Goal: Task Accomplishment & Management: Manage account settings

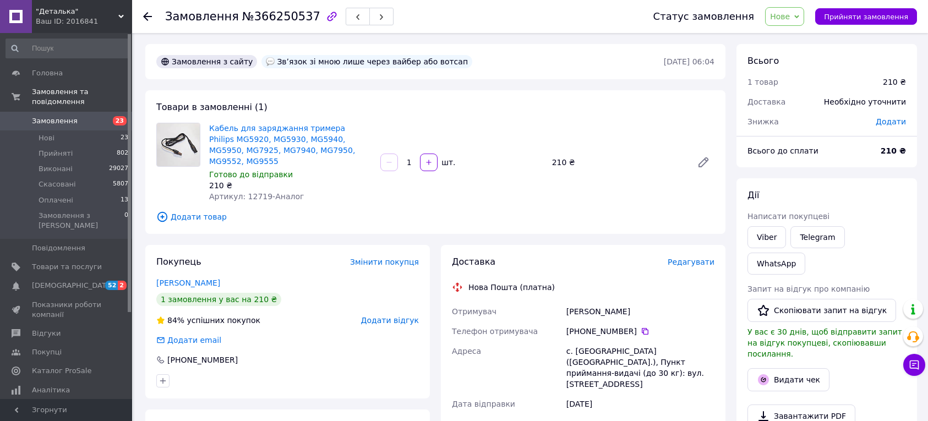
scroll to position [161, 0]
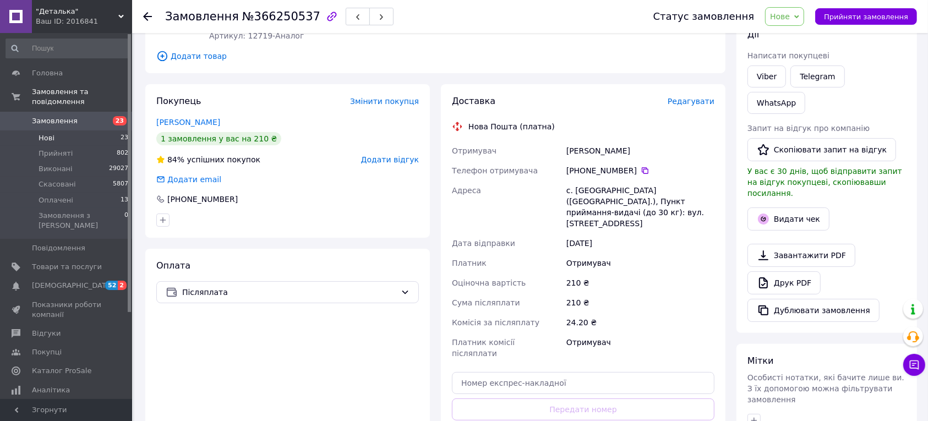
click at [85, 130] on li "Нові 23" at bounding box center [67, 137] width 135 height 15
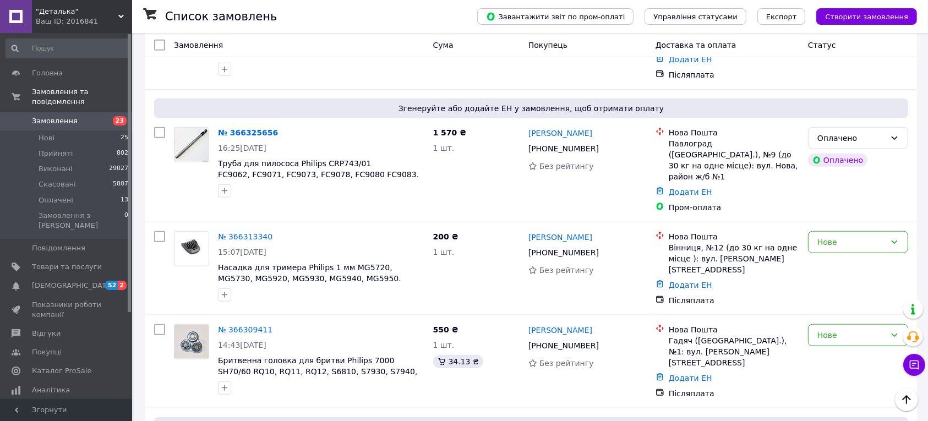
scroll to position [963, 0]
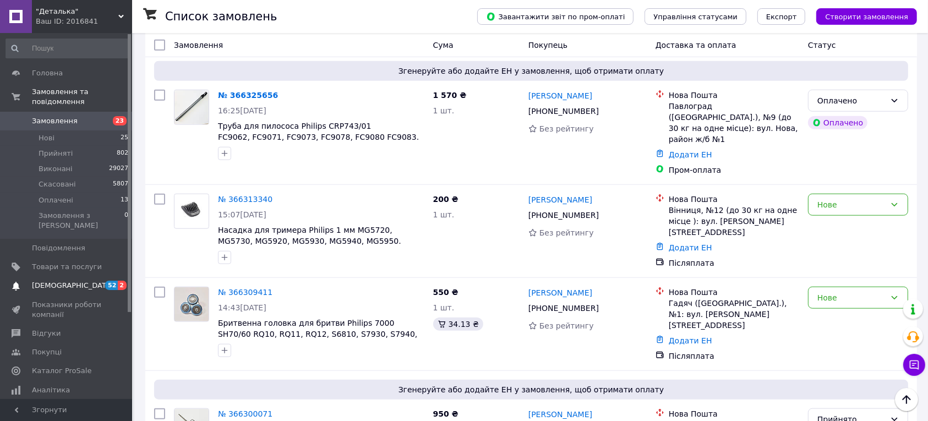
click at [114, 281] on span "52" at bounding box center [111, 285] width 13 height 9
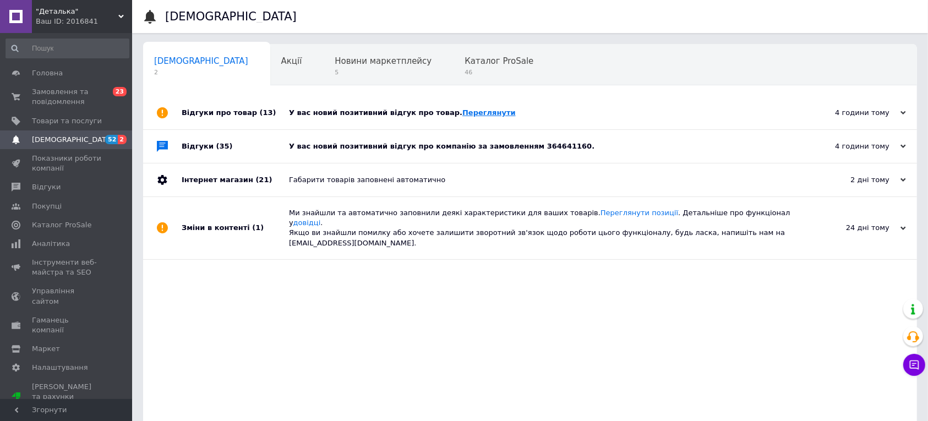
click at [465, 111] on link "Переглянути" at bounding box center [488, 112] width 53 height 8
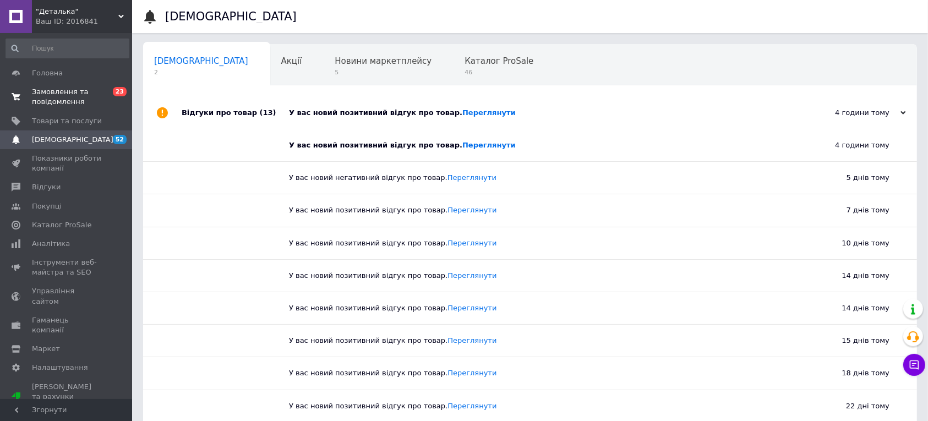
click at [56, 89] on span "Замовлення та повідомлення" at bounding box center [67, 97] width 70 height 20
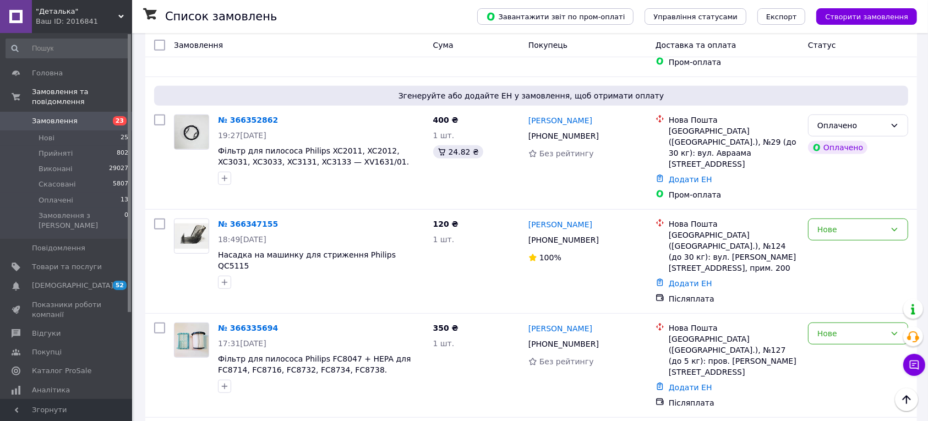
scroll to position [481, 0]
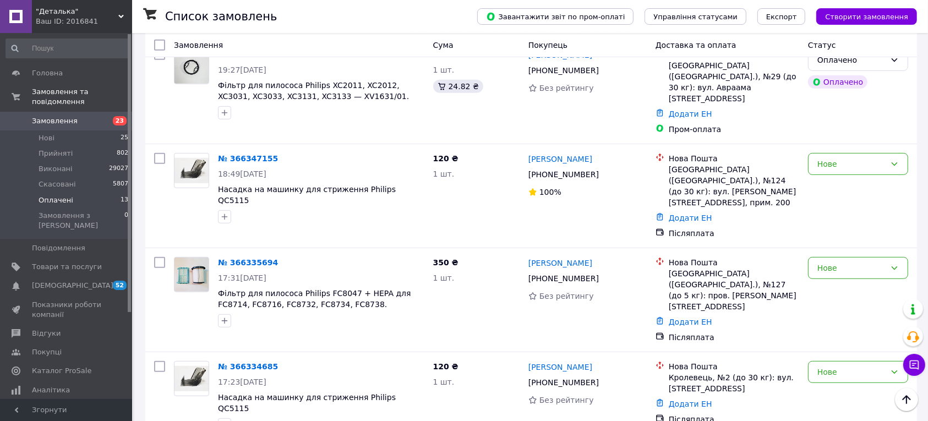
click at [62, 195] on span "Оплачені" at bounding box center [56, 200] width 35 height 10
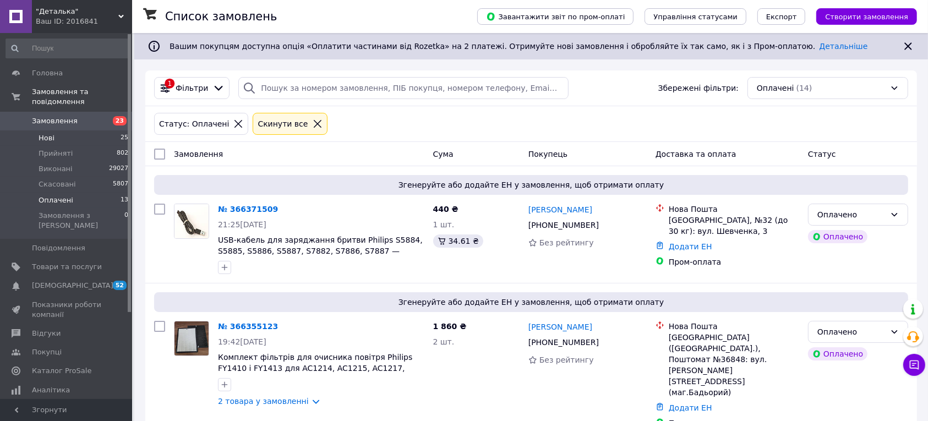
click at [72, 130] on li "Нові 25" at bounding box center [67, 137] width 135 height 15
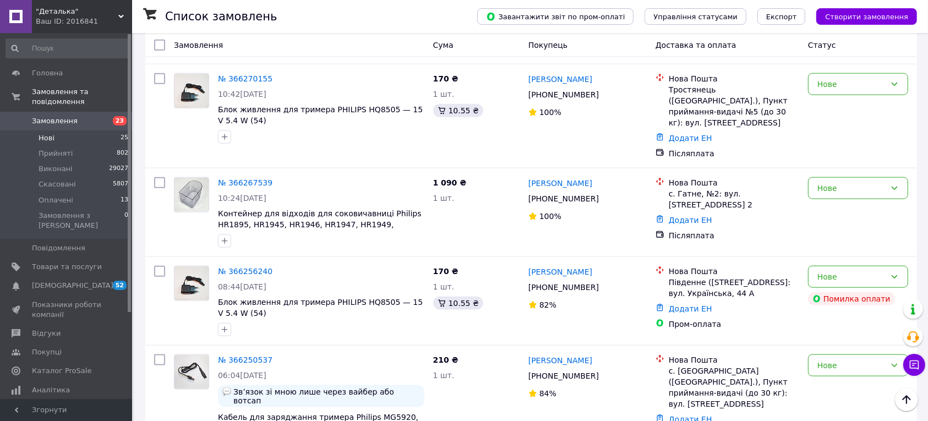
scroll to position [1169, 0]
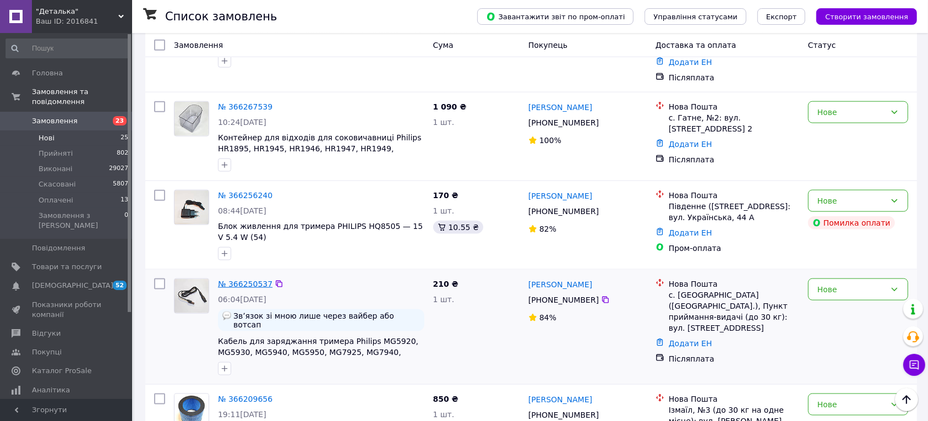
click at [254, 279] on link "№ 366250537" at bounding box center [245, 283] width 54 height 9
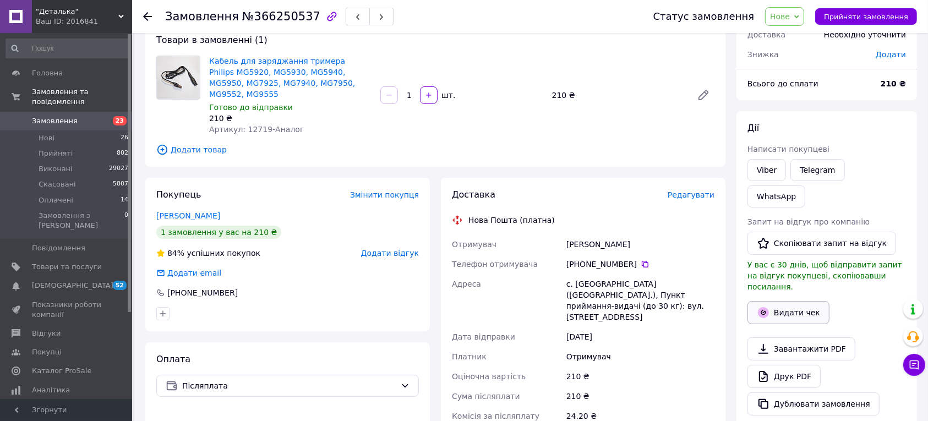
scroll to position [298, 0]
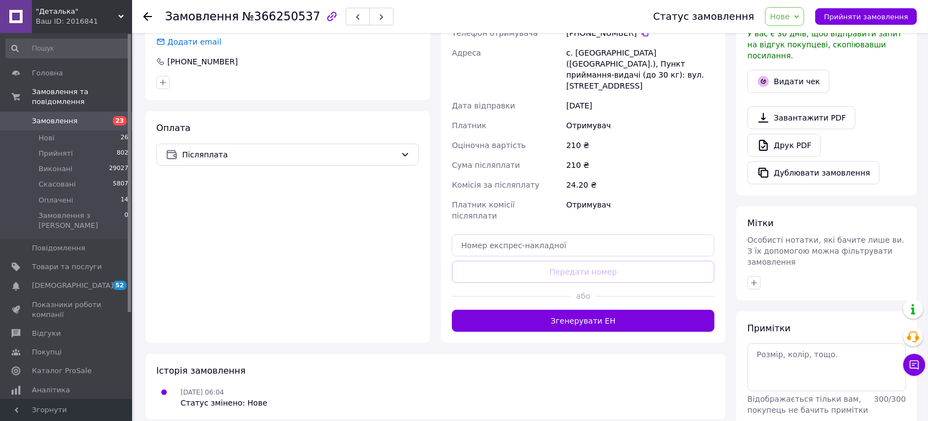
click at [789, 12] on span "Нове" at bounding box center [780, 16] width 20 height 9
click at [794, 40] on li "Прийнято" at bounding box center [790, 38] width 51 height 17
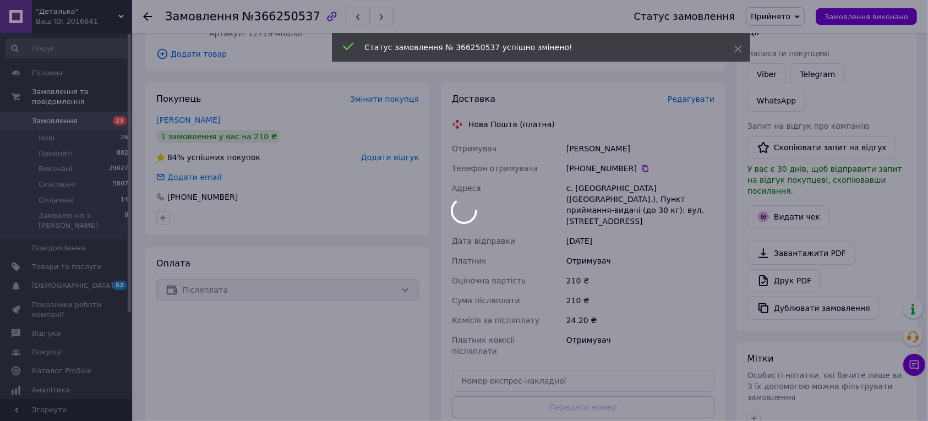
scroll to position [23, 0]
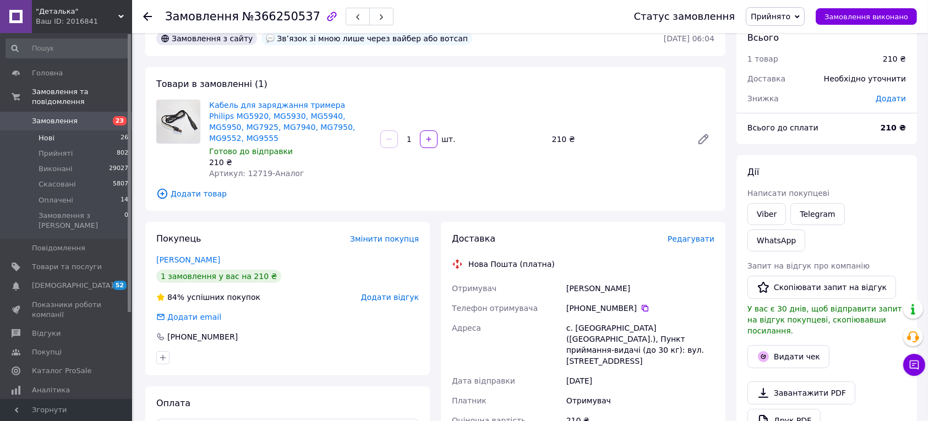
click at [59, 133] on li "Нові 26" at bounding box center [67, 137] width 135 height 15
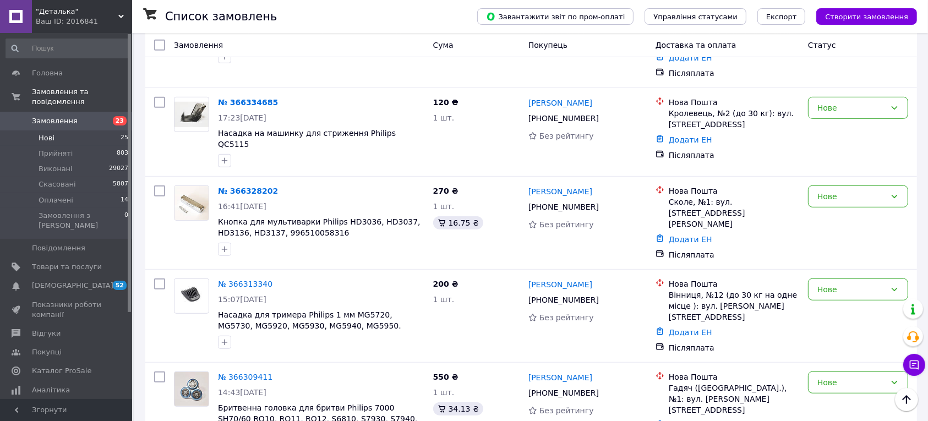
scroll to position [688, 0]
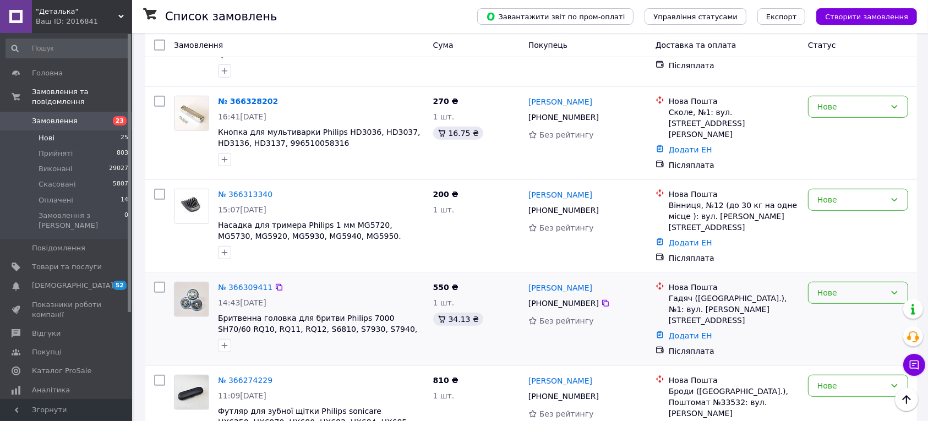
click at [839, 287] on div "Нове" at bounding box center [851, 293] width 68 height 12
click at [433, 277] on div "550 ₴ 1 шт. 34.13 ₴" at bounding box center [476, 319] width 95 height 84
click at [839, 287] on div "Нове" at bounding box center [851, 293] width 68 height 12
click at [837, 281] on li "Скасовано" at bounding box center [857, 279] width 99 height 20
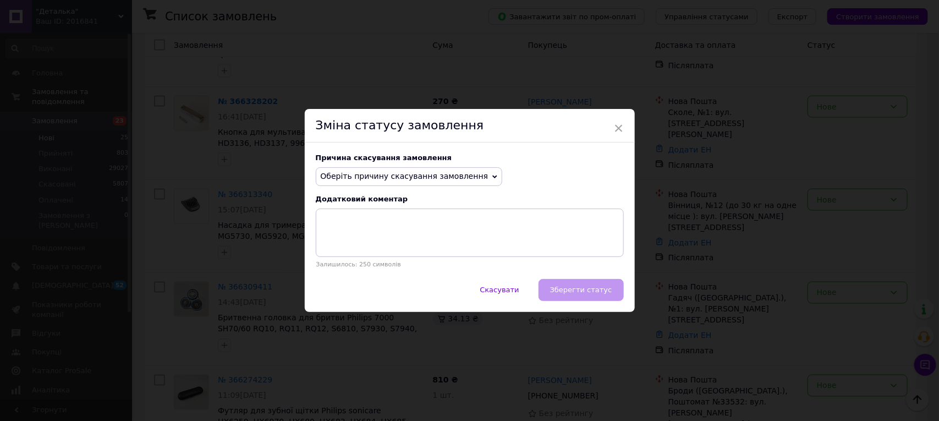
click at [492, 174] on icon at bounding box center [494, 176] width 5 height 5
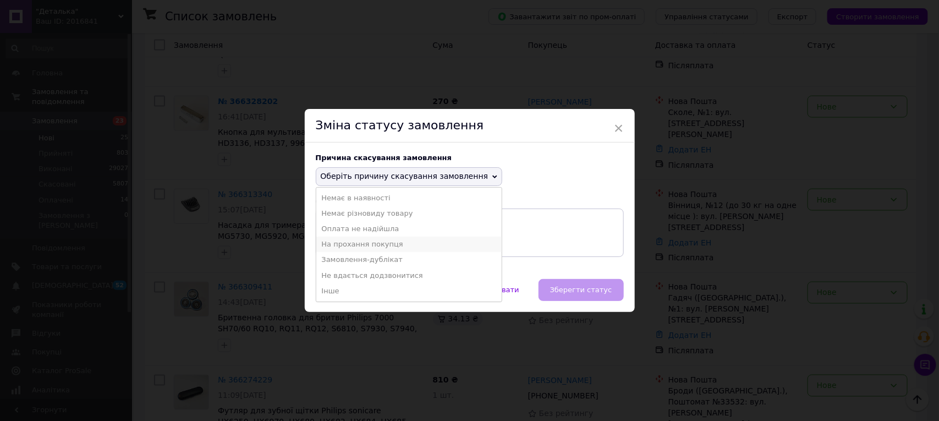
click at [370, 246] on li "На прохання покупця" at bounding box center [409, 244] width 186 height 15
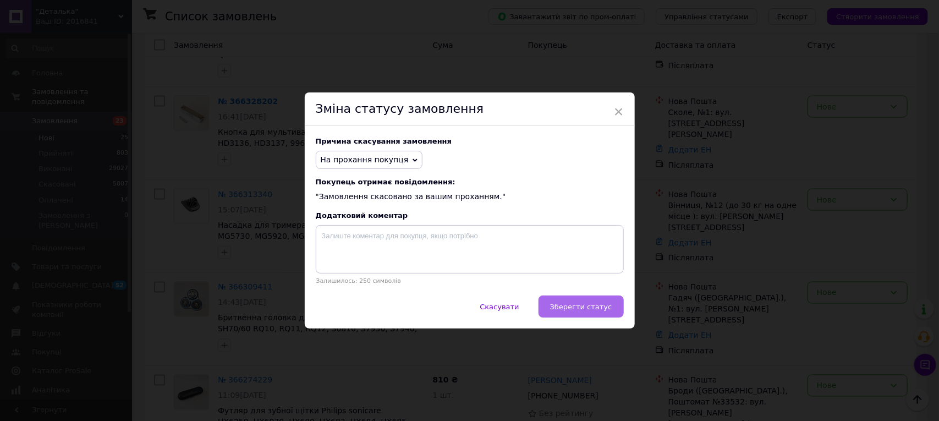
click at [602, 311] on span "Зберегти статус" at bounding box center [581, 307] width 62 height 8
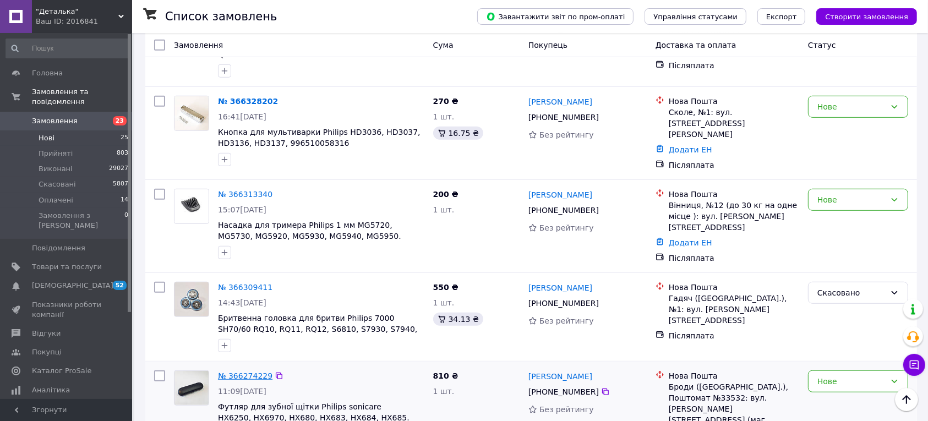
click at [252, 371] on link "№ 366274229" at bounding box center [245, 375] width 54 height 9
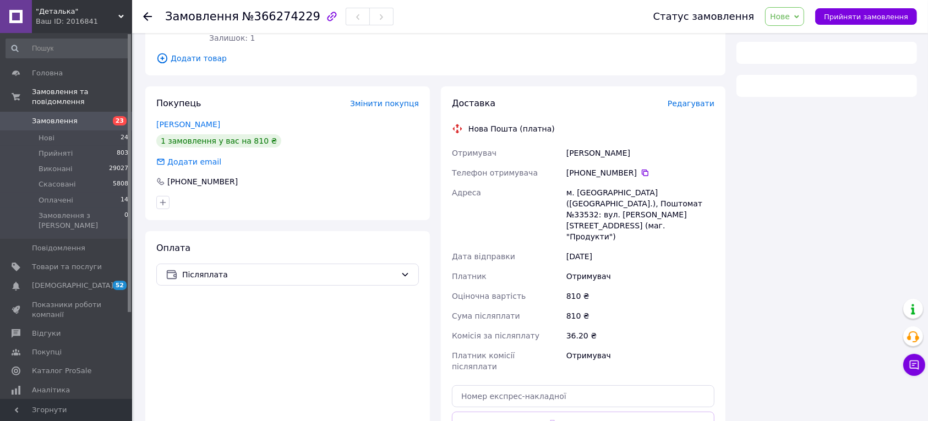
scroll to position [36, 0]
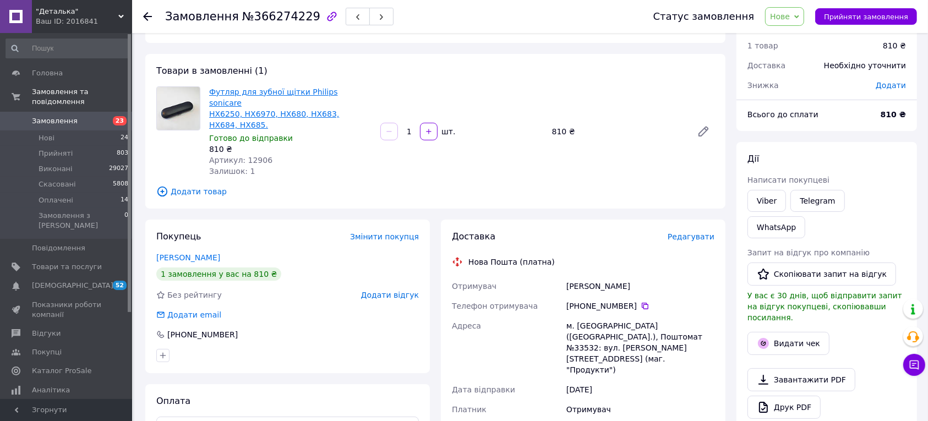
click at [263, 91] on link "Футляр для зубної щітки Philips sonicare HX6250, HX6970, HX680, HX683, HX684, H…" at bounding box center [274, 108] width 130 height 42
click at [67, 195] on span "Оплачені" at bounding box center [56, 200] width 35 height 10
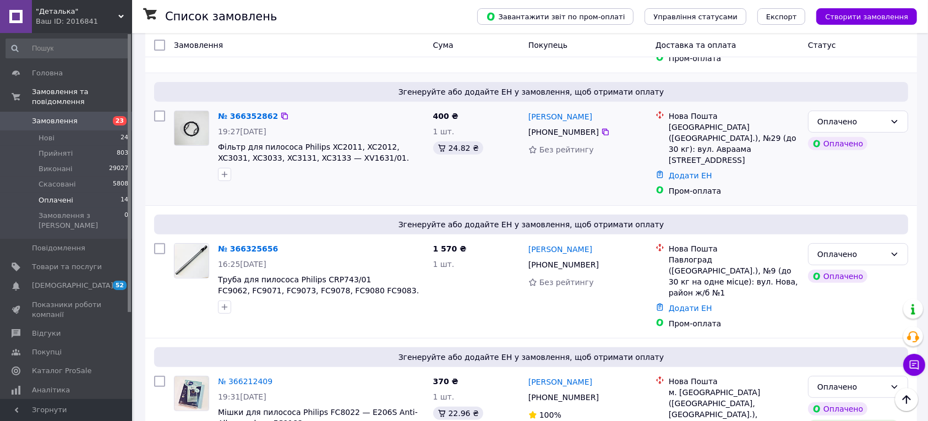
scroll to position [413, 0]
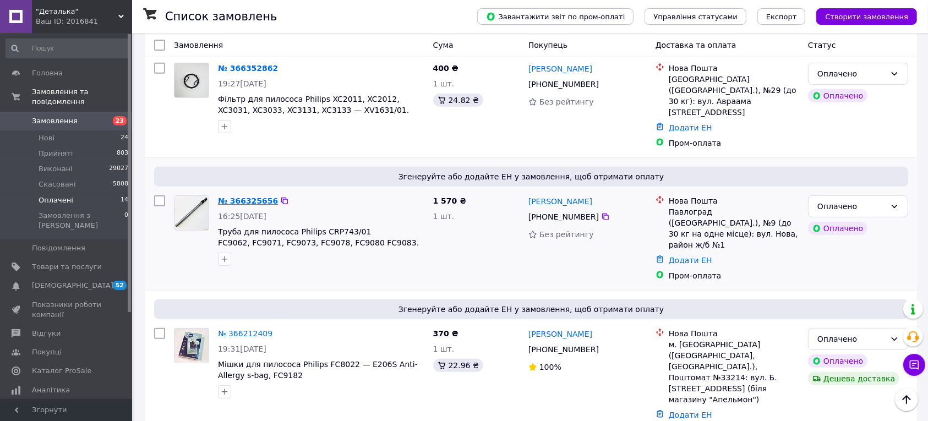
click at [237, 196] on link "№ 366325656" at bounding box center [248, 200] width 60 height 9
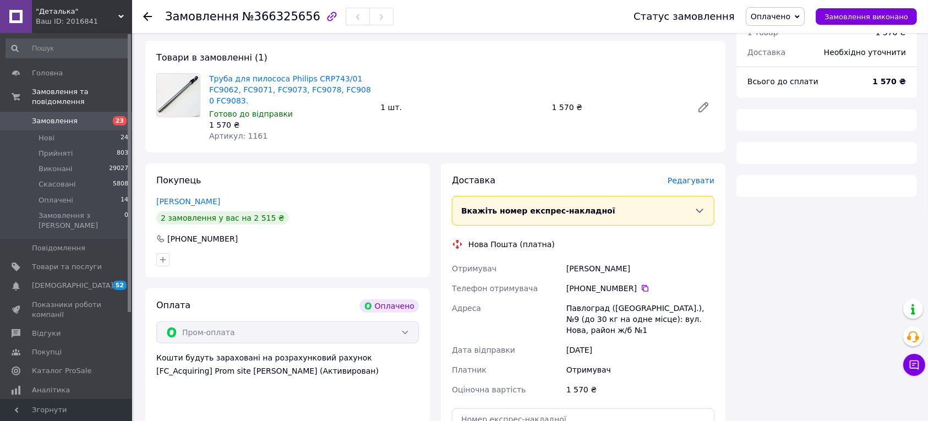
scroll to position [413, 0]
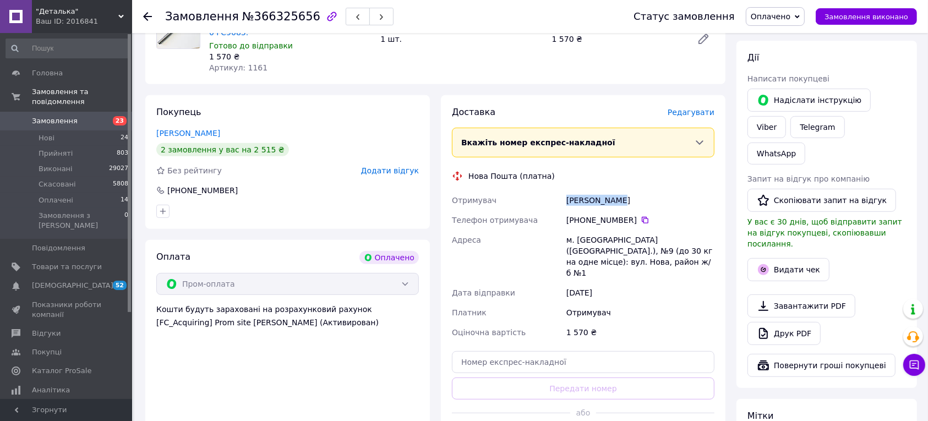
drag, startPoint x: 616, startPoint y: 193, endPoint x: 567, endPoint y: 191, distance: 49.5
click at [567, 191] on div "[PERSON_NAME]" at bounding box center [640, 200] width 152 height 20
copy div "[PERSON_NAME]"
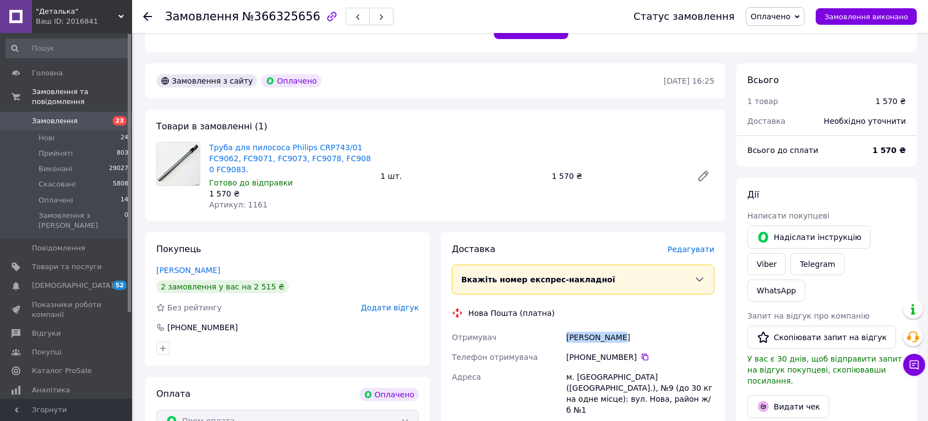
scroll to position [275, 0]
click at [641, 308] on div "Нова Пошта (платна)" at bounding box center [583, 313] width 268 height 11
drag, startPoint x: 612, startPoint y: 369, endPoint x: 567, endPoint y: 364, distance: 45.3
click at [567, 368] on div "м. [GEOGRAPHIC_DATA] ([GEOGRAPHIC_DATA].), №9 (до 30 кг на одне місце): вул. Но…" at bounding box center [640, 394] width 152 height 53
copy div "м. [GEOGRAPHIC_DATA]"
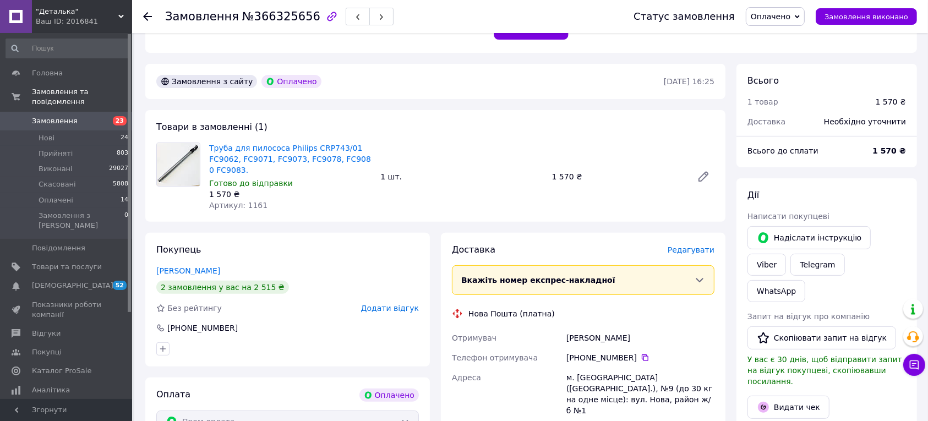
click at [667, 332] on div "[PERSON_NAME]" at bounding box center [640, 338] width 152 height 20
click at [640, 353] on icon at bounding box center [644, 357] width 9 height 9
click at [147, 18] on icon at bounding box center [147, 16] width 9 height 9
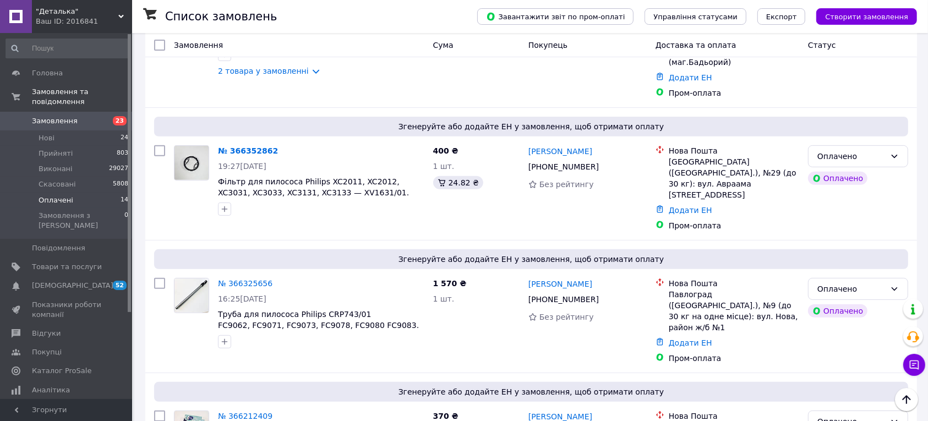
scroll to position [344, 0]
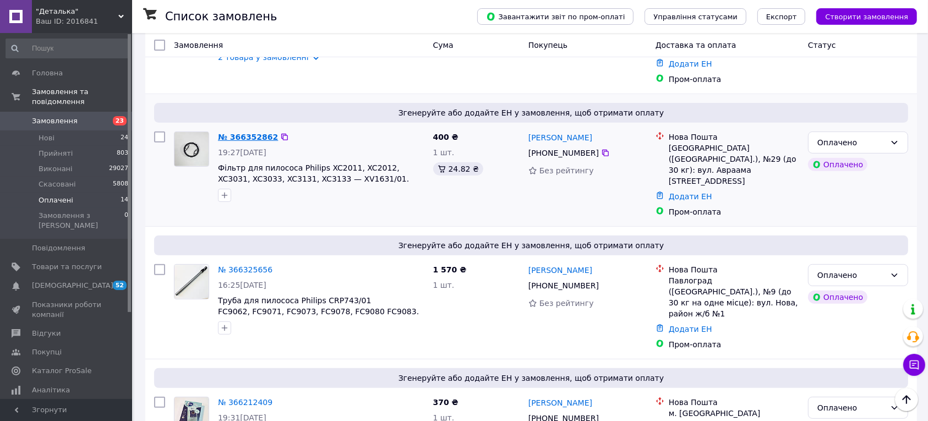
click at [242, 133] on link "№ 366352862" at bounding box center [248, 137] width 60 height 9
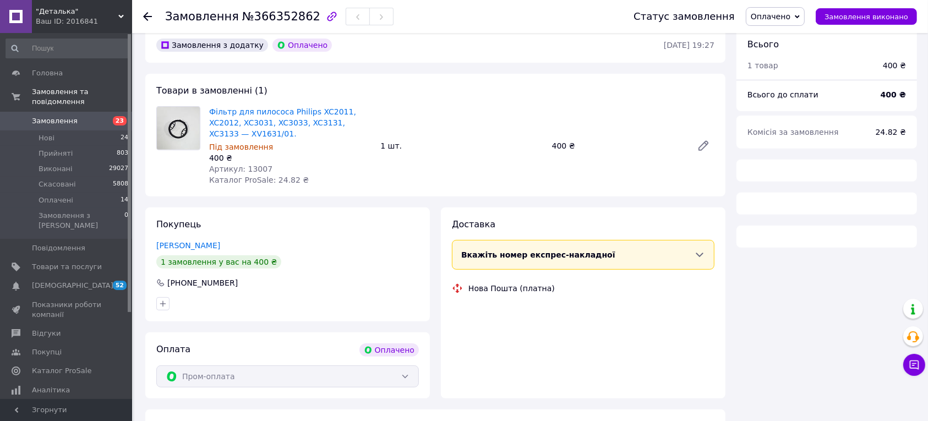
scroll to position [344, 0]
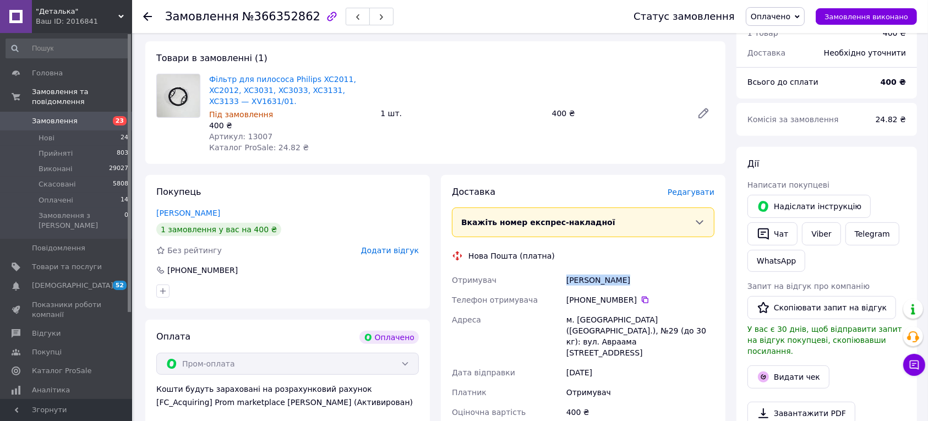
drag, startPoint x: 622, startPoint y: 272, endPoint x: 567, endPoint y: 272, distance: 54.5
click at [567, 272] on div "[PERSON_NAME]" at bounding box center [640, 280] width 152 height 20
copy div "[PERSON_NAME]"
click at [655, 278] on div "[PERSON_NAME]" at bounding box center [640, 280] width 152 height 20
drag, startPoint x: 598, startPoint y: 311, endPoint x: 674, endPoint y: 287, distance: 80.0
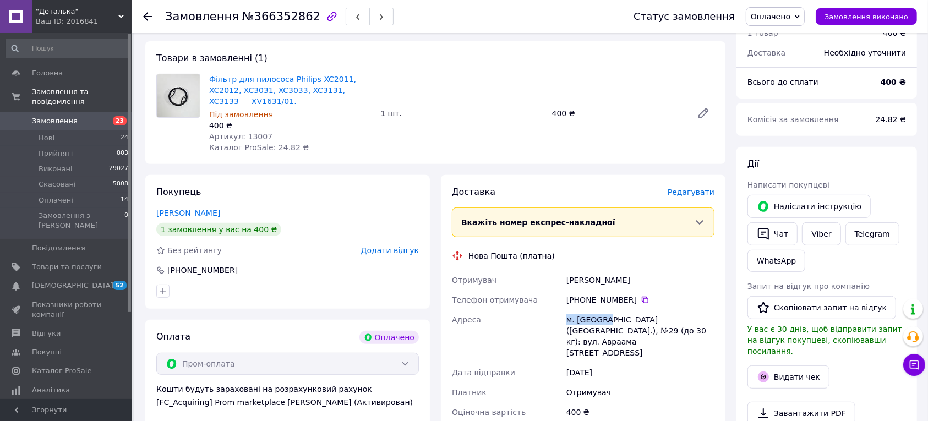
click at [568, 310] on div "м. [GEOGRAPHIC_DATA] ([GEOGRAPHIC_DATA].), №29 (до 30 кг): вул. Авраама [STREET…" at bounding box center [640, 336] width 152 height 53
drag, startPoint x: 695, startPoint y: 281, endPoint x: 604, endPoint y: 298, distance: 92.4
click at [694, 290] on div "[PHONE_NUMBER]" at bounding box center [640, 300] width 152 height 20
drag, startPoint x: 589, startPoint y: 307, endPoint x: 568, endPoint y: 309, distance: 21.0
click at [568, 310] on div "м. [GEOGRAPHIC_DATA] ([GEOGRAPHIC_DATA].), №29 (до 30 кг): вул. Авраама [STREET…" at bounding box center [640, 336] width 152 height 53
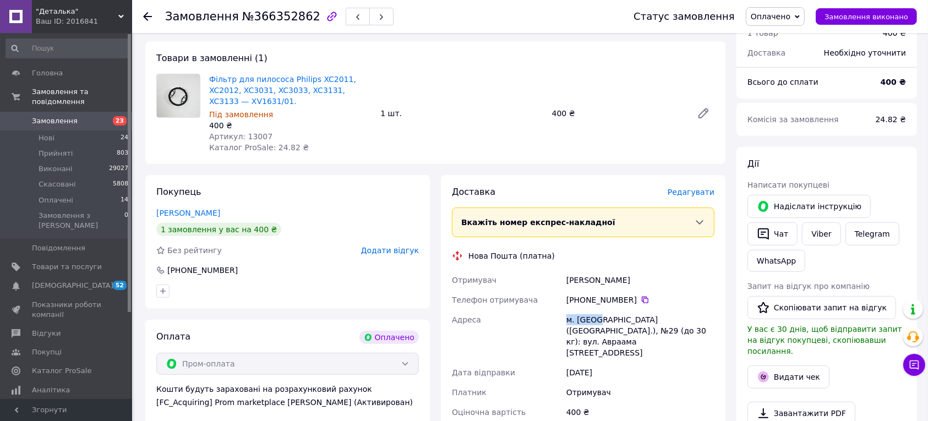
copy div "м. [GEOGRAPHIC_DATA]"
click at [672, 251] on div "Доставка [PERSON_NAME] Вкажіть номер експрес-накладної Обов'язково введіть номе…" at bounding box center [583, 357] width 262 height 342
click at [640, 295] on icon at bounding box center [644, 299] width 9 height 9
click at [146, 15] on icon at bounding box center [147, 16] width 9 height 9
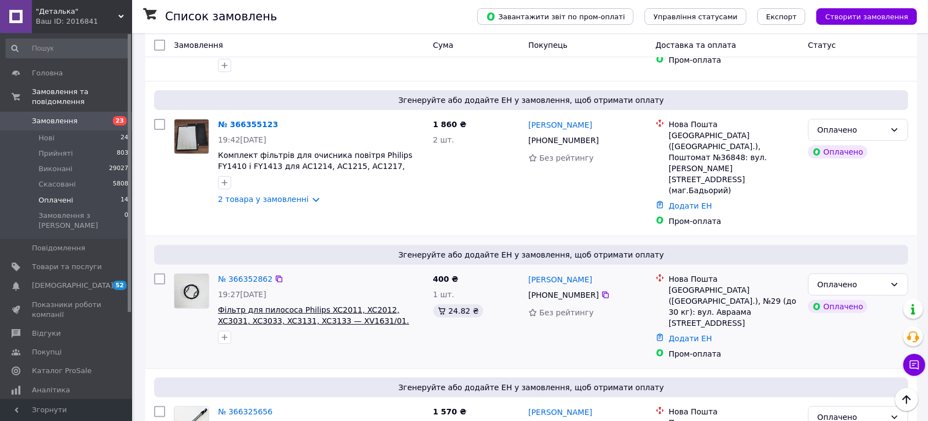
scroll to position [69, 0]
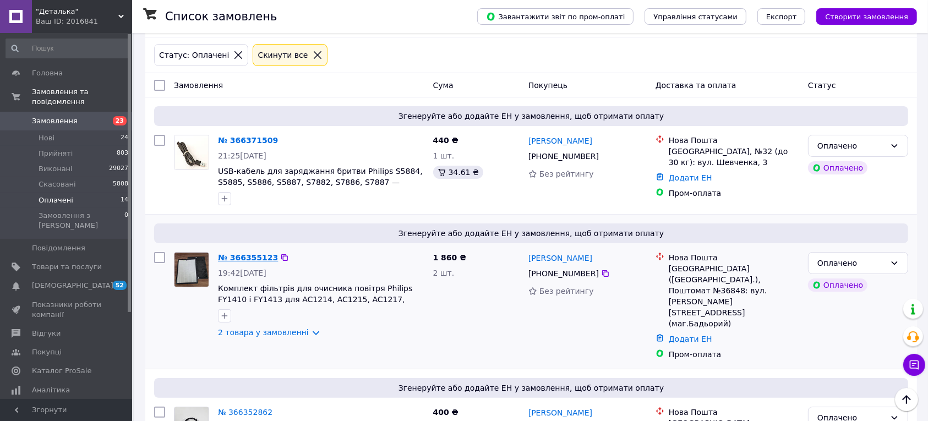
click at [238, 259] on link "№ 366355123" at bounding box center [248, 257] width 60 height 9
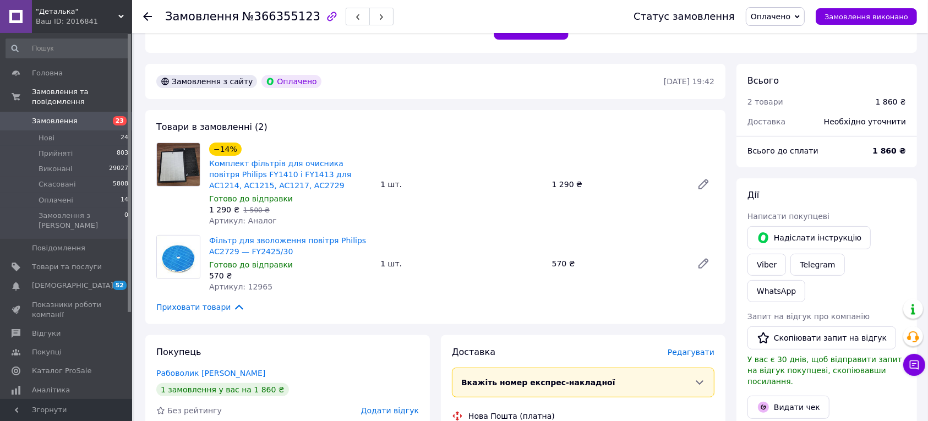
scroll to position [481, 0]
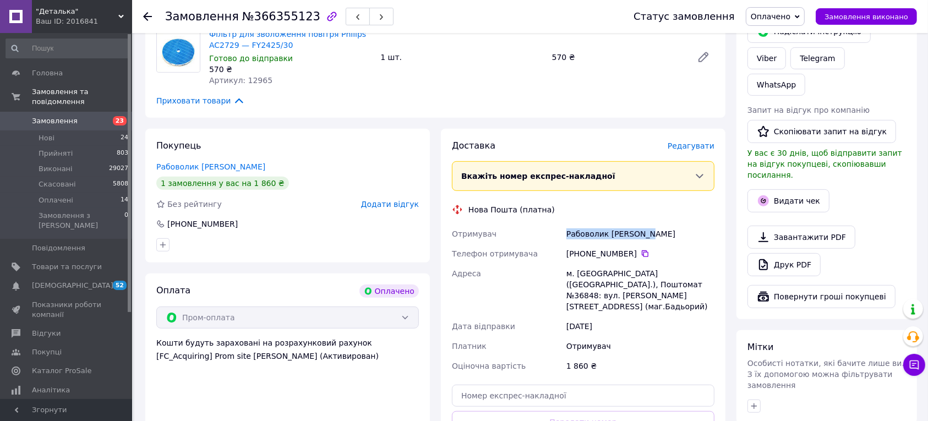
drag, startPoint x: 651, startPoint y: 228, endPoint x: 567, endPoint y: 221, distance: 84.5
click at [567, 224] on div "Рабоволик [PERSON_NAME]" at bounding box center [640, 234] width 152 height 20
copy div "Рабоволик [PERSON_NAME]"
click at [567, 270] on div "м. [GEOGRAPHIC_DATA] ([GEOGRAPHIC_DATA].), Поштомат №36848: вул. [PERSON_NAME][…" at bounding box center [640, 290] width 152 height 53
drag, startPoint x: 589, startPoint y: 263, endPoint x: 567, endPoint y: 263, distance: 22.0
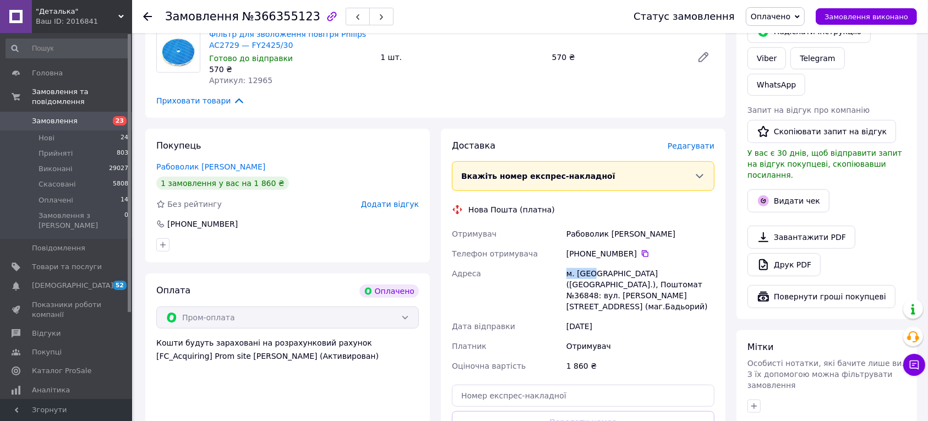
click at [567, 264] on div "м. [GEOGRAPHIC_DATA] ([GEOGRAPHIC_DATA].), Поштомат №36848: вул. [PERSON_NAME][…" at bounding box center [640, 290] width 152 height 53
copy div "м. [GEOGRAPHIC_DATA]"
click at [537, 316] on div "Дата відправки" at bounding box center [506, 326] width 114 height 20
drag, startPoint x: 595, startPoint y: 275, endPoint x: 569, endPoint y: 272, distance: 26.0
click at [569, 272] on div "м. [GEOGRAPHIC_DATA] ([GEOGRAPHIC_DATA].), Поштомат №36848: вул. [PERSON_NAME][…" at bounding box center [640, 290] width 152 height 53
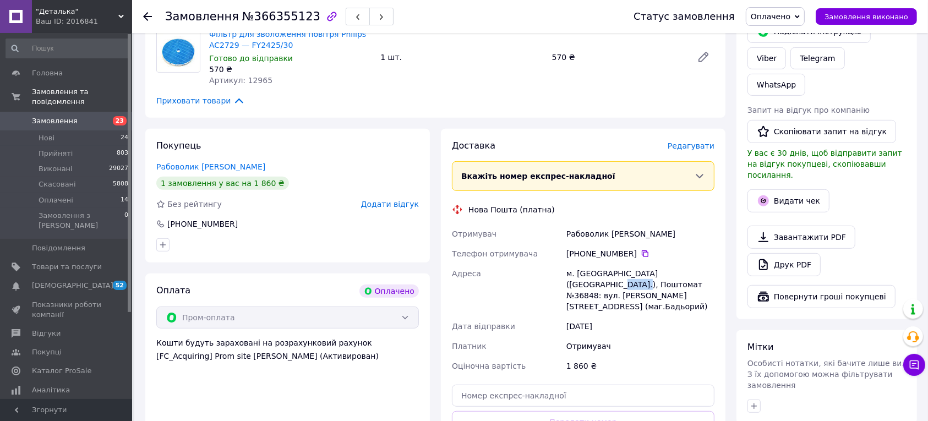
copy div "№36848"
click at [516, 211] on div "Доставка [PERSON_NAME] Вкажіть номер експрес-накладної Обов'язково введіть номе…" at bounding box center [583, 311] width 262 height 342
click at [641, 250] on icon at bounding box center [644, 253] width 7 height 7
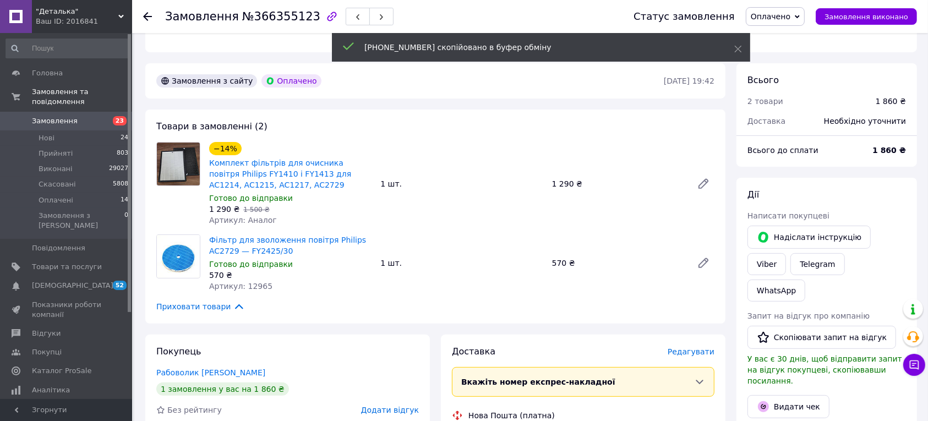
scroll to position [275, 0]
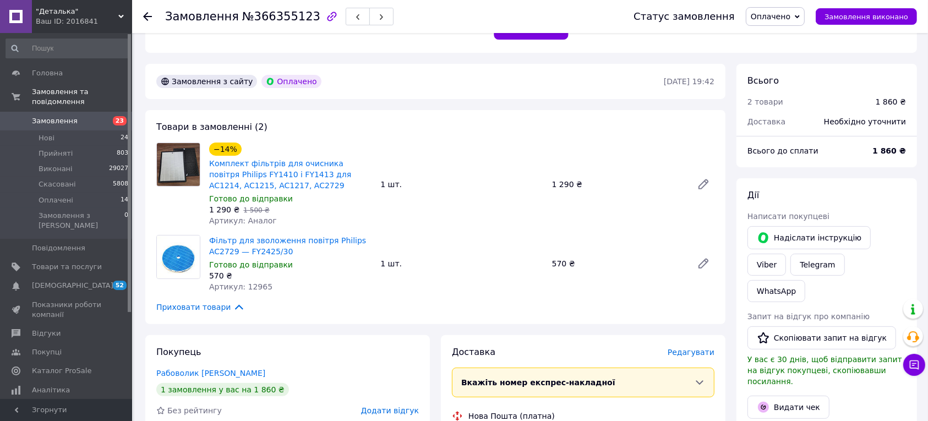
click at [144, 12] on icon at bounding box center [147, 16] width 9 height 9
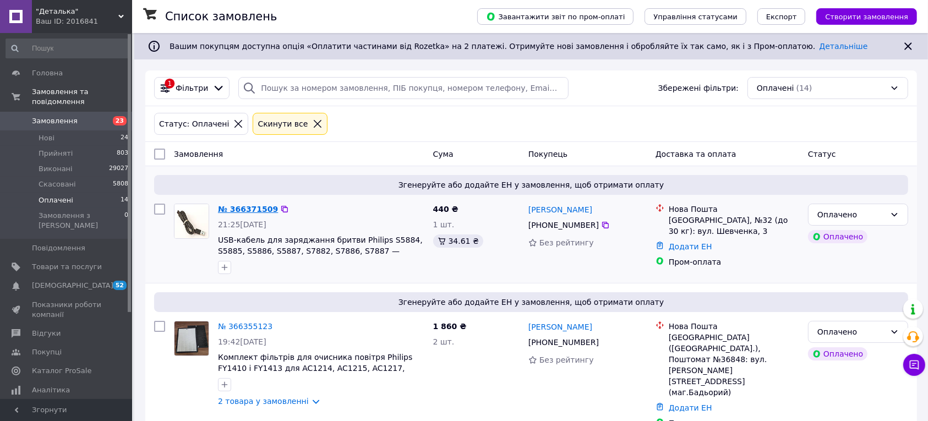
click at [249, 208] on link "№ 366371509" at bounding box center [248, 209] width 60 height 9
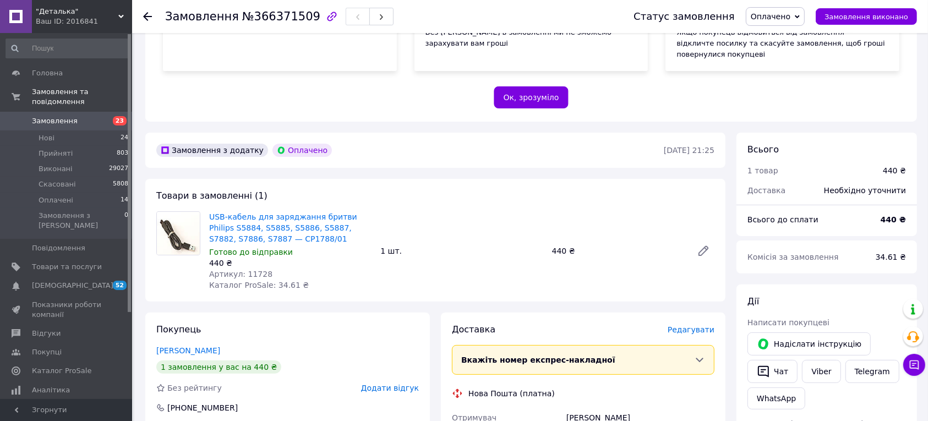
scroll to position [344, 0]
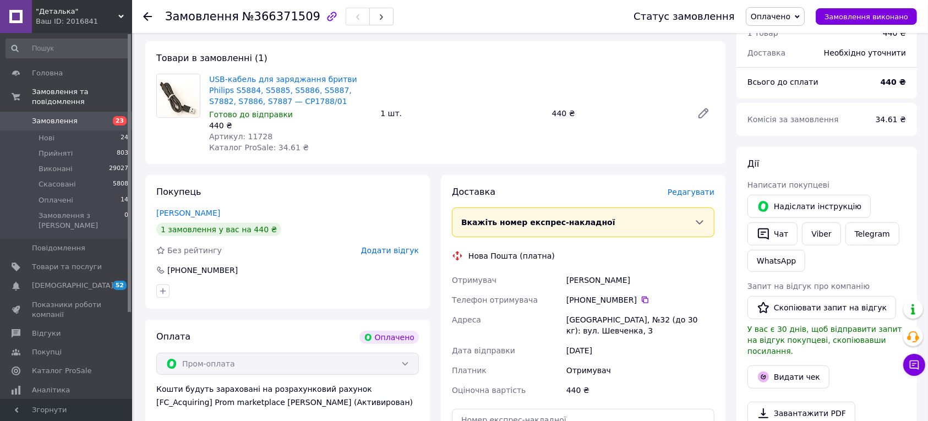
drag, startPoint x: 631, startPoint y: 268, endPoint x: 568, endPoint y: 268, distance: 62.7
click at [568, 270] on div "[PERSON_NAME]" at bounding box center [640, 280] width 152 height 20
copy div "[PERSON_NAME]"
click at [563, 250] on div "Нова Пошта (платна)" at bounding box center [583, 255] width 268 height 11
drag, startPoint x: 612, startPoint y: 311, endPoint x: 567, endPoint y: 310, distance: 45.1
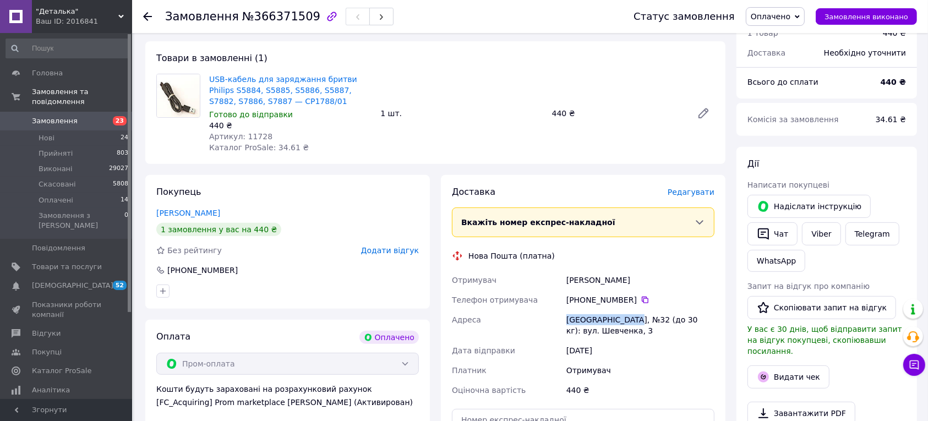
click at [567, 310] on div "[GEOGRAPHIC_DATA], №32 (до 30 кг): вул. Шевченка, 3" at bounding box center [640, 325] width 152 height 31
copy div "вано-[GEOGRAPHIC_DATA]"
click at [556, 270] on div "Отримувач" at bounding box center [506, 280] width 114 height 20
click at [640, 295] on icon at bounding box center [644, 299] width 9 height 9
click at [151, 20] on icon at bounding box center [147, 16] width 9 height 9
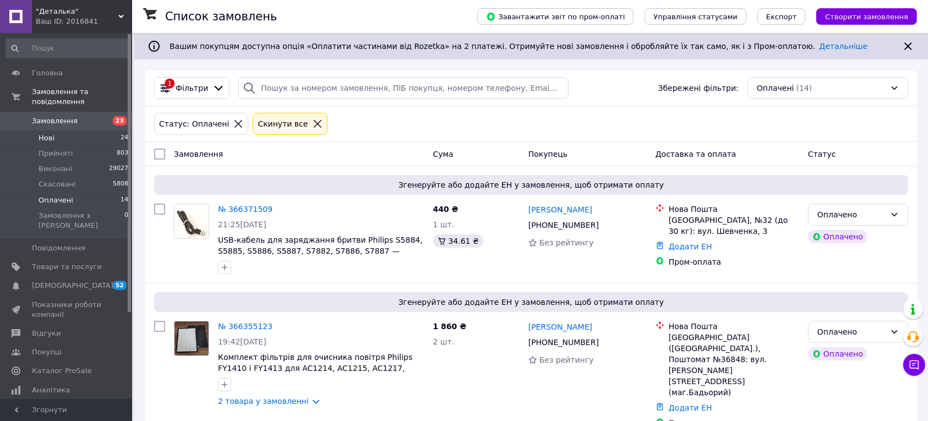
click at [77, 130] on li "Нові 24" at bounding box center [67, 137] width 135 height 15
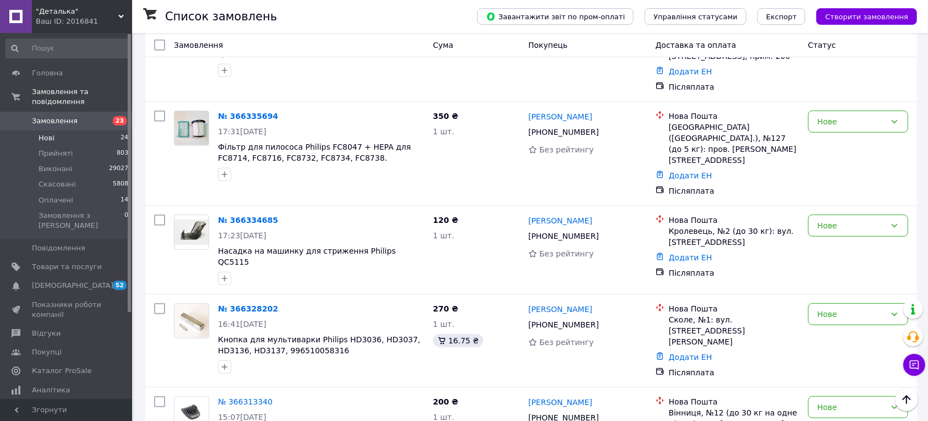
scroll to position [481, 0]
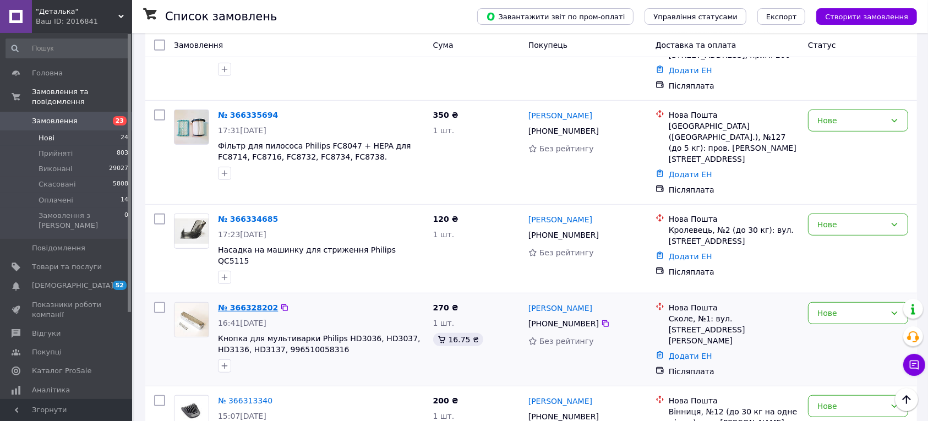
click at [229, 303] on link "№ 366328202" at bounding box center [248, 307] width 60 height 9
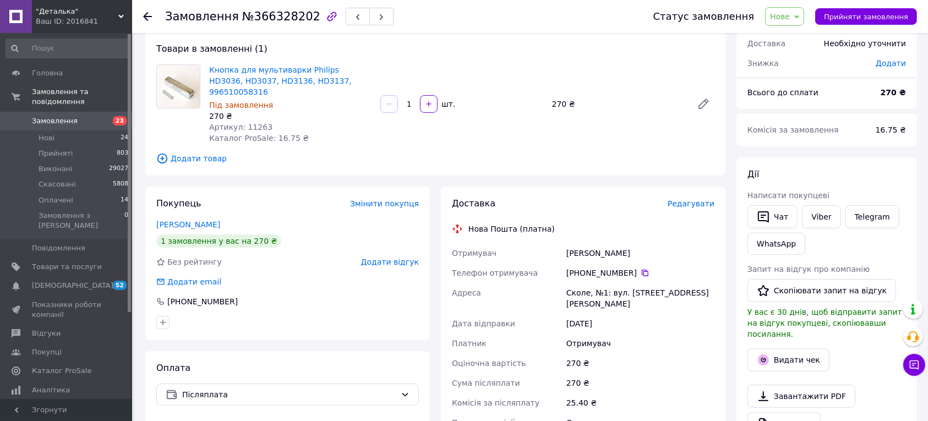
scroll to position [138, 0]
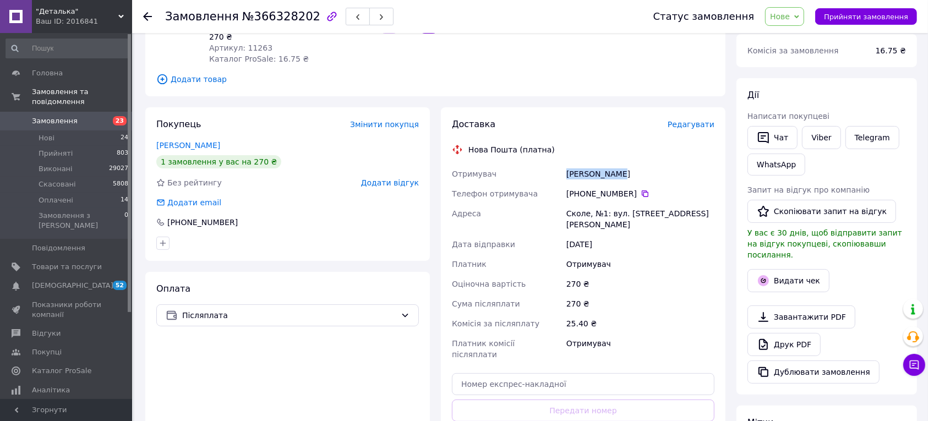
drag, startPoint x: 615, startPoint y: 168, endPoint x: 568, endPoint y: 166, distance: 46.8
click at [568, 166] on div "[PERSON_NAME]" at bounding box center [640, 174] width 152 height 20
copy div "[PERSON_NAME]"
click at [577, 274] on div "270 ₴" at bounding box center [640, 284] width 152 height 20
drag, startPoint x: 587, startPoint y: 202, endPoint x: 568, endPoint y: 201, distance: 19.3
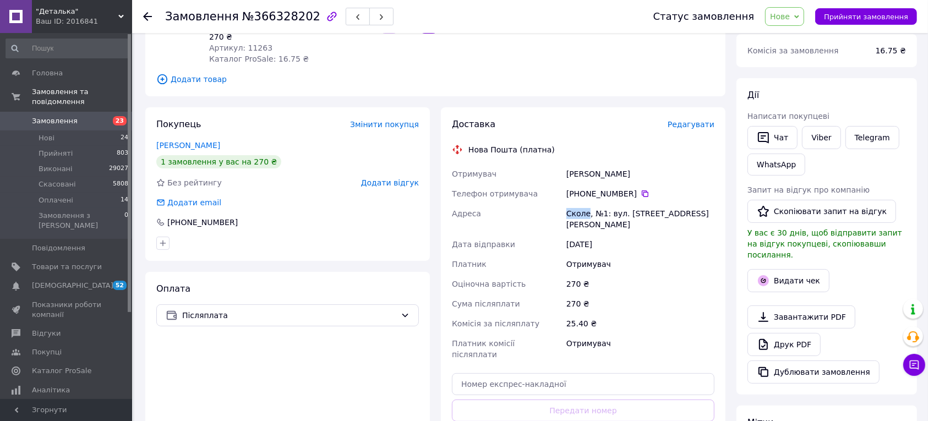
click at [568, 204] on div "Сколе, №1: вул. [STREET_ADDRESS][PERSON_NAME]" at bounding box center [640, 219] width 152 height 31
click at [642, 254] on div "Отримувач" at bounding box center [640, 264] width 152 height 20
drag, startPoint x: 592, startPoint y: 200, endPoint x: 702, endPoint y: 210, distance: 110.5
click at [702, 210] on div "Сколе, №1: вул. [STREET_ADDRESS][PERSON_NAME]" at bounding box center [640, 219] width 152 height 31
drag, startPoint x: 679, startPoint y: 273, endPoint x: 617, endPoint y: 227, distance: 77.5
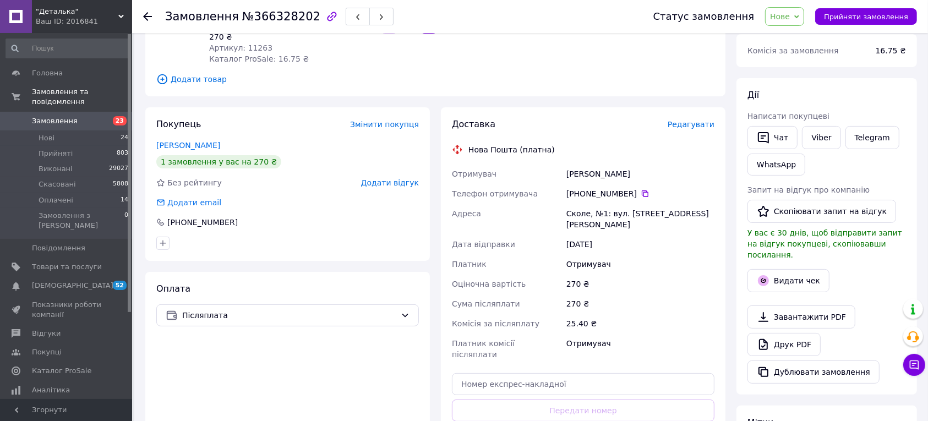
click at [679, 294] on div "270 ₴" at bounding box center [640, 304] width 152 height 20
click at [640, 189] on icon at bounding box center [644, 193] width 9 height 9
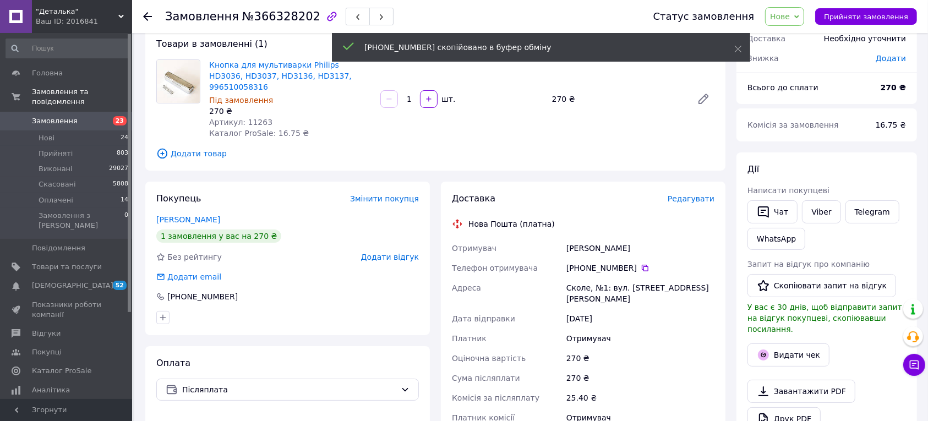
scroll to position [0, 0]
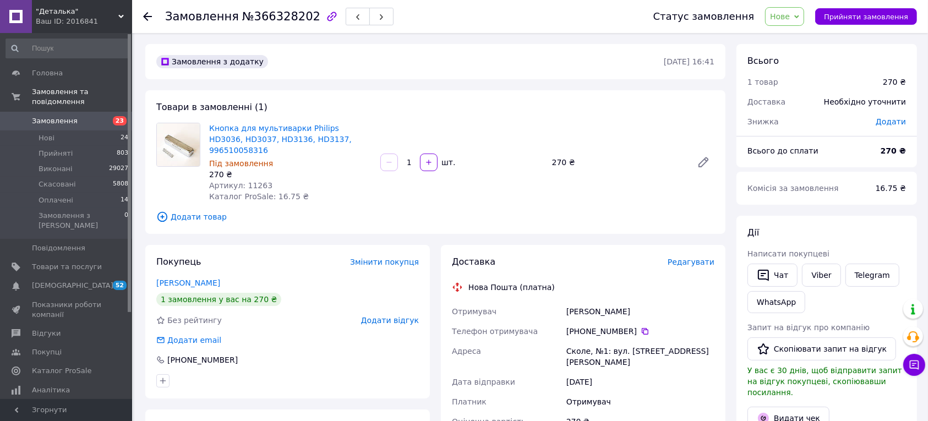
click at [144, 17] on icon at bounding box center [147, 16] width 9 height 9
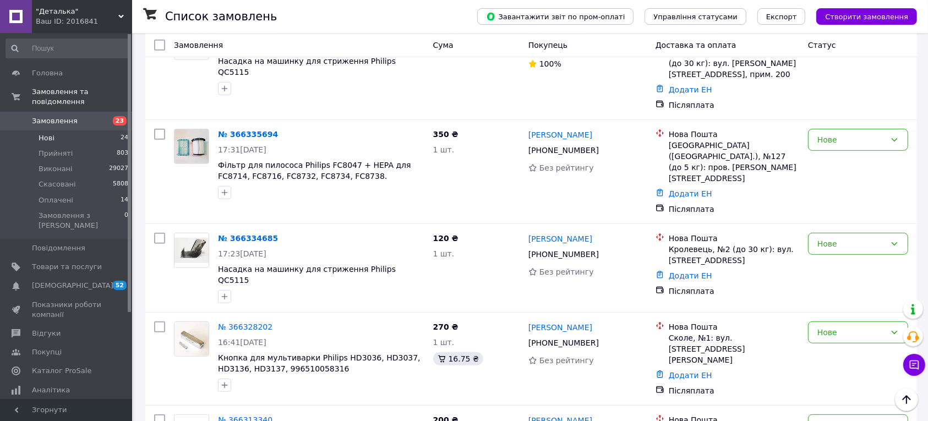
scroll to position [550, 0]
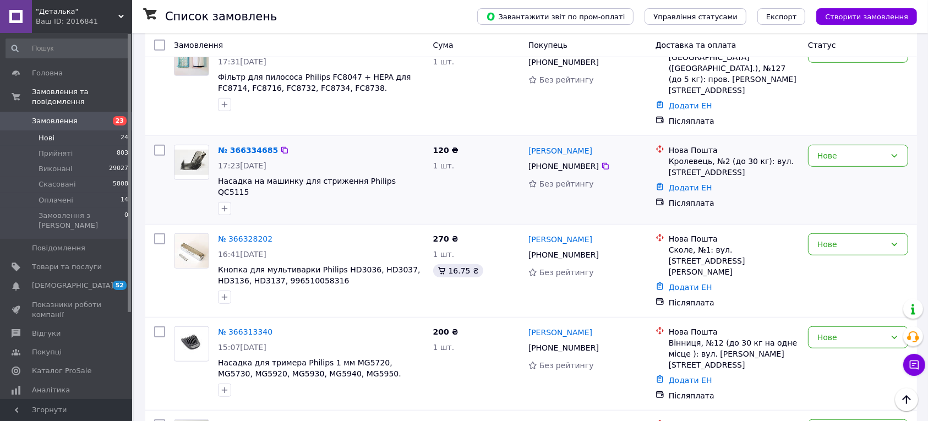
click at [234, 144] on div "№ 366334685" at bounding box center [248, 150] width 62 height 13
click at [235, 146] on link "№ 366334685" at bounding box center [248, 150] width 60 height 9
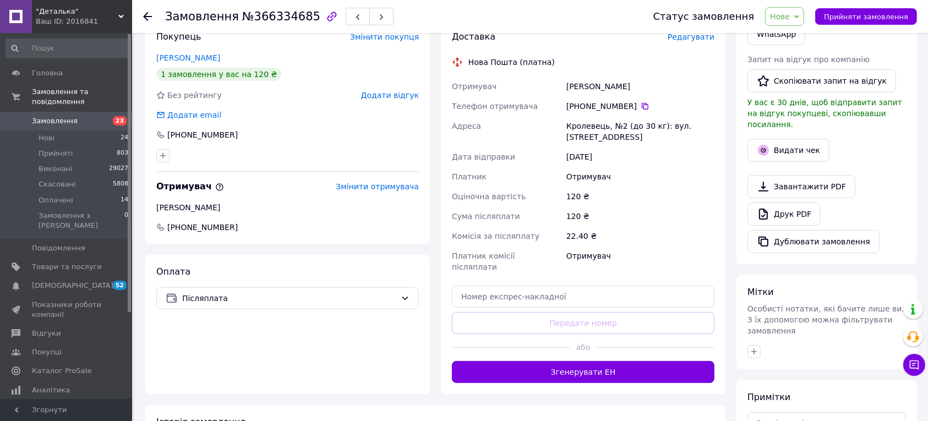
scroll to position [92, 0]
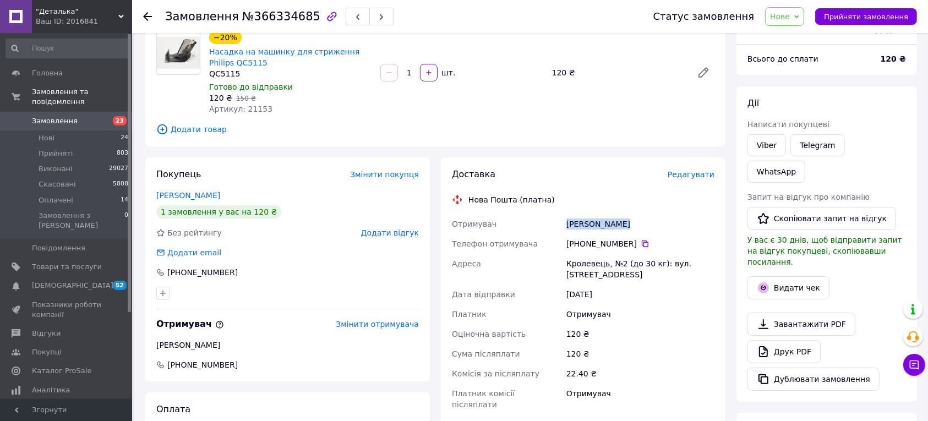
drag, startPoint x: 622, startPoint y: 223, endPoint x: 567, endPoint y: 221, distance: 54.5
click at [567, 221] on div "[PERSON_NAME]" at bounding box center [640, 224] width 152 height 20
click at [659, 311] on div "Отримувач" at bounding box center [640, 314] width 152 height 20
drag, startPoint x: 603, startPoint y: 266, endPoint x: 567, endPoint y: 259, distance: 36.5
click at [567, 259] on div "Кролевець, №2 (до 30 кг): вул. [STREET_ADDRESS]" at bounding box center [640, 269] width 152 height 31
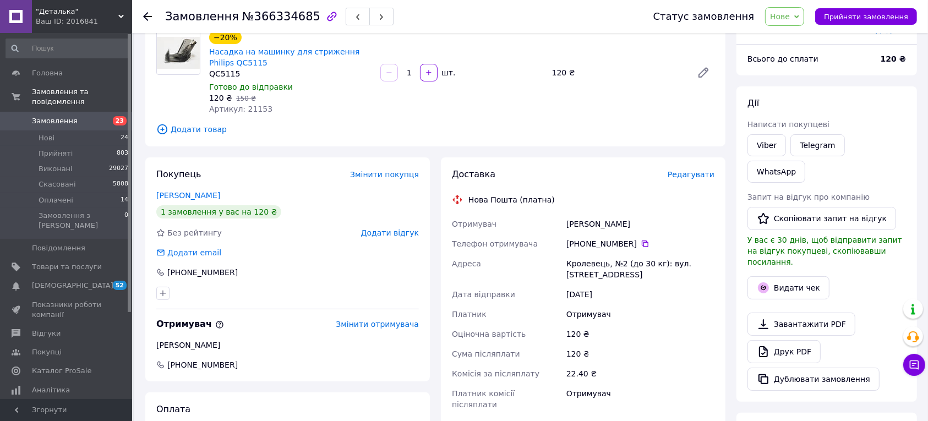
click at [648, 304] on div "Отримувач" at bounding box center [640, 314] width 152 height 20
click at [641, 243] on icon at bounding box center [644, 243] width 7 height 7
click at [146, 17] on use at bounding box center [147, 16] width 9 height 9
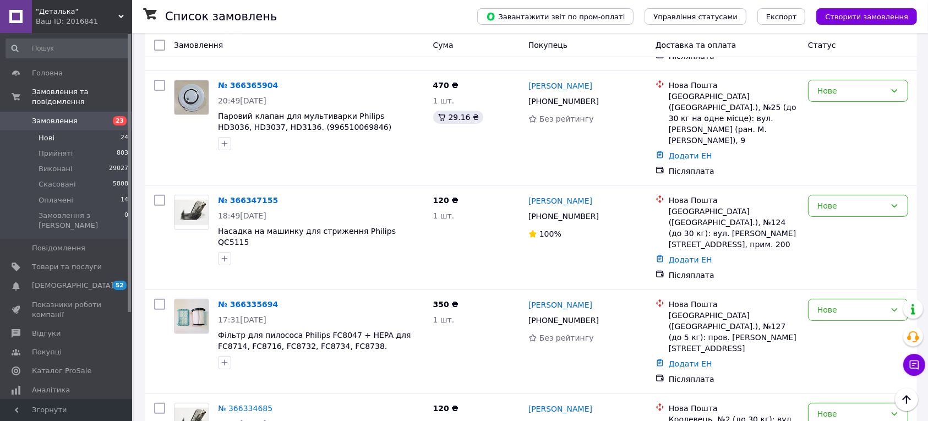
scroll to position [481, 0]
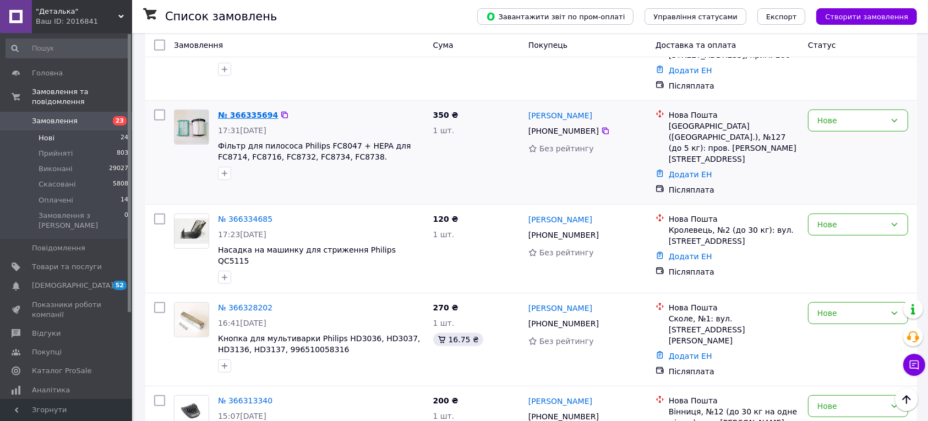
click at [238, 111] on link "№ 366335694" at bounding box center [248, 115] width 60 height 9
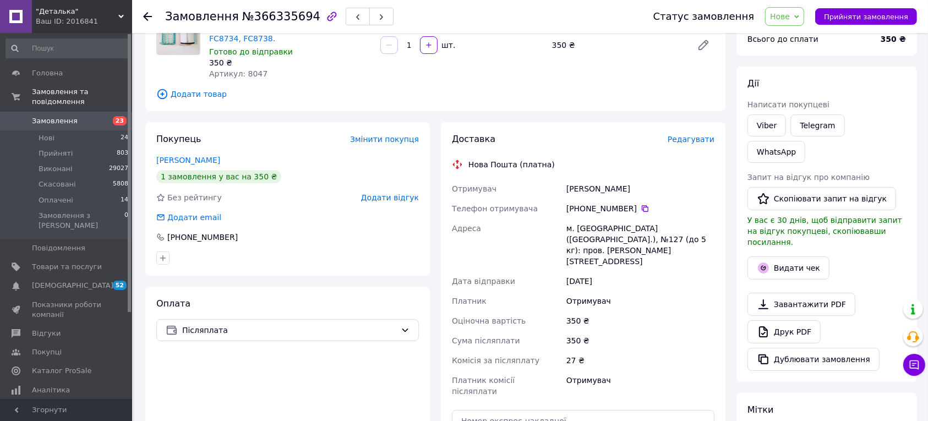
scroll to position [92, 0]
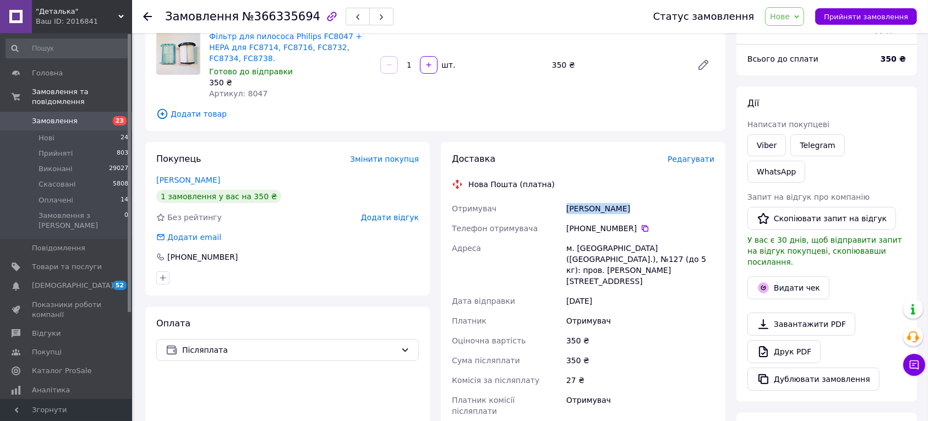
drag, startPoint x: 623, startPoint y: 196, endPoint x: 568, endPoint y: 197, distance: 54.5
click at [568, 199] on div "[PERSON_NAME]" at bounding box center [640, 209] width 152 height 20
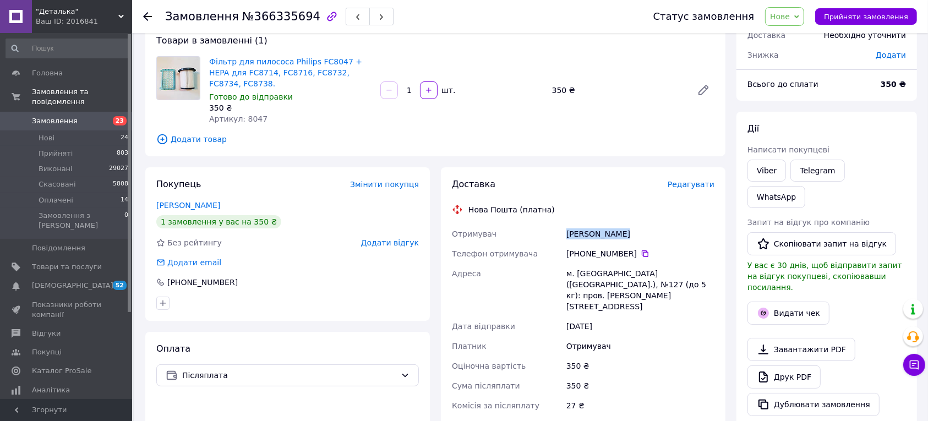
scroll to position [23, 0]
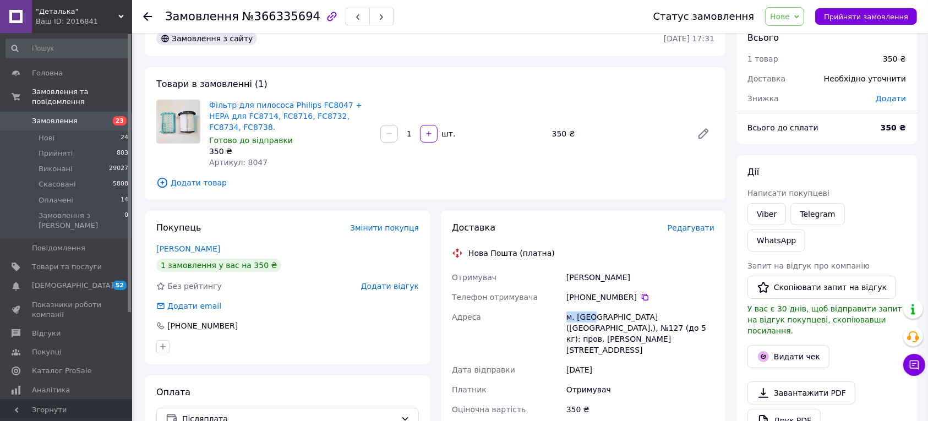
drag, startPoint x: 590, startPoint y: 307, endPoint x: 567, endPoint y: 306, distance: 23.1
click at [567, 307] on div "м. [GEOGRAPHIC_DATA] ([GEOGRAPHIC_DATA].), №127 (до 5 кг): пров. [PERSON_NAME][…" at bounding box center [640, 333] width 152 height 53
click at [669, 292] on div "[PHONE_NUMBER]" at bounding box center [640, 297] width 148 height 11
click at [641, 294] on icon at bounding box center [644, 297] width 7 height 7
click at [143, 17] on icon at bounding box center [147, 16] width 9 height 9
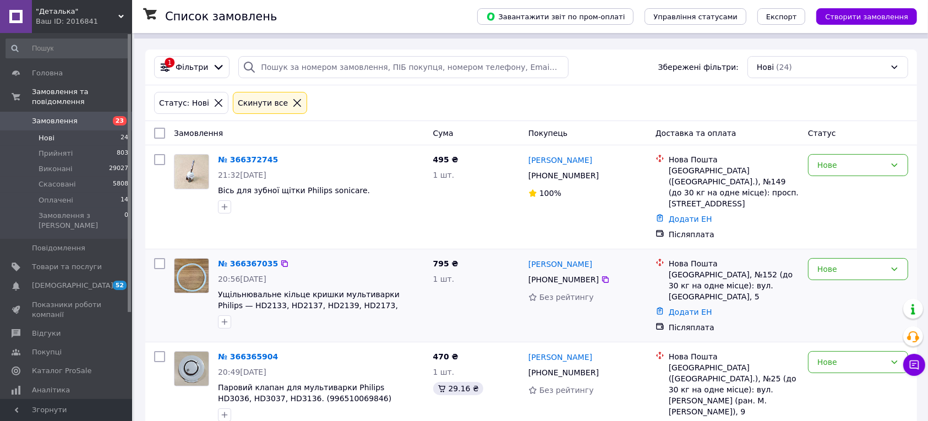
scroll to position [275, 0]
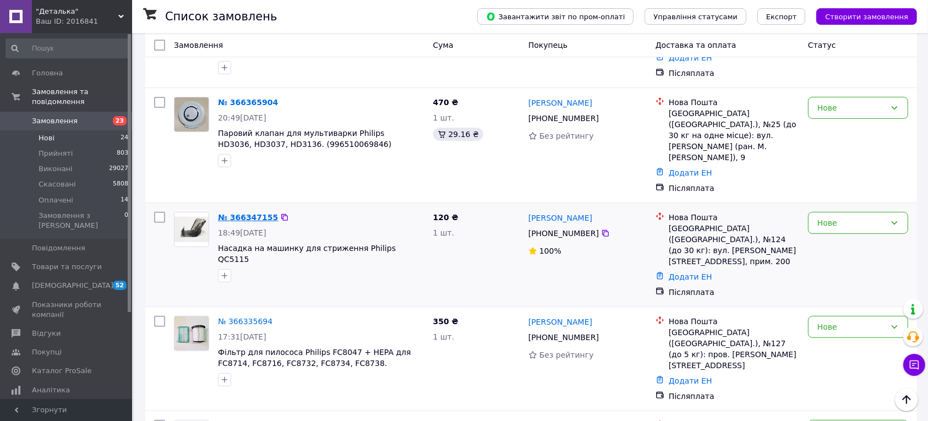
click at [224, 213] on link "№ 366347155" at bounding box center [248, 217] width 60 height 9
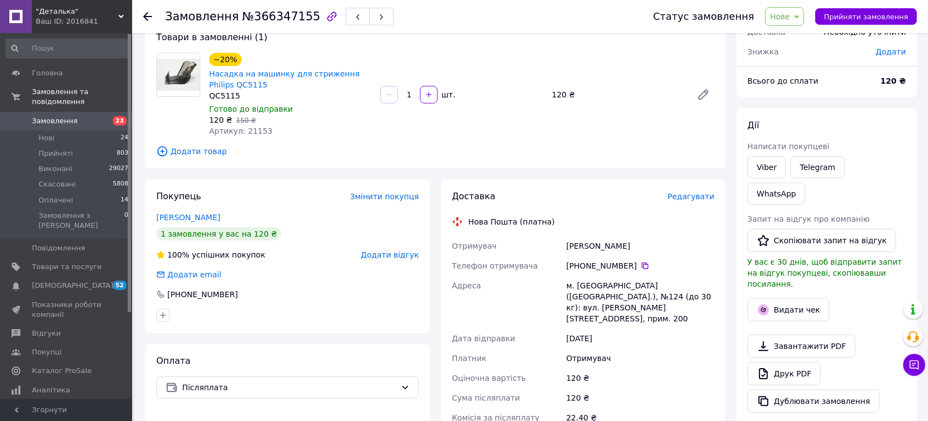
scroll to position [69, 0]
drag, startPoint x: 619, startPoint y: 249, endPoint x: 567, endPoint y: 248, distance: 52.3
click at [567, 248] on div "[PERSON_NAME]" at bounding box center [640, 247] width 152 height 20
click at [560, 268] on div "Телефон отримувача" at bounding box center [506, 267] width 114 height 20
drag, startPoint x: 590, startPoint y: 289, endPoint x: 568, endPoint y: 287, distance: 22.7
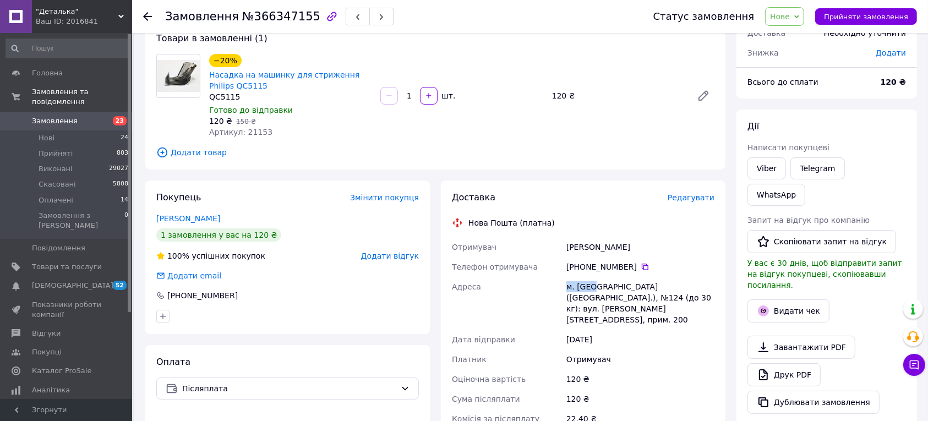
click at [568, 287] on div "м. [GEOGRAPHIC_DATA] ([GEOGRAPHIC_DATA].), №124 (до 30 кг): вул. [PERSON_NAME][…" at bounding box center [640, 303] width 152 height 53
click at [689, 257] on div "[PHONE_NUMBER]" at bounding box center [640, 267] width 152 height 20
click at [641, 265] on icon at bounding box center [644, 267] width 7 height 7
click at [146, 18] on use at bounding box center [147, 16] width 9 height 9
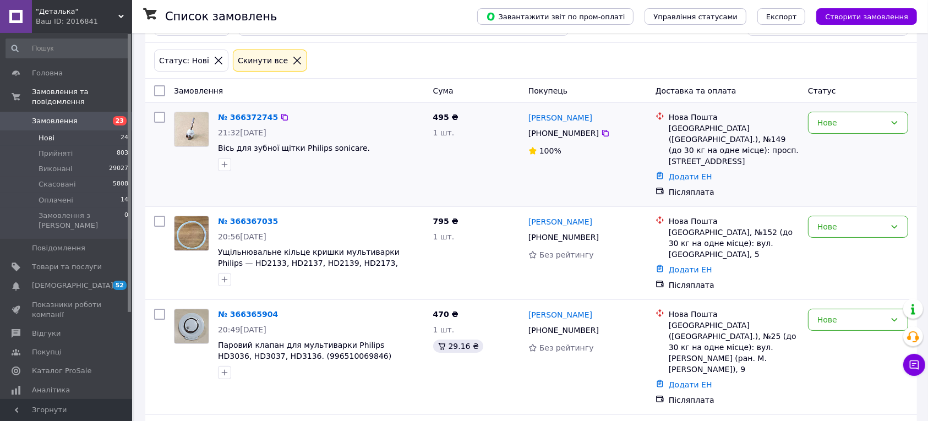
scroll to position [206, 0]
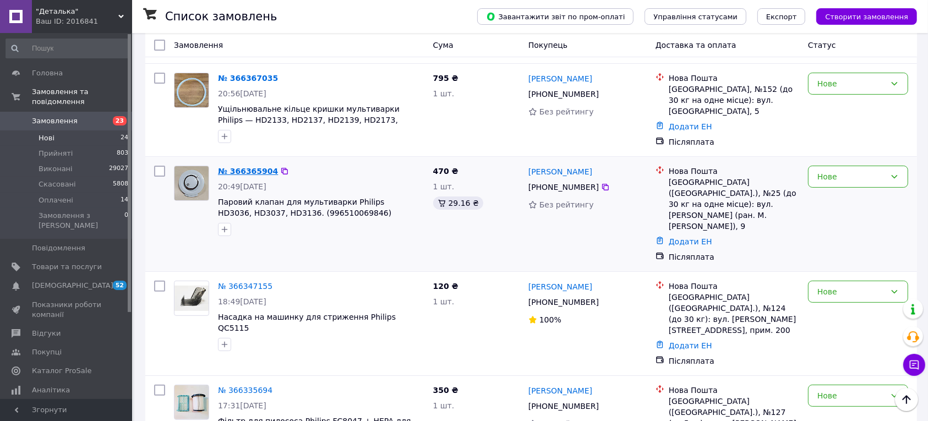
click at [229, 167] on link "№ 366365904" at bounding box center [248, 171] width 60 height 9
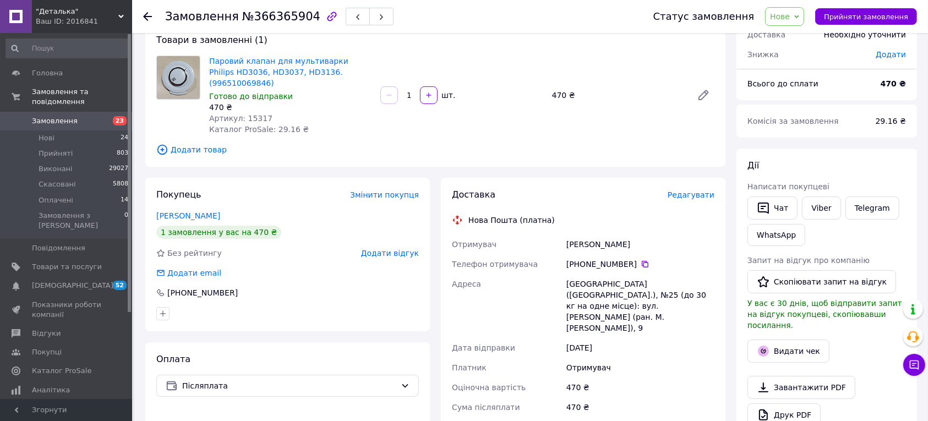
scroll to position [138, 0]
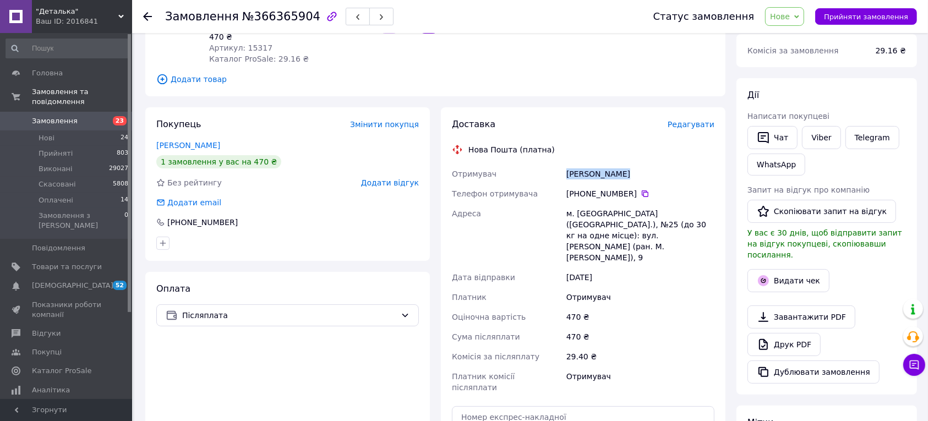
drag, startPoint x: 620, startPoint y: 166, endPoint x: 568, endPoint y: 161, distance: 52.5
click at [568, 164] on div "[PERSON_NAME]" at bounding box center [640, 174] width 152 height 20
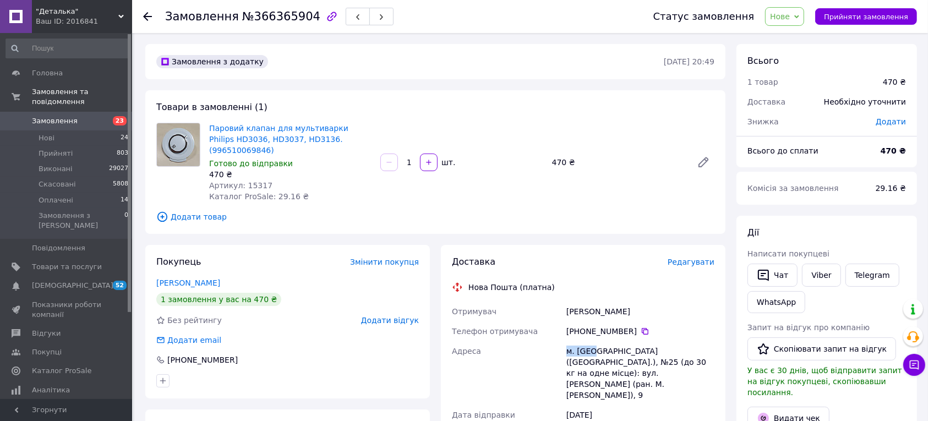
drag, startPoint x: 590, startPoint y: 339, endPoint x: 567, endPoint y: 338, distance: 23.1
click at [567, 341] on div "м. [GEOGRAPHIC_DATA] ([GEOGRAPHIC_DATA].), №25 (до 30 кг на одне місце): вул. […" at bounding box center [640, 373] width 152 height 64
click at [679, 301] on div "[PERSON_NAME]" at bounding box center [640, 311] width 152 height 20
click at [641, 328] on icon at bounding box center [644, 331] width 7 height 7
click at [146, 15] on use at bounding box center [147, 16] width 9 height 9
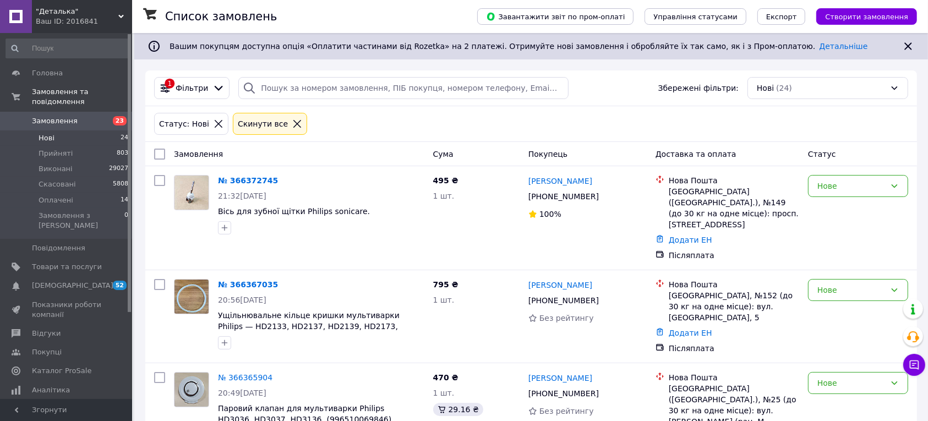
scroll to position [138, 0]
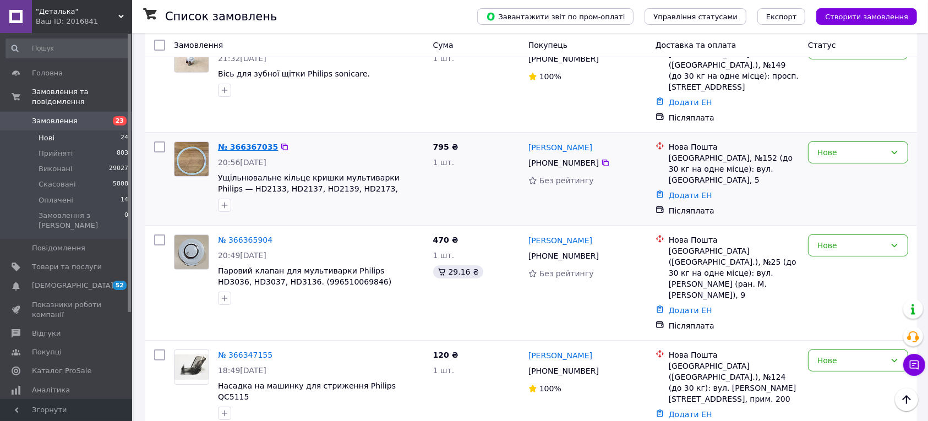
click at [249, 142] on link "№ 366367035" at bounding box center [248, 146] width 60 height 9
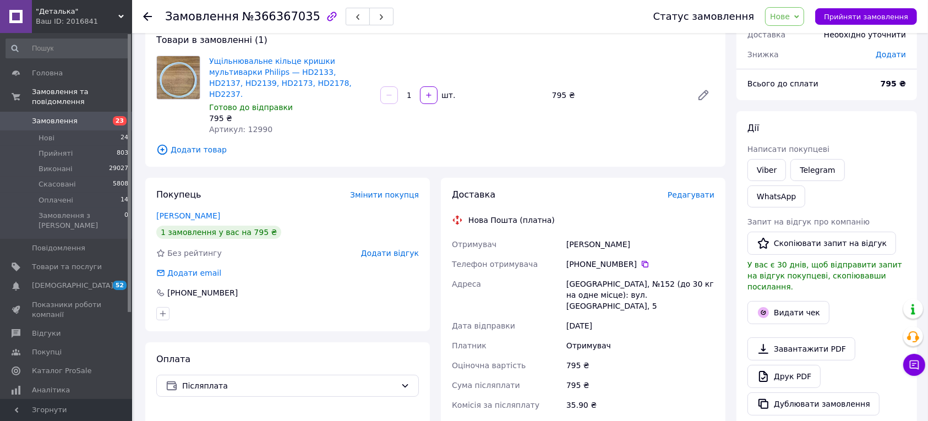
scroll to position [138, 0]
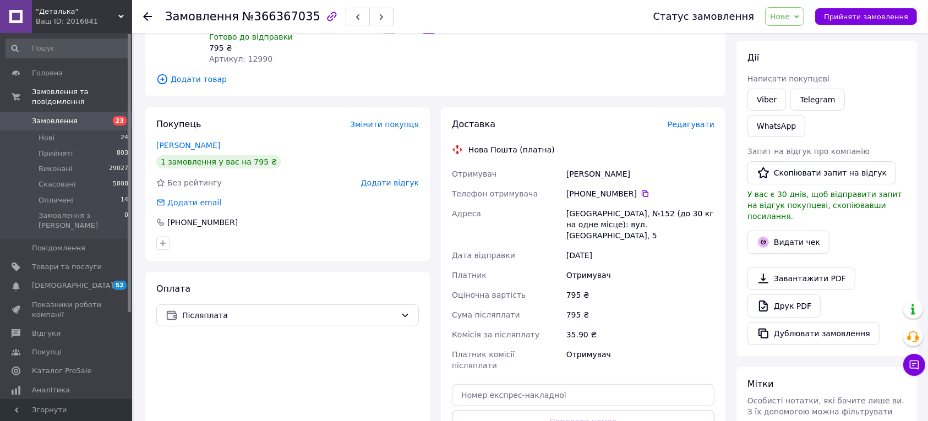
drag, startPoint x: 626, startPoint y: 166, endPoint x: 567, endPoint y: 164, distance: 58.9
click at [567, 164] on div "[PERSON_NAME]" at bounding box center [640, 174] width 152 height 20
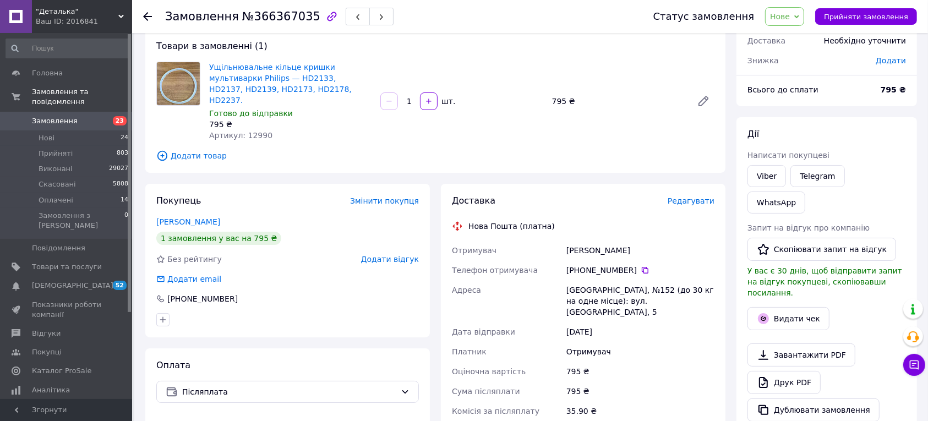
scroll to position [0, 0]
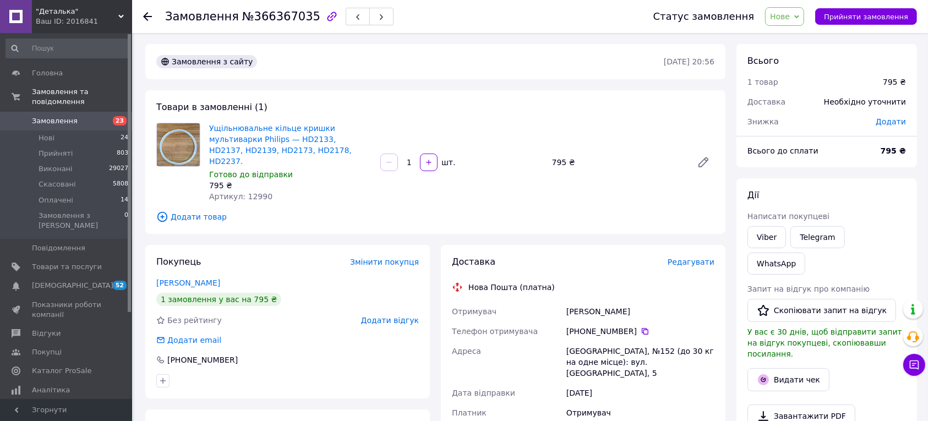
click at [561, 256] on div "Доставка" at bounding box center [560, 262] width 216 height 13
drag, startPoint x: 589, startPoint y: 339, endPoint x: 574, endPoint y: 339, distance: 15.4
click at [578, 341] on div "[GEOGRAPHIC_DATA], №152 (до 30 кг на одне місце): вул. [GEOGRAPHIC_DATA], 5" at bounding box center [640, 362] width 152 height 42
click at [559, 341] on div "Адреса" at bounding box center [506, 362] width 114 height 42
drag, startPoint x: 589, startPoint y: 339, endPoint x: 566, endPoint y: 337, distance: 23.7
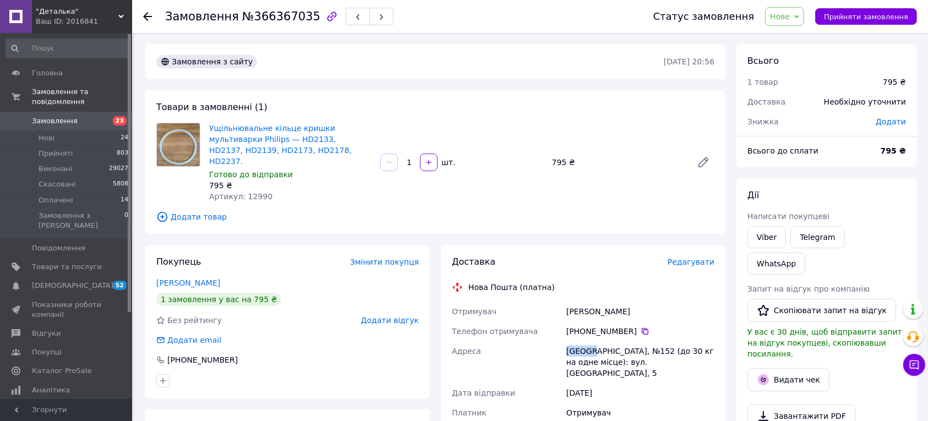
click at [566, 341] on div "[GEOGRAPHIC_DATA], №152 (до 30 кг на одне місце): вул. [GEOGRAPHIC_DATA], 5" at bounding box center [640, 362] width 152 height 42
click at [652, 321] on div "[PHONE_NUMBER]" at bounding box center [640, 331] width 152 height 20
click at [640, 327] on icon at bounding box center [644, 331] width 9 height 9
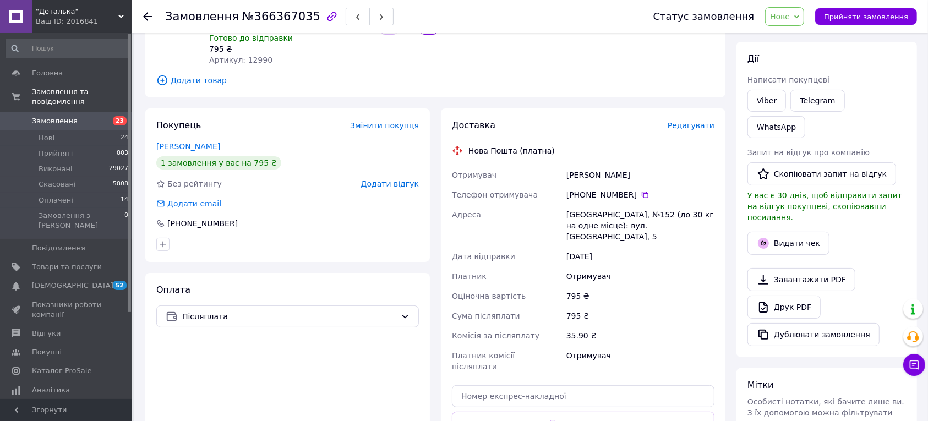
scroll to position [138, 0]
click at [144, 17] on use at bounding box center [147, 16] width 9 height 9
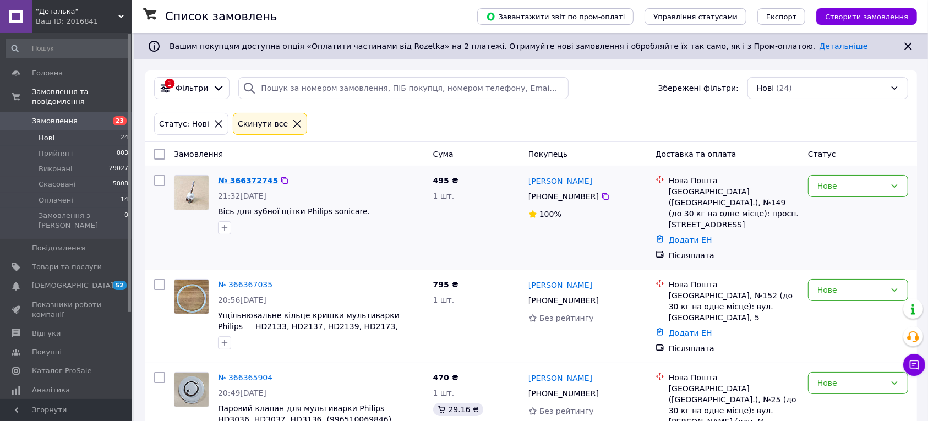
click at [251, 183] on link "№ 366372745" at bounding box center [248, 180] width 60 height 9
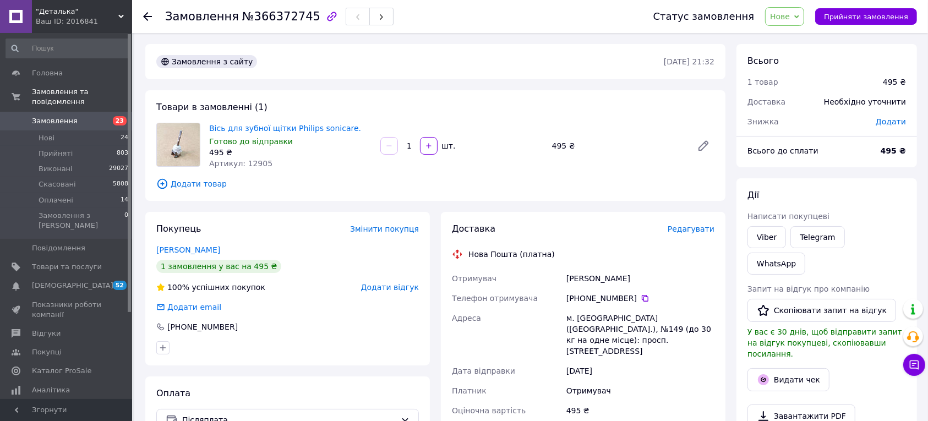
drag, startPoint x: 646, startPoint y: 282, endPoint x: 568, endPoint y: 277, distance: 78.9
click at [568, 277] on div "[PERSON_NAME]" at bounding box center [640, 278] width 152 height 20
click at [612, 271] on div "[PERSON_NAME]" at bounding box center [640, 278] width 152 height 20
drag, startPoint x: 590, startPoint y: 318, endPoint x: 567, endPoint y: 316, distance: 22.6
click at [567, 316] on div "м. [GEOGRAPHIC_DATA] ([GEOGRAPHIC_DATA].), №149 (до 30 кг на одне місце): просп…" at bounding box center [640, 334] width 152 height 53
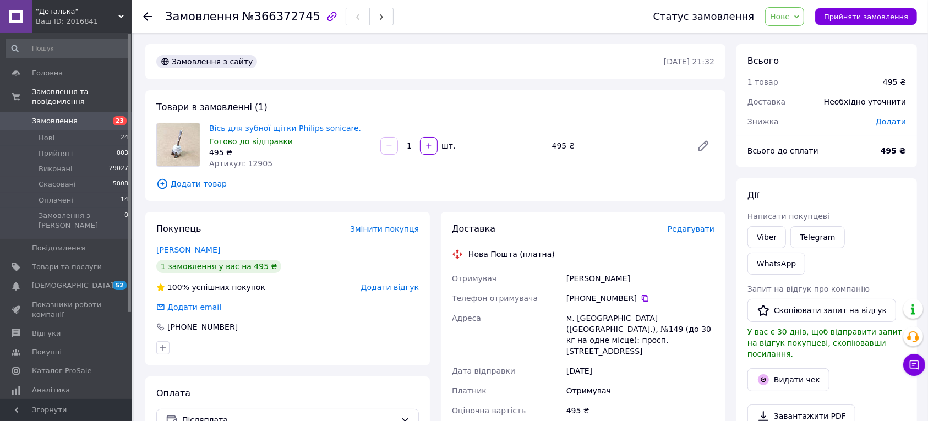
click at [647, 237] on div "Доставка Редагувати Нова Пошта (платна) Отримувач [PERSON_NAME] Телефон отримув…" at bounding box center [583, 410] width 262 height 374
click at [641, 297] on icon at bounding box center [644, 298] width 7 height 7
click at [146, 19] on use at bounding box center [147, 16] width 9 height 9
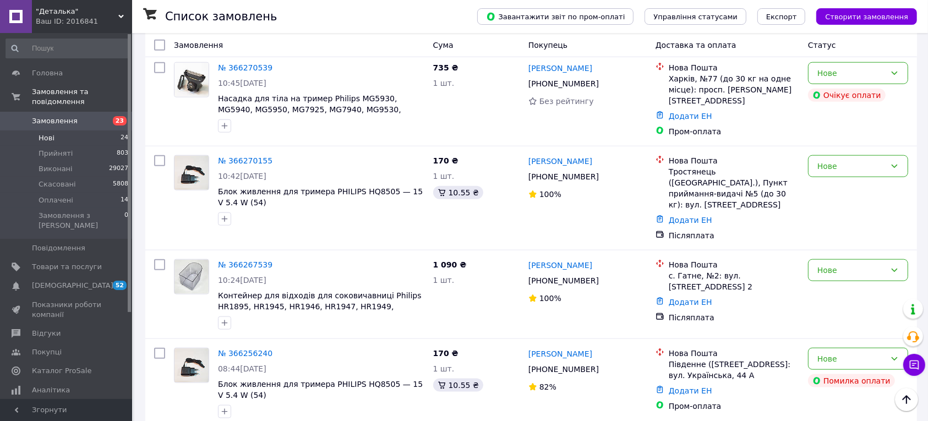
scroll to position [1032, 0]
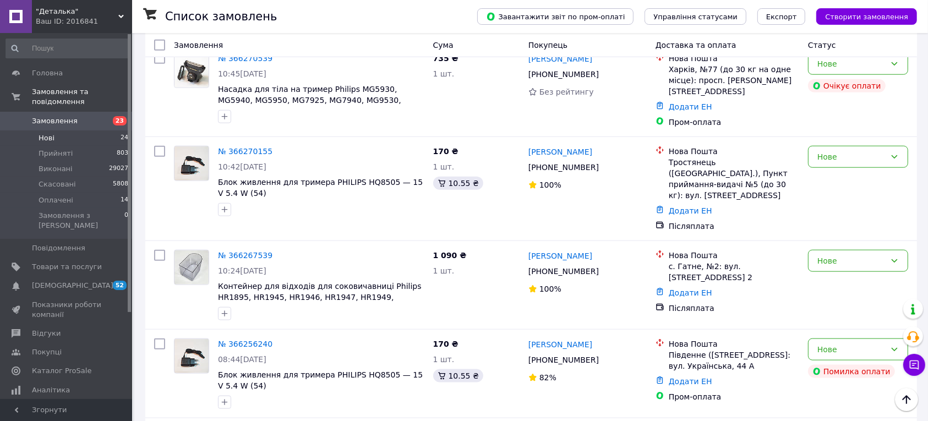
click at [51, 116] on span "Замовлення" at bounding box center [55, 121] width 46 height 10
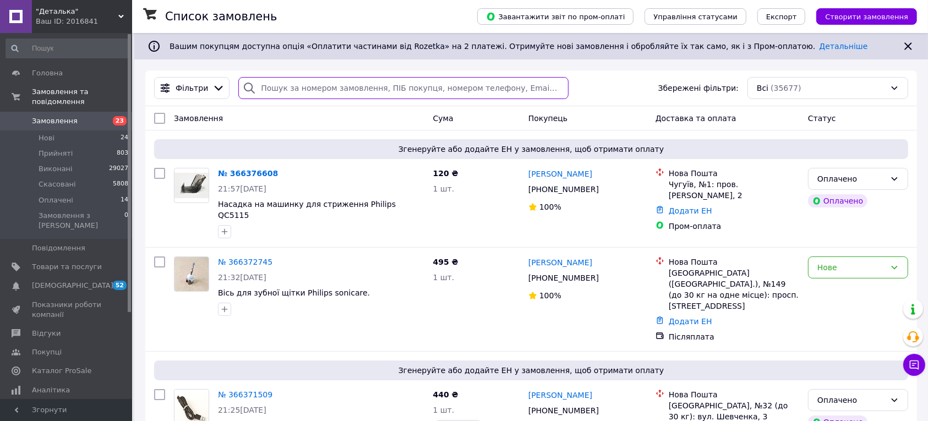
click at [306, 90] on input "search" at bounding box center [403, 88] width 330 height 22
paste input "т.0983364750"
type input "т.0983364750"
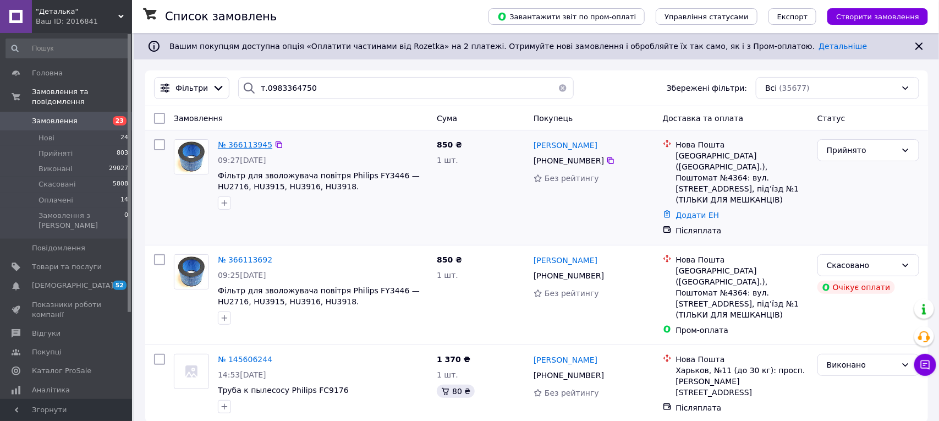
click at [242, 144] on span "№ 366113945" at bounding box center [245, 144] width 54 height 9
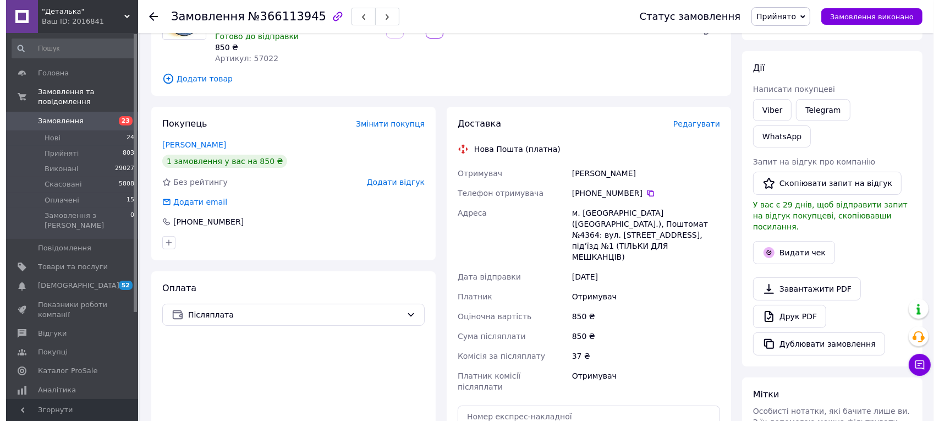
scroll to position [138, 0]
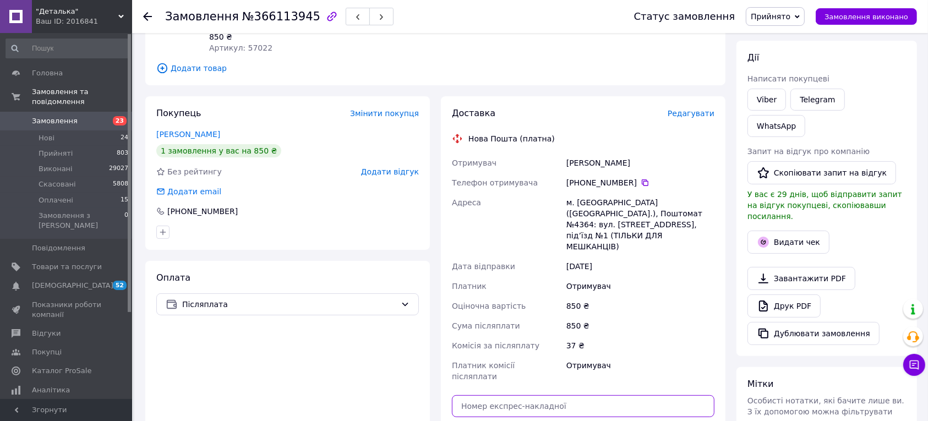
click at [526, 395] on input "text" at bounding box center [583, 406] width 262 height 22
paste input "20451268629206"
type input "20451268629206"
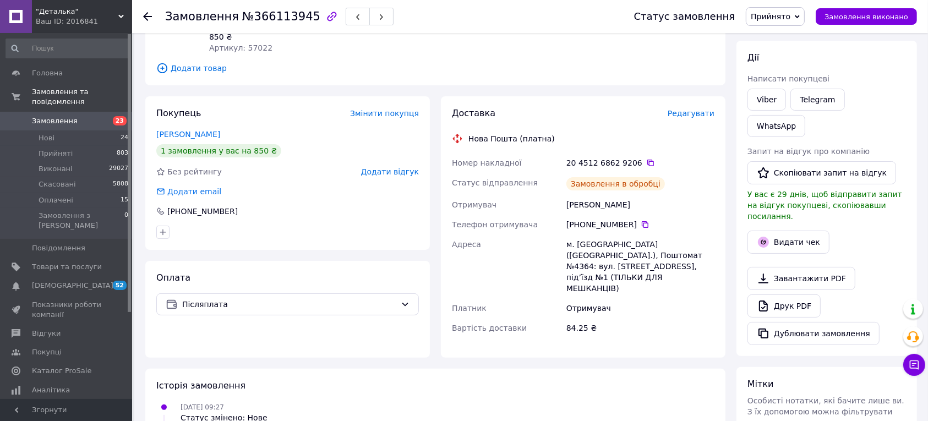
click at [787, 231] on button "Видати чек" at bounding box center [788, 242] width 82 height 23
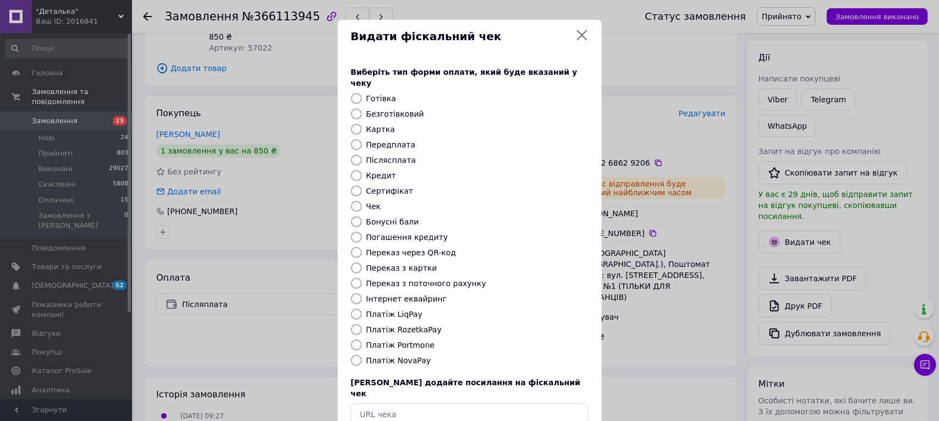
click at [358, 355] on input "Платіж NovaPay" at bounding box center [356, 360] width 11 height 11
radio input "true"
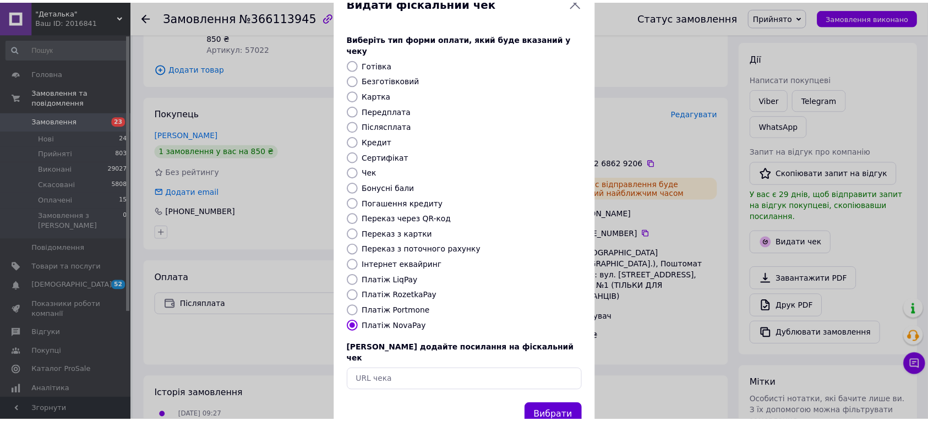
scroll to position [52, 0]
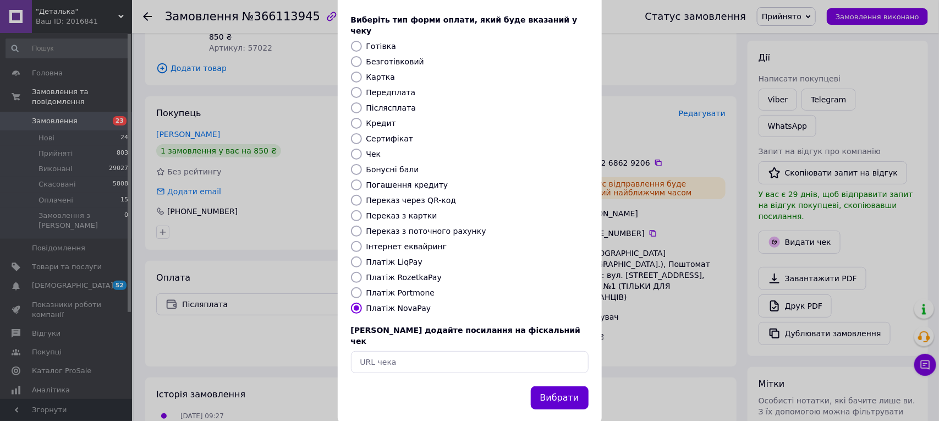
click at [548, 386] on button "Вибрати" at bounding box center [560, 398] width 58 height 24
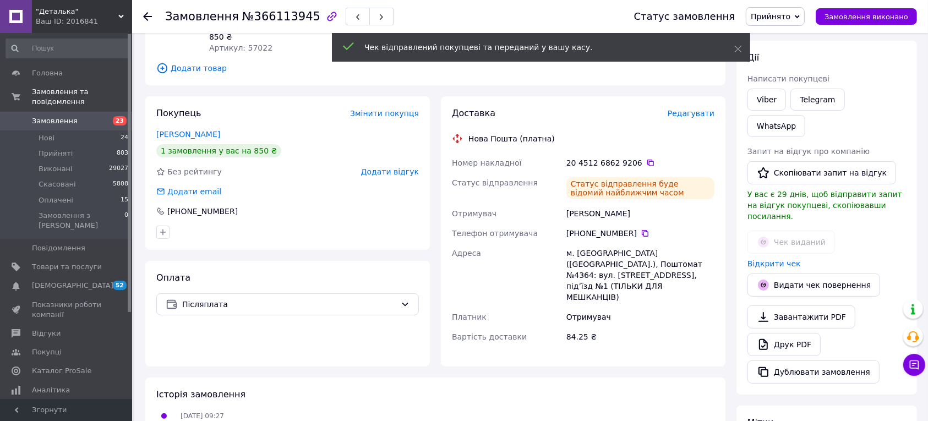
click at [146, 18] on icon at bounding box center [147, 16] width 9 height 9
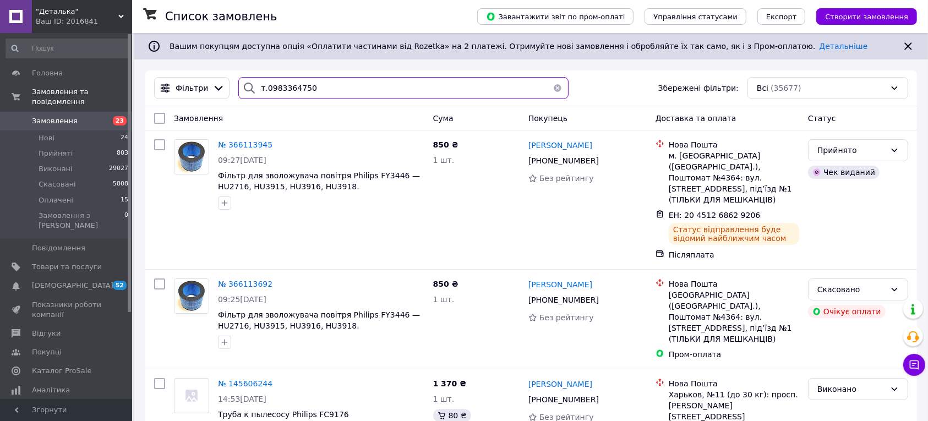
click at [316, 92] on input "т.0983364750" at bounding box center [403, 88] width 330 height 22
type input "т"
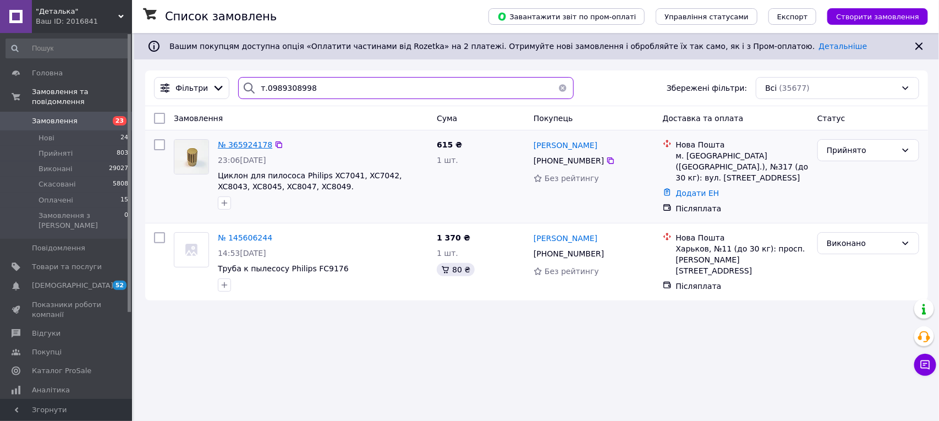
type input "т.0989308998"
click at [243, 147] on span "№ 365924178" at bounding box center [245, 144] width 54 height 9
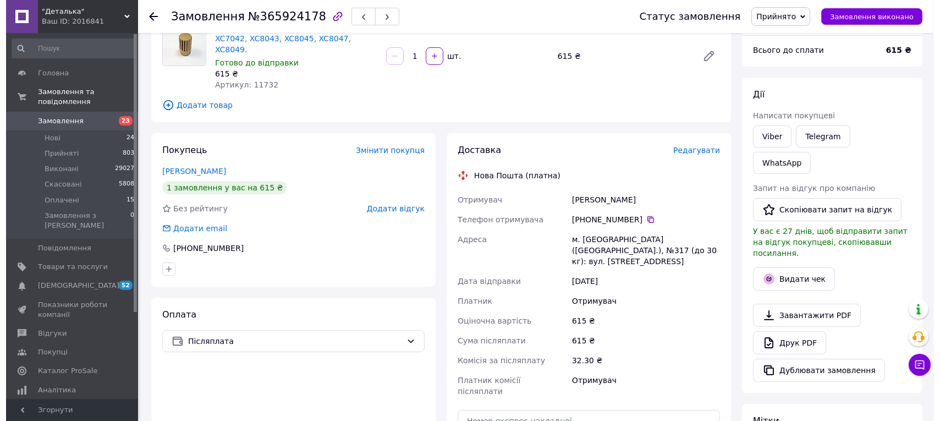
scroll to position [206, 0]
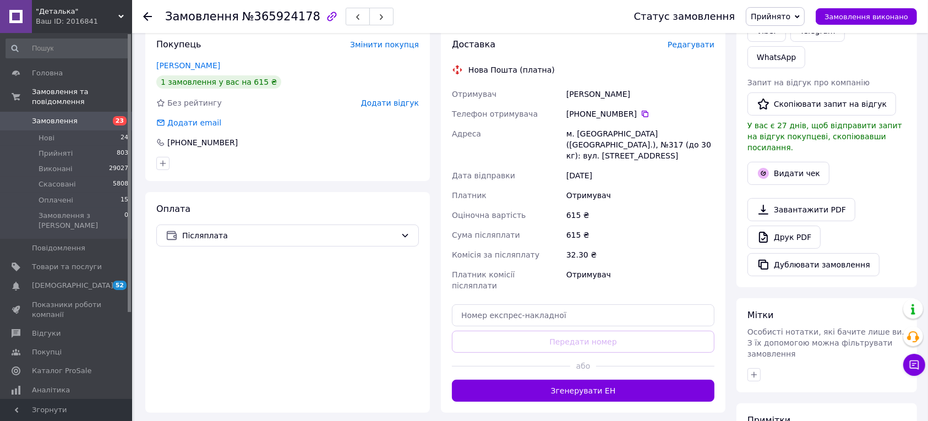
click at [539, 265] on div "Платник комісії післяплати" at bounding box center [506, 280] width 114 height 31
click at [539, 268] on div "Доставка Редагувати Нова Пошта (платна) Отримувач [PERSON_NAME] Телефон отримув…" at bounding box center [583, 220] width 262 height 363
click at [539, 304] on input "text" at bounding box center [583, 315] width 262 height 22
paste input "20451268628044"
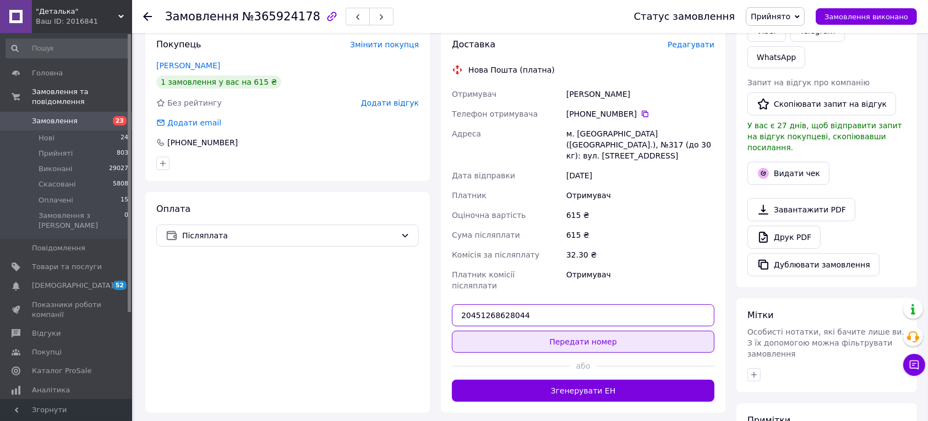
type input "20451268628044"
click at [573, 331] on button "Передати номер" at bounding box center [583, 342] width 262 height 22
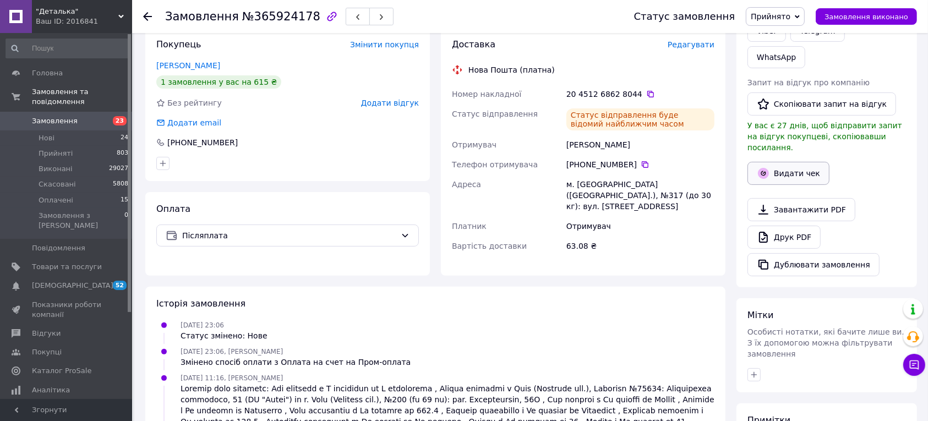
click at [791, 162] on button "Видати чек" at bounding box center [788, 173] width 82 height 23
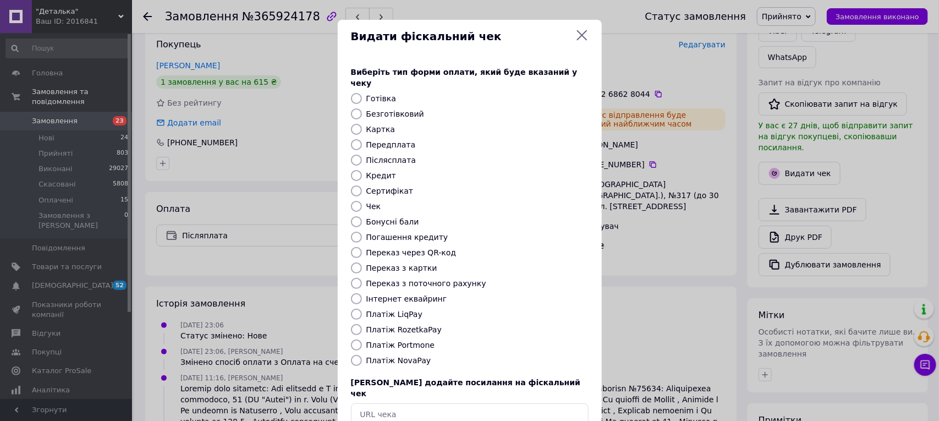
click at [355, 355] on input "Платіж NovaPay" at bounding box center [356, 360] width 11 height 11
radio input "true"
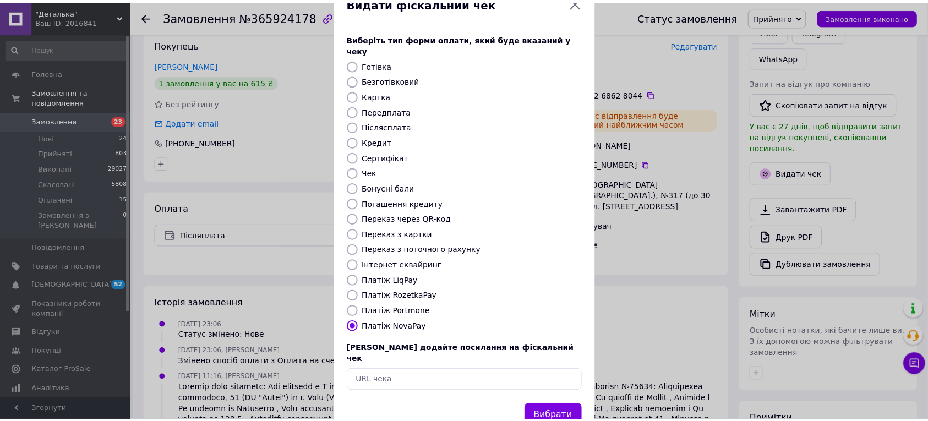
scroll to position [52, 0]
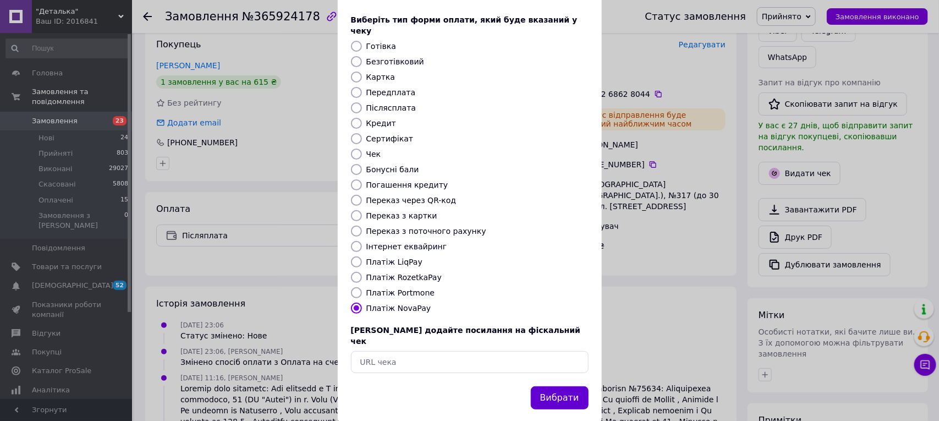
click at [575, 386] on button "Вибрати" at bounding box center [560, 398] width 58 height 24
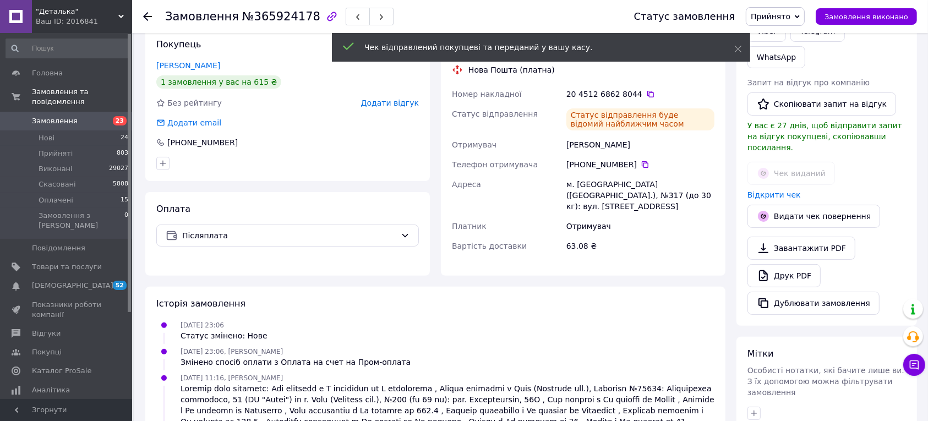
click at [145, 15] on use at bounding box center [147, 16] width 9 height 9
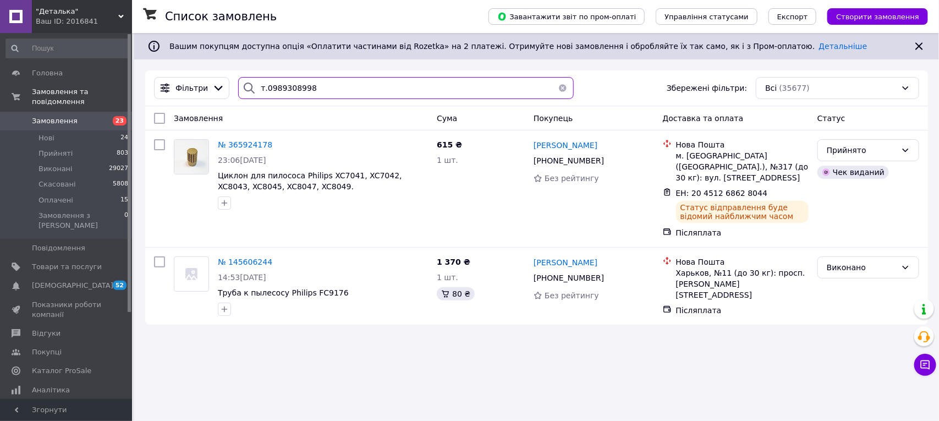
click at [328, 80] on input "т.0989308998" at bounding box center [405, 88] width 335 height 22
type input "т"
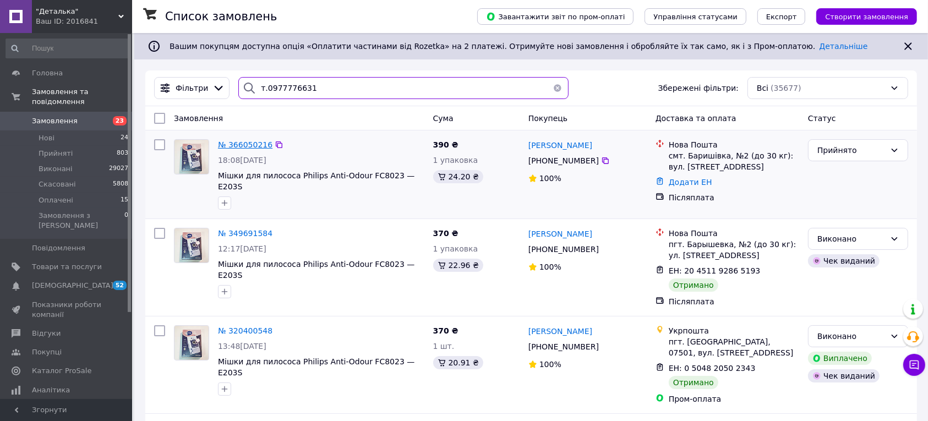
type input "т.0977776631"
click at [248, 145] on span "№ 366050216" at bounding box center [245, 144] width 54 height 9
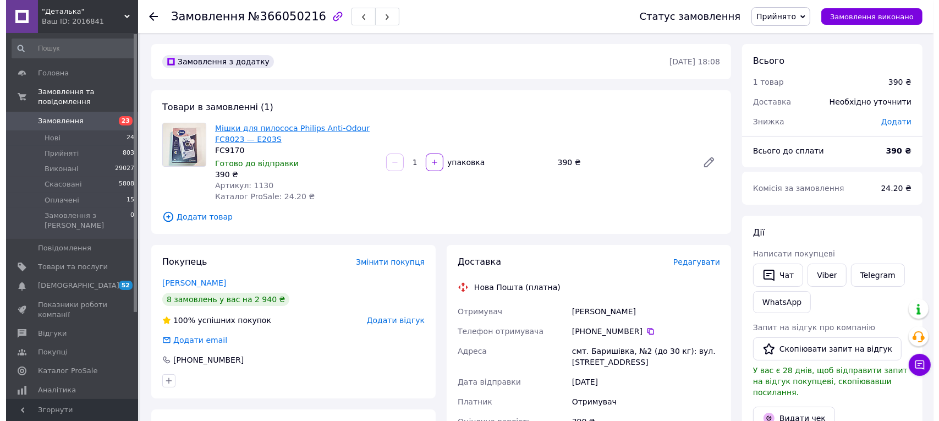
scroll to position [206, 0]
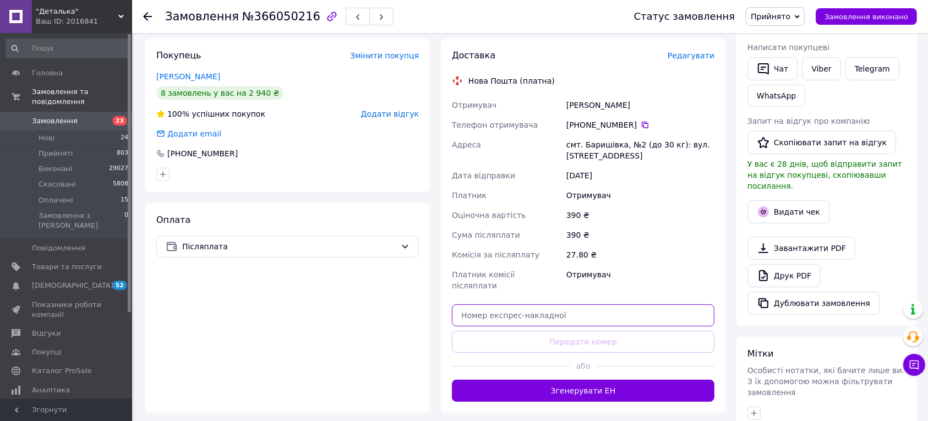
click at [531, 308] on input "text" at bounding box center [583, 315] width 262 height 22
paste input "20451268627172"
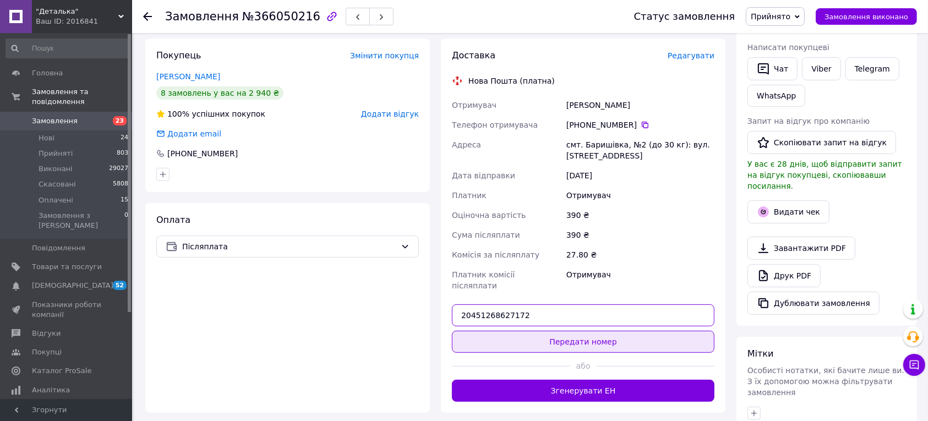
type input "20451268627172"
click at [592, 331] on button "Передати номер" at bounding box center [583, 342] width 262 height 22
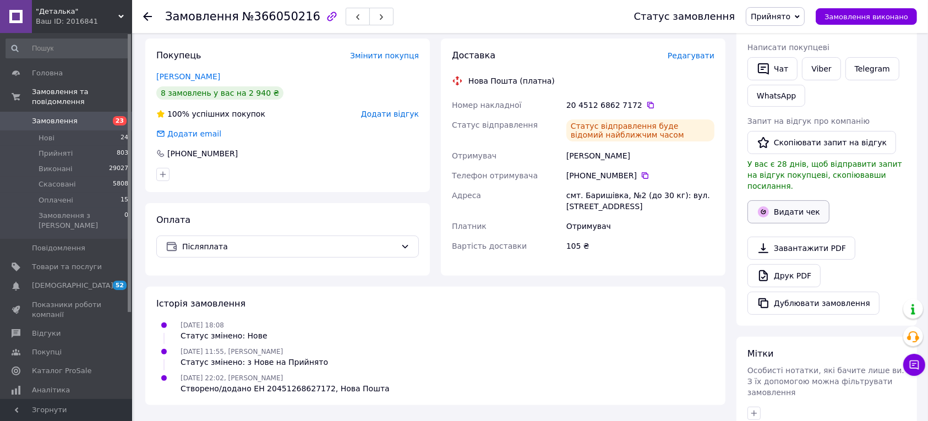
click at [797, 204] on button "Видати чек" at bounding box center [788, 211] width 82 height 23
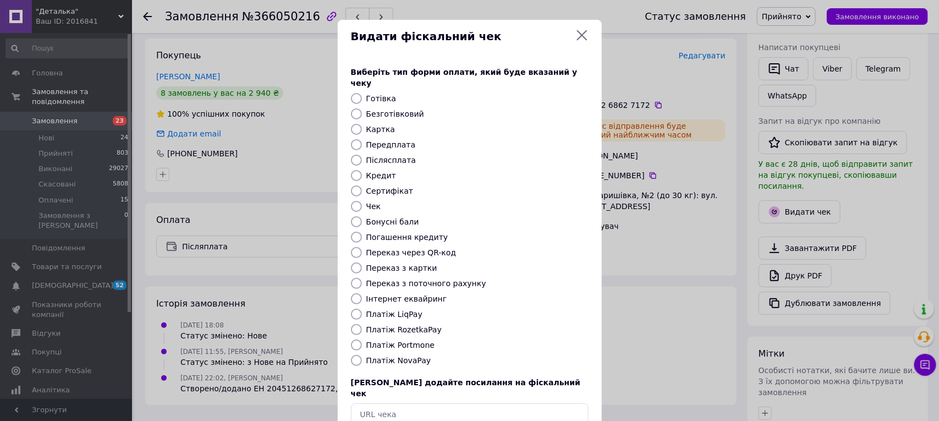
click at [352, 355] on input "Платіж NovaPay" at bounding box center [356, 360] width 11 height 11
radio input "true"
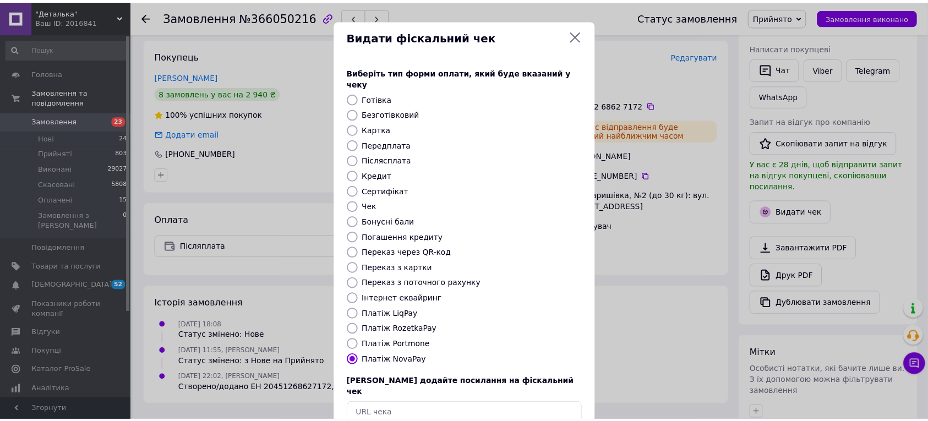
scroll to position [52, 0]
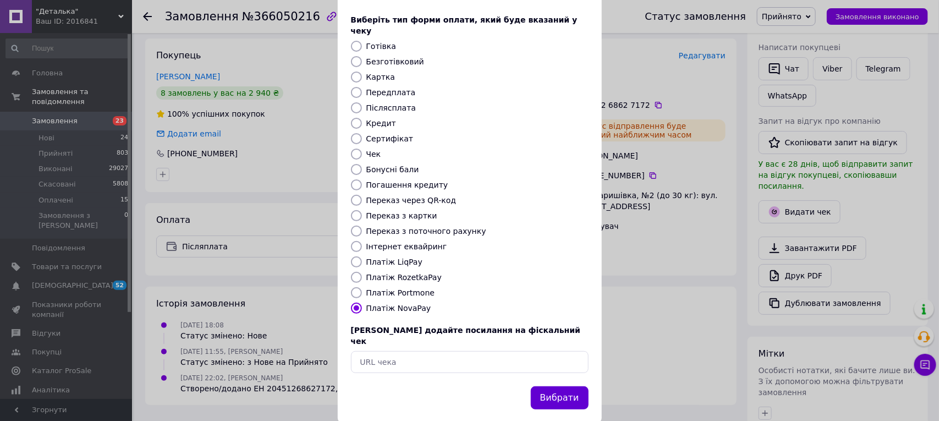
click at [569, 386] on button "Вибрати" at bounding box center [560, 398] width 58 height 24
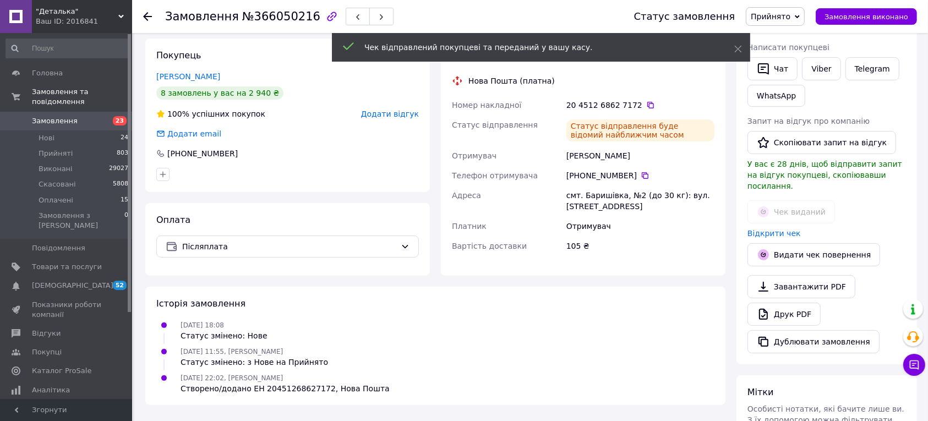
click at [145, 17] on use at bounding box center [147, 16] width 9 height 9
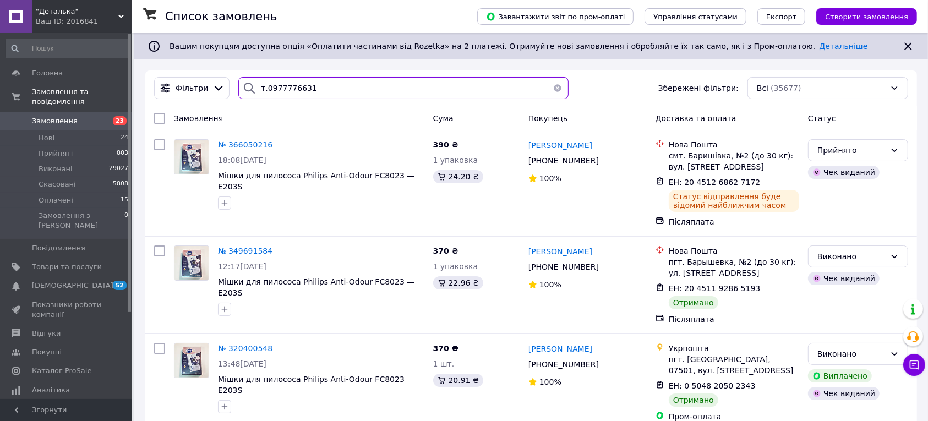
click at [323, 81] on input "т.0977776631" at bounding box center [403, 88] width 330 height 22
type input "т"
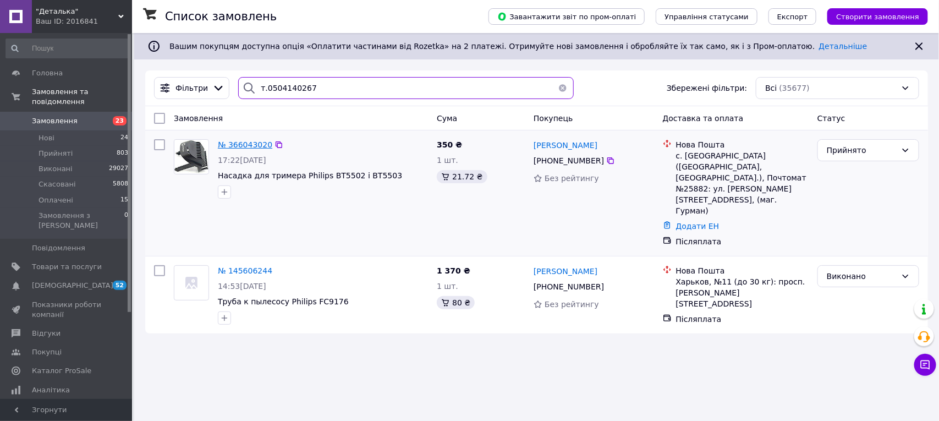
type input "т.0504140267"
click at [238, 149] on span "№ 366043020" at bounding box center [245, 144] width 54 height 9
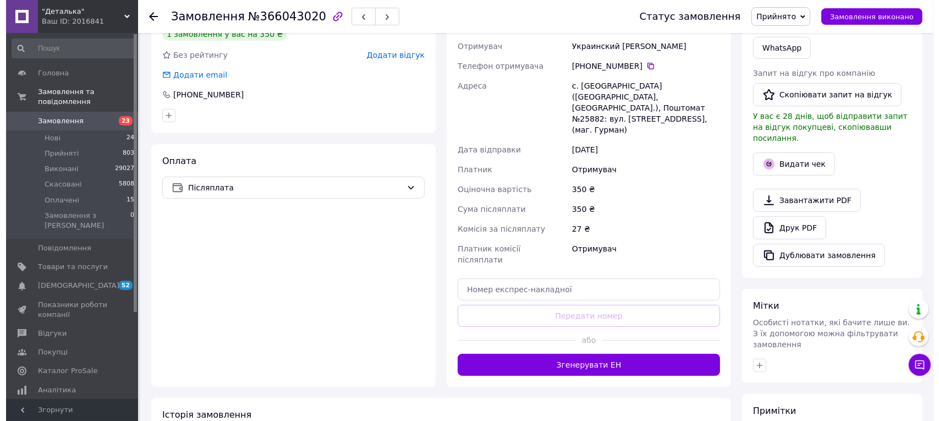
scroll to position [275, 0]
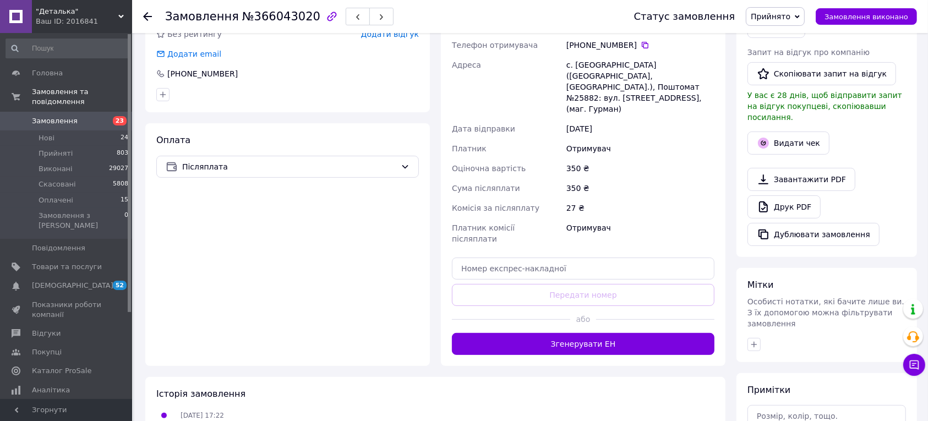
click at [538, 243] on div "Доставка Редагувати Нова Пошта (платна) Отримувач Украинский [PERSON_NAME] Теле…" at bounding box center [583, 162] width 262 height 385
click at [529, 257] on input "text" at bounding box center [583, 268] width 262 height 22
paste input "20451268626225"
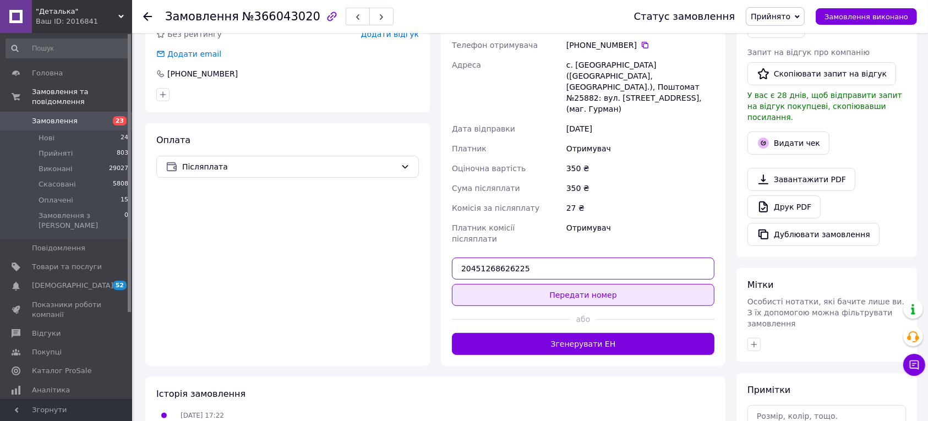
type input "20451268626225"
click at [592, 284] on button "Передати номер" at bounding box center [583, 295] width 262 height 22
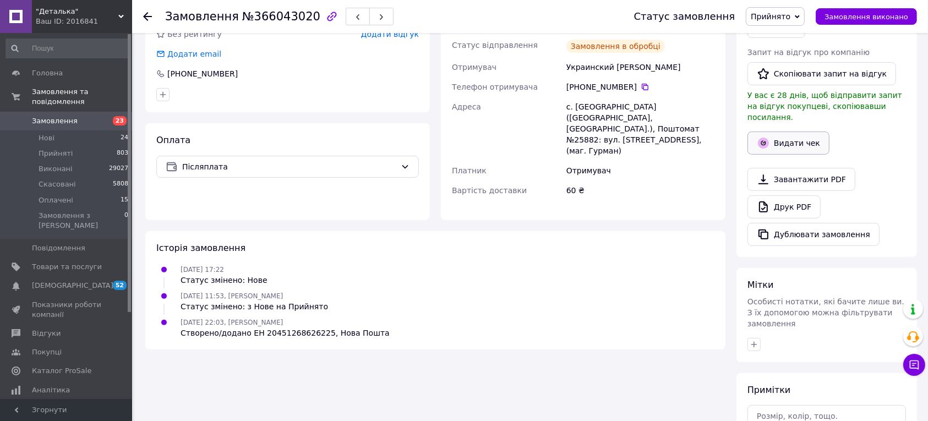
click at [803, 134] on button "Видати чек" at bounding box center [788, 142] width 82 height 23
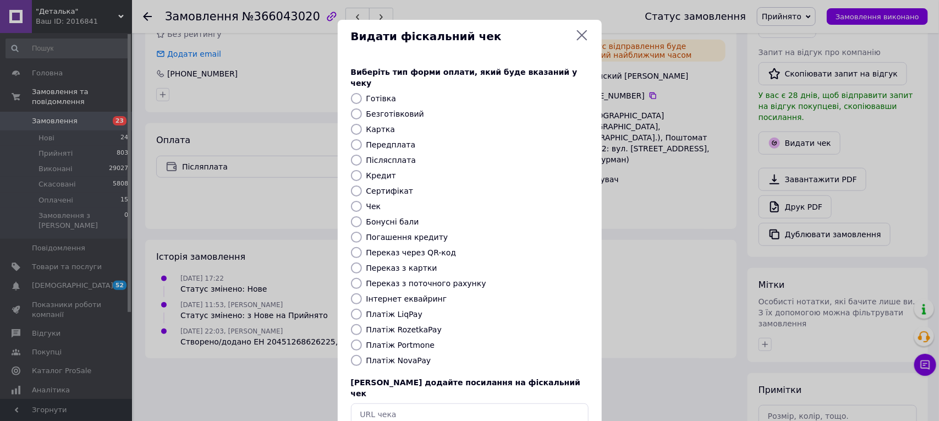
click at [358, 355] on input "Платіж NovaPay" at bounding box center [356, 360] width 11 height 11
radio input "true"
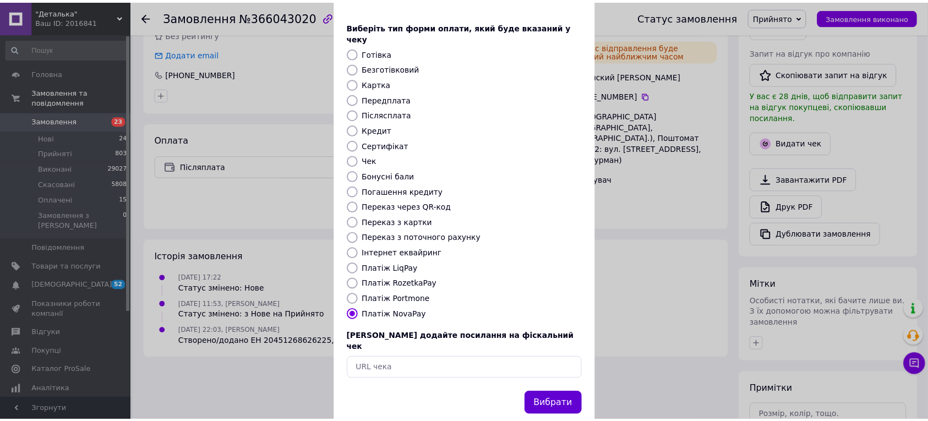
scroll to position [52, 0]
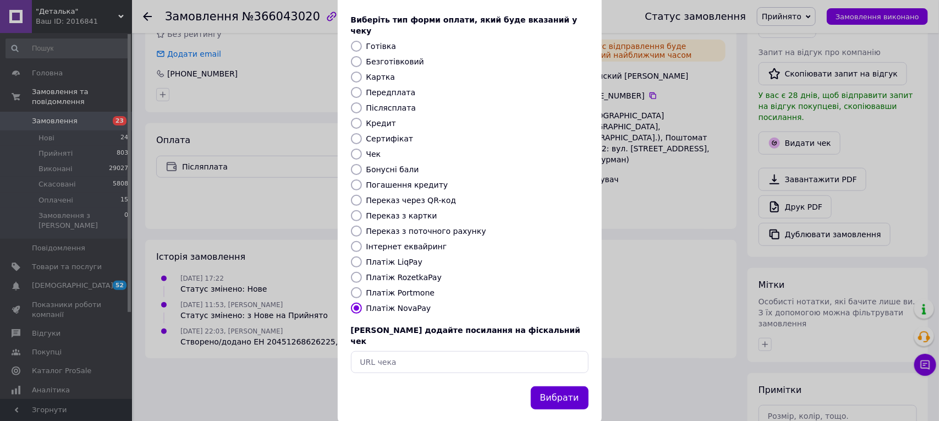
click at [569, 386] on button "Вибрати" at bounding box center [560, 398] width 58 height 24
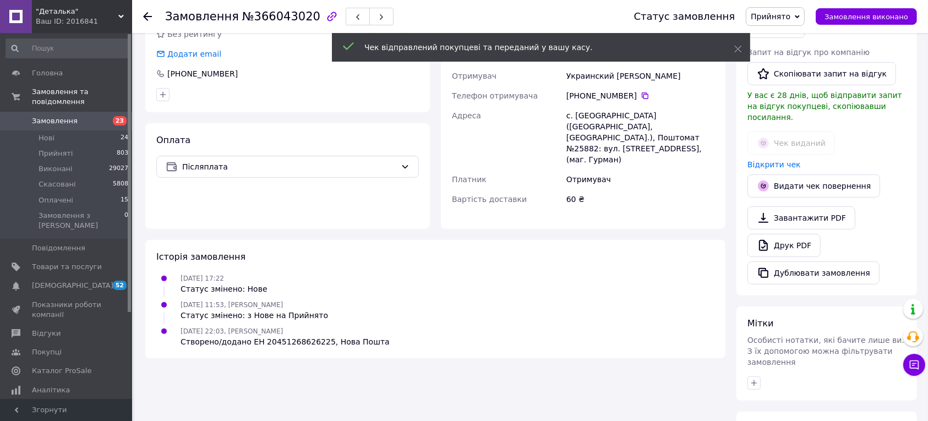
click at [147, 14] on use at bounding box center [147, 16] width 9 height 9
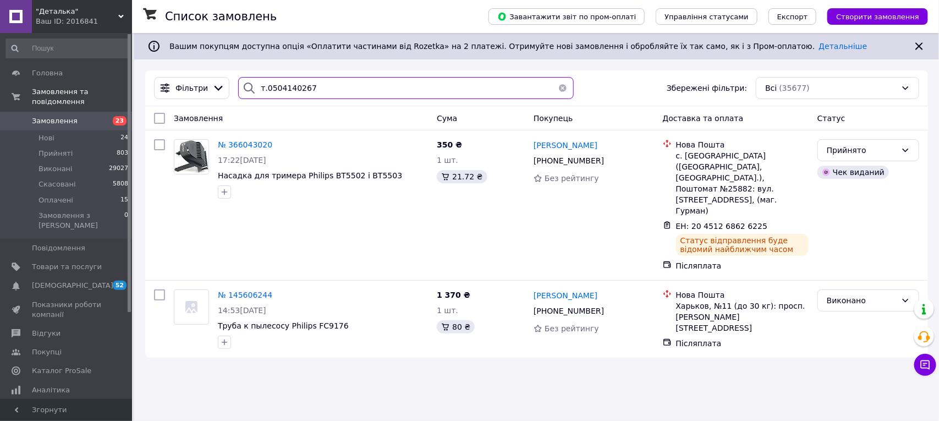
click at [337, 96] on input "т.0504140267" at bounding box center [405, 88] width 335 height 22
type input "т"
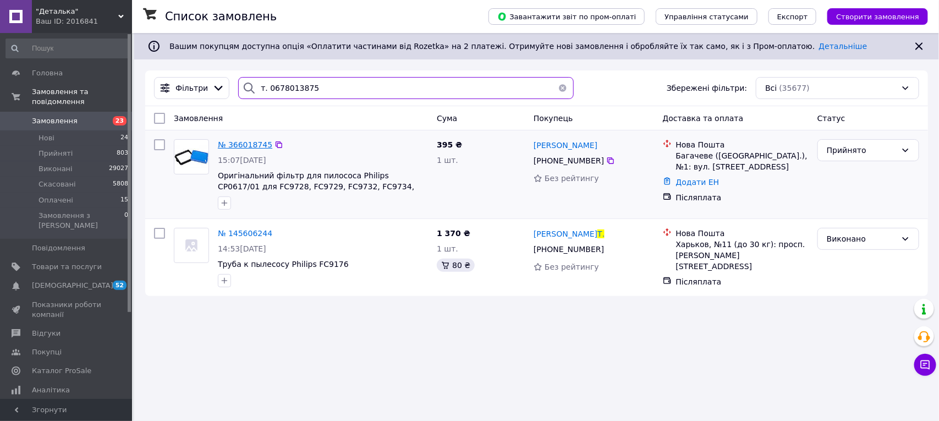
type input "т. 0678013875"
click at [243, 142] on span "№ 366018745" at bounding box center [245, 144] width 54 height 9
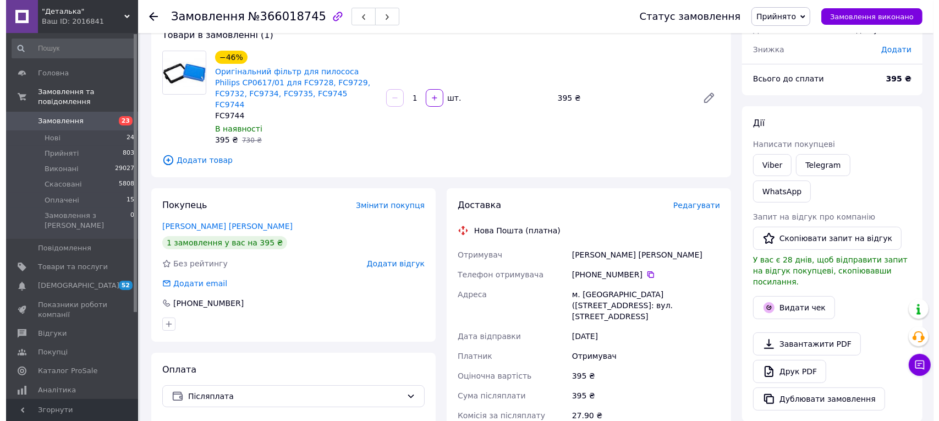
scroll to position [206, 0]
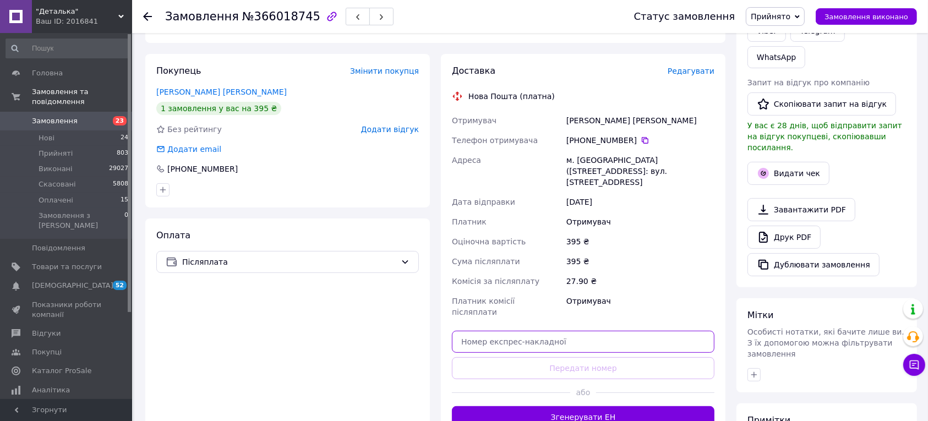
click at [507, 331] on input "text" at bounding box center [583, 342] width 262 height 22
paste input "20451268623861"
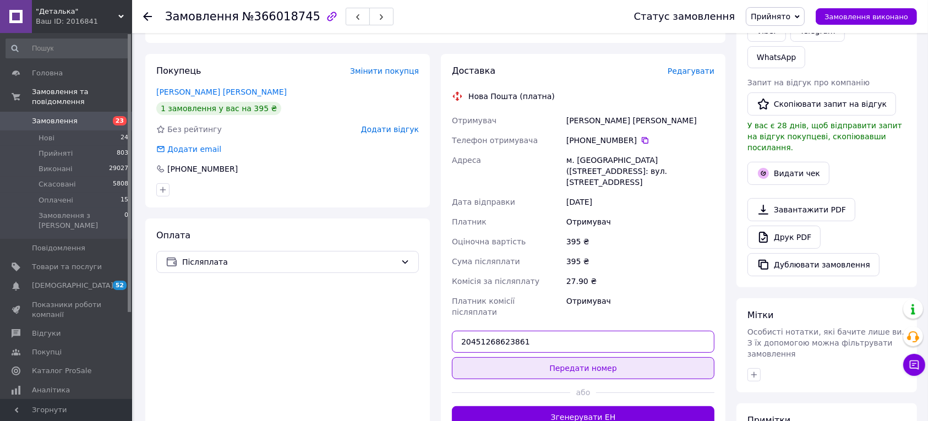
type input "20451268623861"
click at [575, 357] on button "Передати номер" at bounding box center [583, 368] width 262 height 22
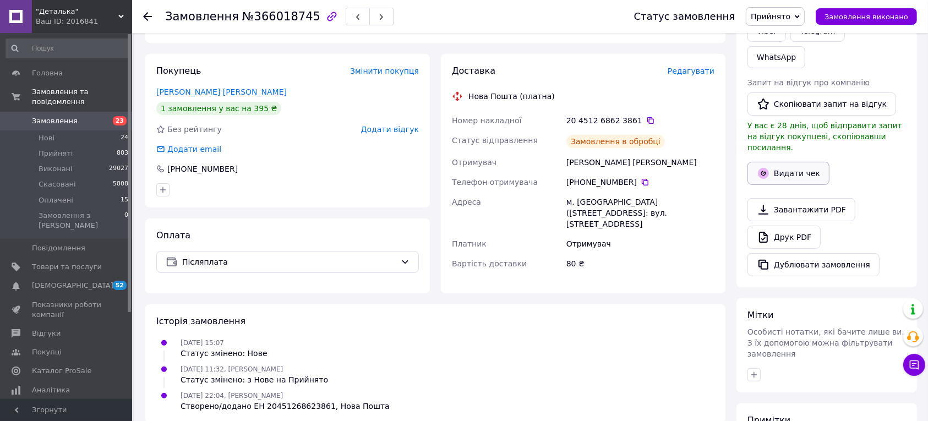
click at [769, 162] on button "Видати чек" at bounding box center [788, 173] width 82 height 23
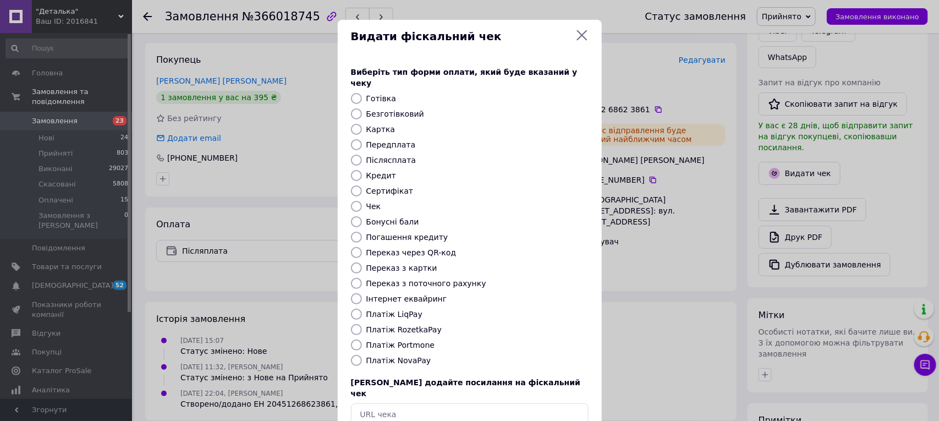
click at [359, 355] on input "Платіж NovaPay" at bounding box center [356, 360] width 11 height 11
radio input "true"
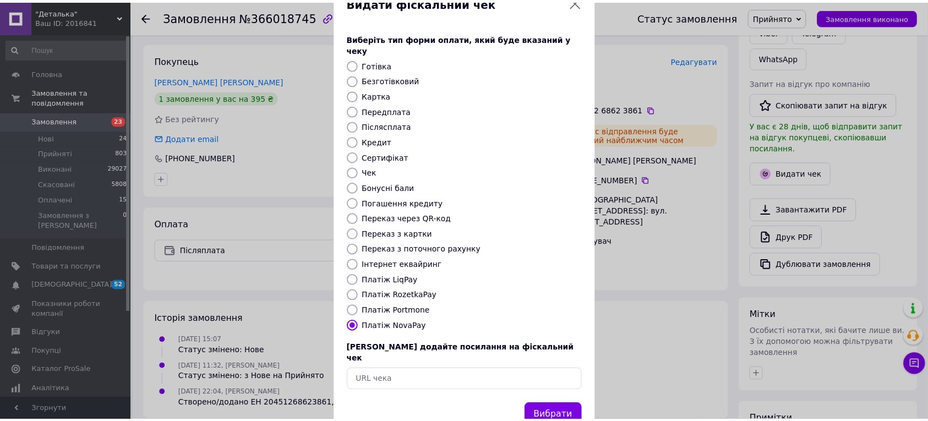
scroll to position [52, 0]
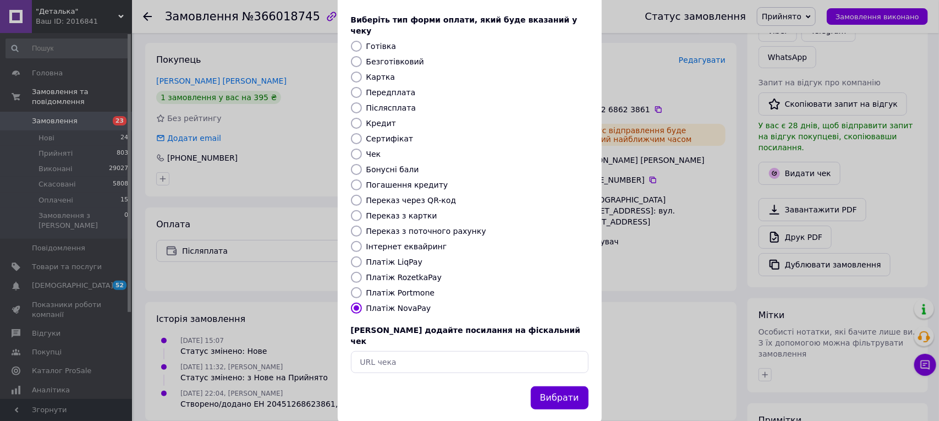
click at [567, 386] on button "Вибрати" at bounding box center [560, 398] width 58 height 24
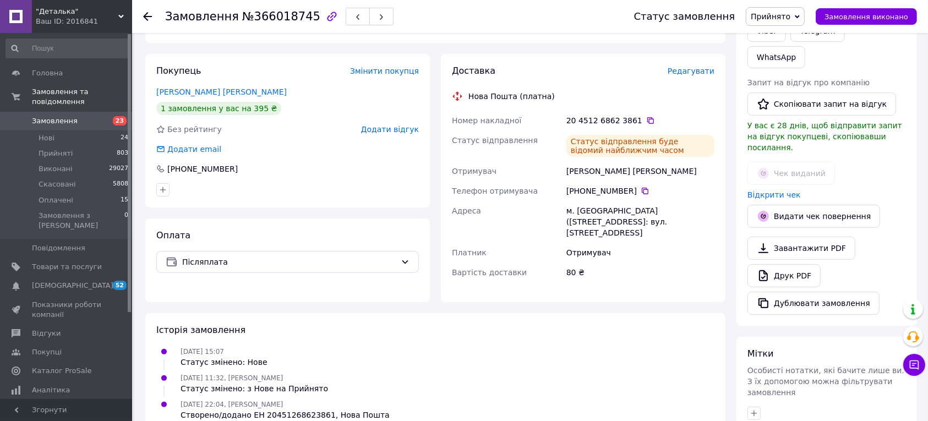
scroll to position [69, 0]
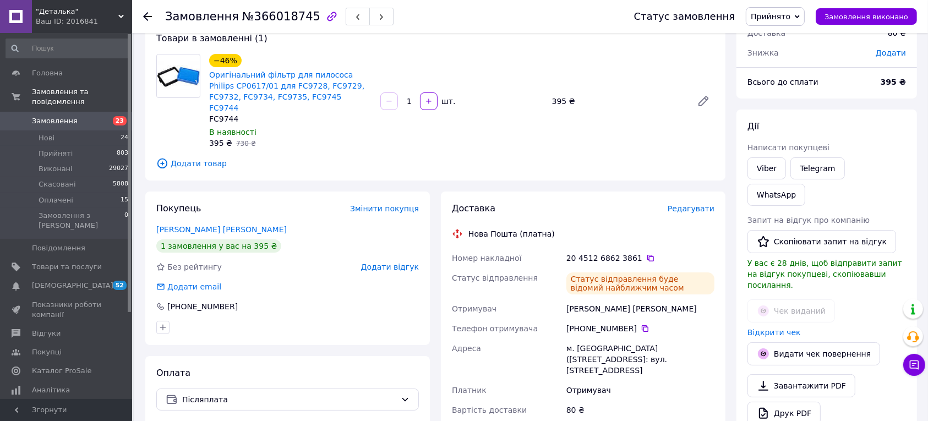
click at [147, 18] on icon at bounding box center [147, 16] width 9 height 9
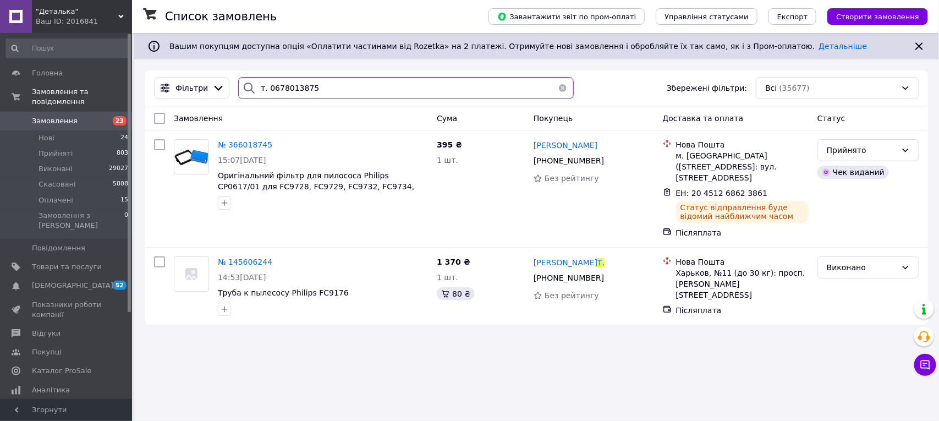
click at [331, 90] on input "т. 0678013875" at bounding box center [405, 88] width 335 height 22
type input "т"
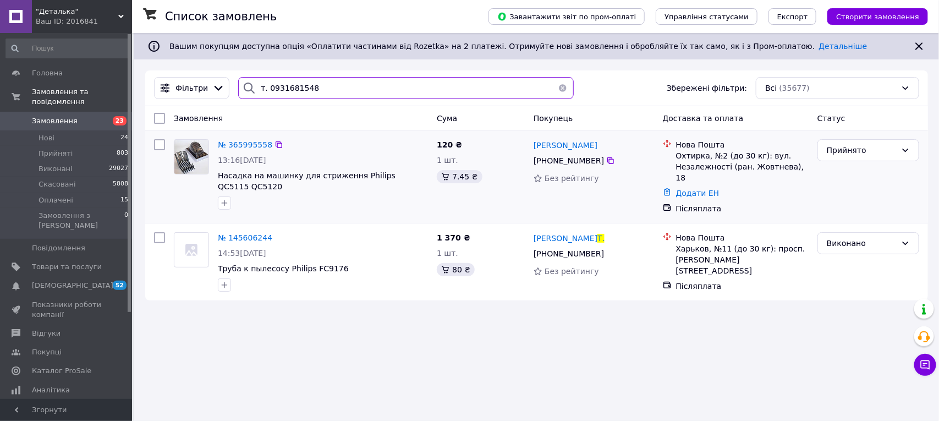
type input "т. 0931681548"
click at [246, 150] on div "№ 365995558" at bounding box center [245, 144] width 57 height 13
click at [248, 146] on span "№ 365995558" at bounding box center [245, 144] width 54 height 9
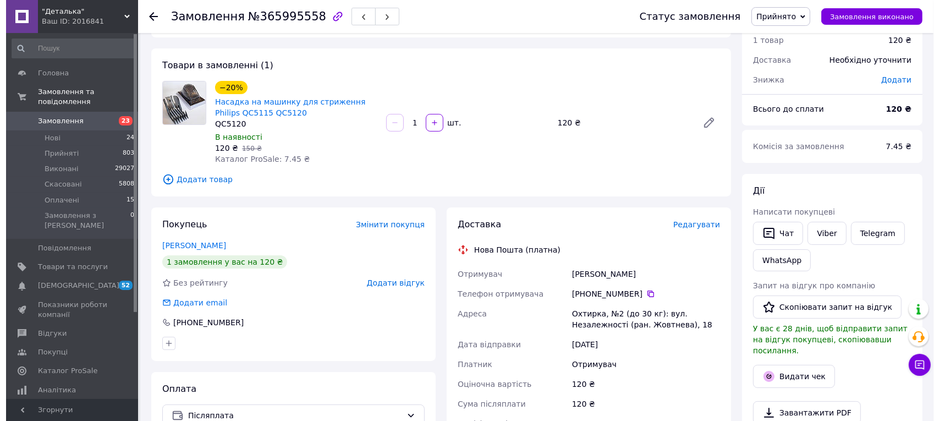
scroll to position [206, 0]
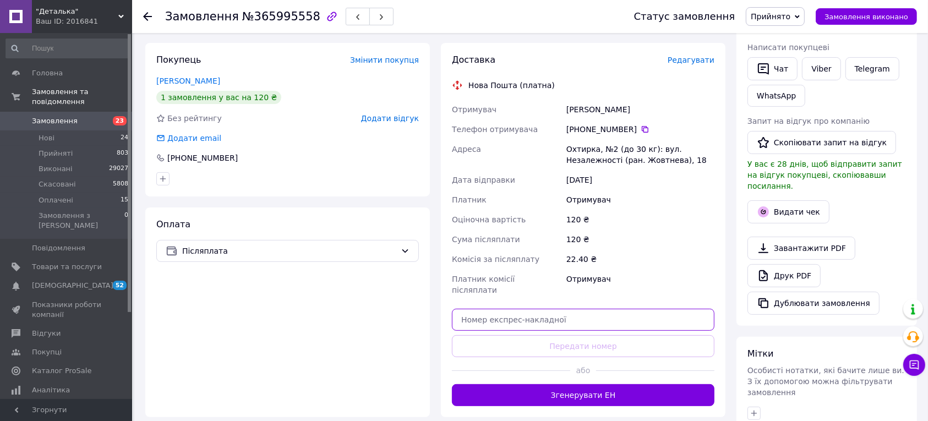
click at [543, 309] on input "text" at bounding box center [583, 320] width 262 height 22
paste input "20451268622771"
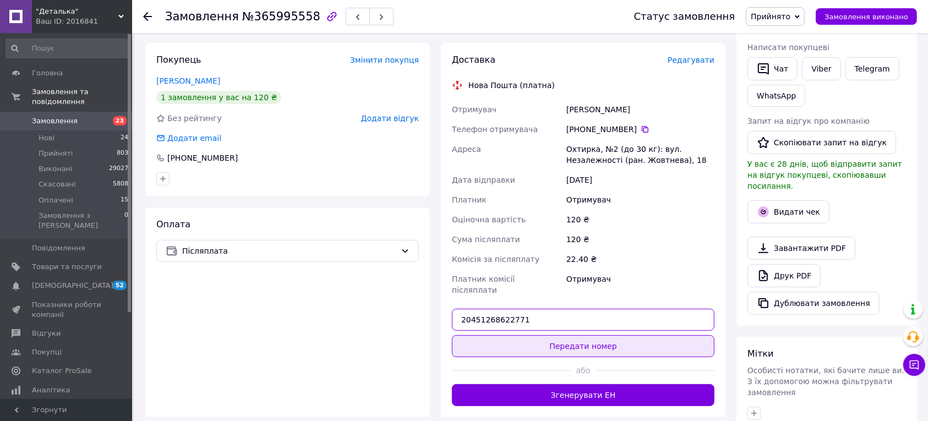
type input "20451268622771"
click at [585, 338] on button "Передати номер" at bounding box center [583, 346] width 262 height 22
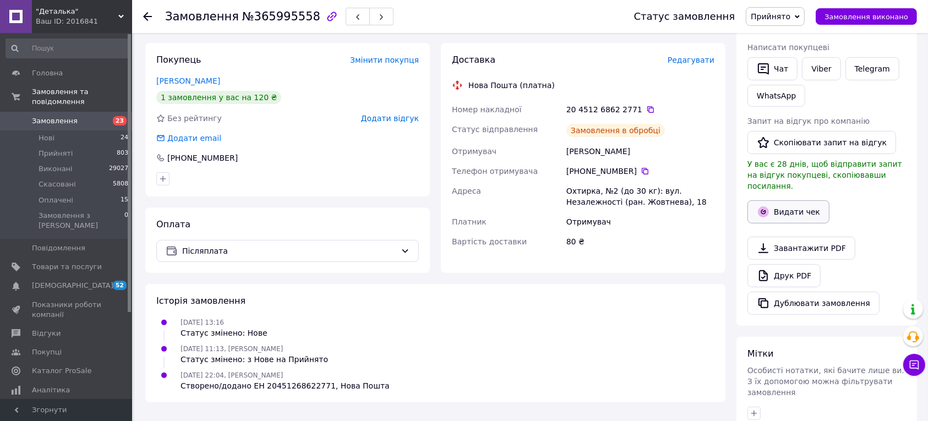
click at [785, 202] on button "Видати чек" at bounding box center [788, 211] width 82 height 23
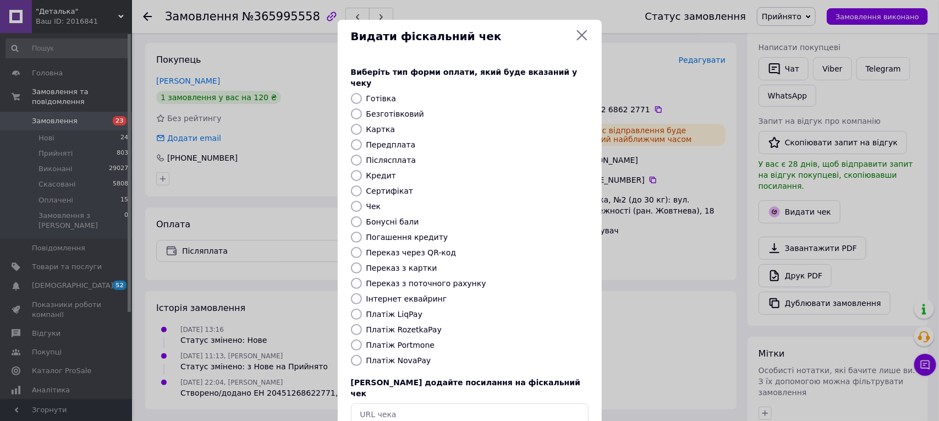
click at [357, 355] on input "Платіж NovaPay" at bounding box center [356, 360] width 11 height 11
radio input "true"
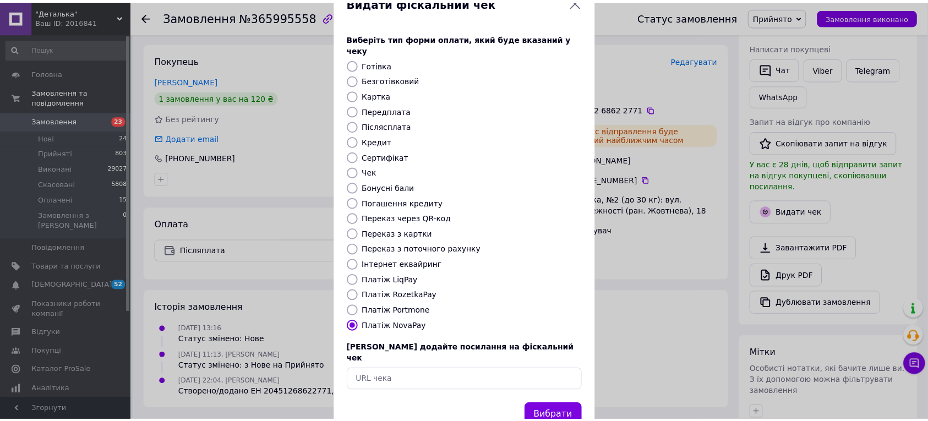
scroll to position [52, 0]
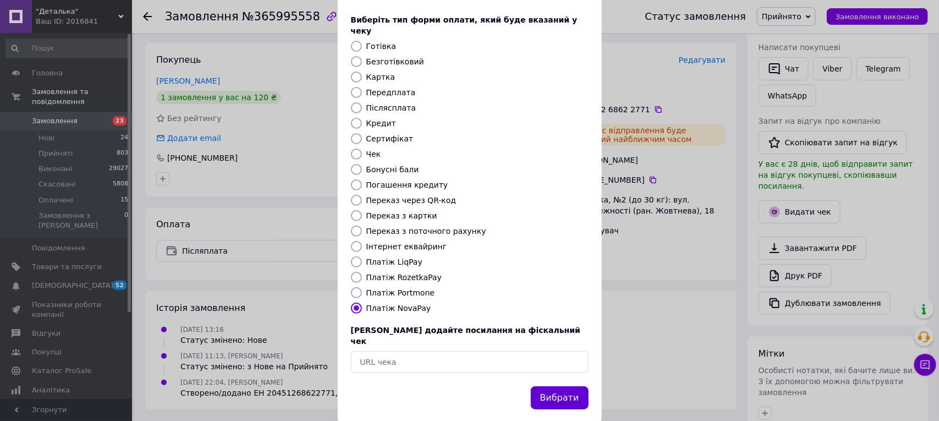
click at [577, 386] on button "Вибрати" at bounding box center [560, 398] width 58 height 24
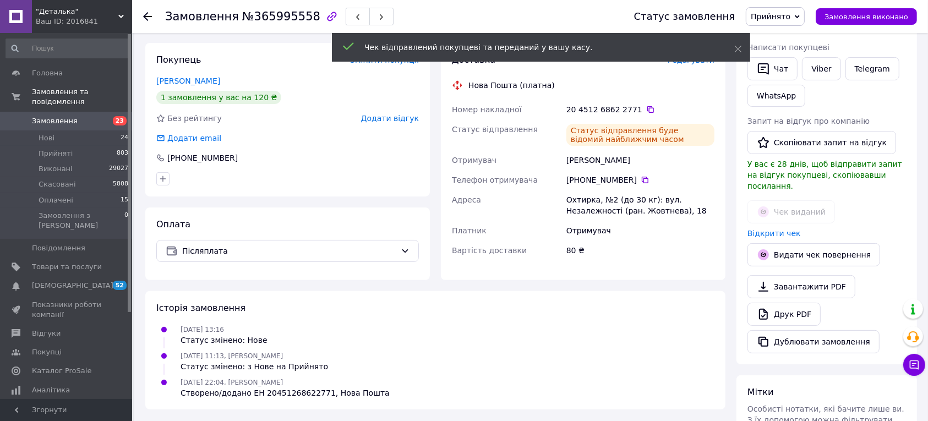
click at [146, 14] on use at bounding box center [147, 16] width 9 height 9
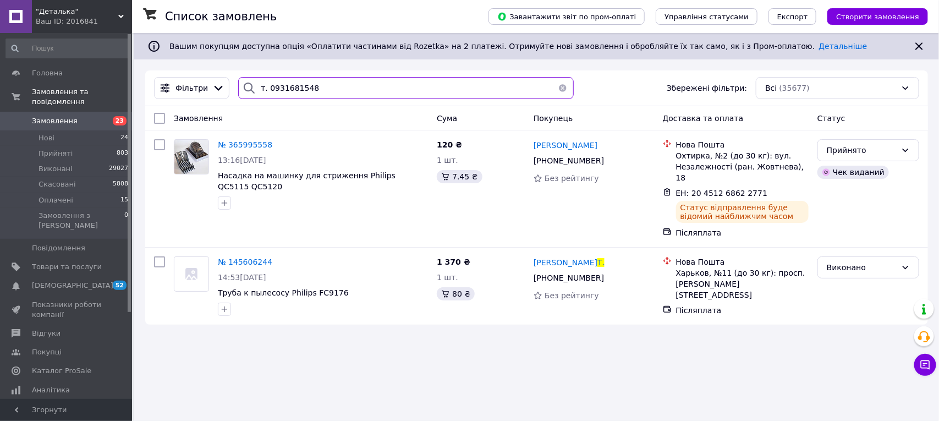
click at [320, 95] on input "т. 0931681548" at bounding box center [405, 88] width 335 height 22
type input "т"
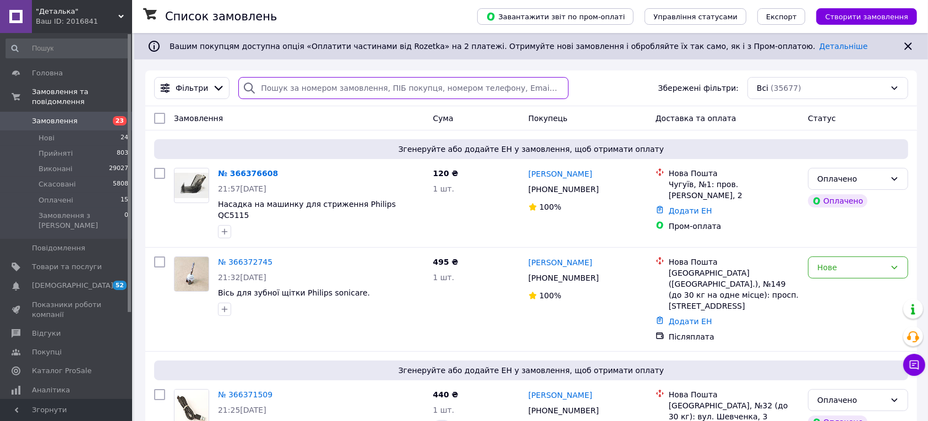
drag, startPoint x: 322, startPoint y: 90, endPoint x: 326, endPoint y: 114, distance: 25.0
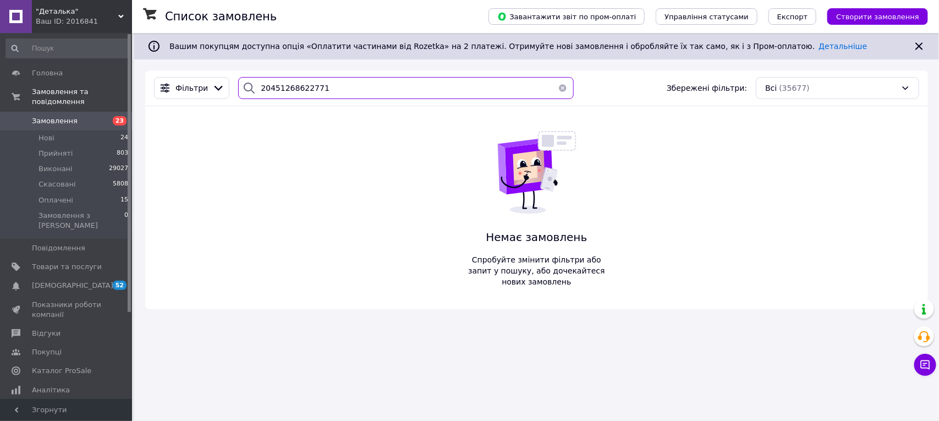
click at [347, 92] on input "20451268622771" at bounding box center [405, 88] width 335 height 22
type input "2"
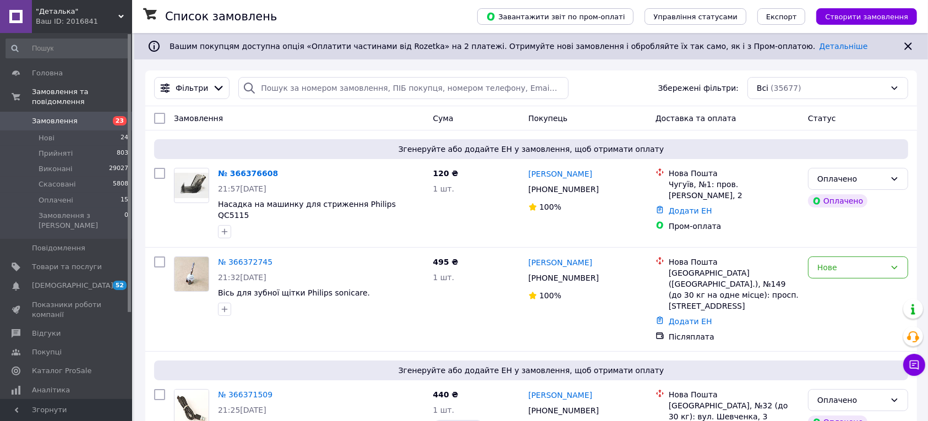
click at [354, 100] on div "Фільтри Збережені фільтри: Всі (35677)" at bounding box center [530, 88] width 771 height 36
paste input "т. 0931681548"
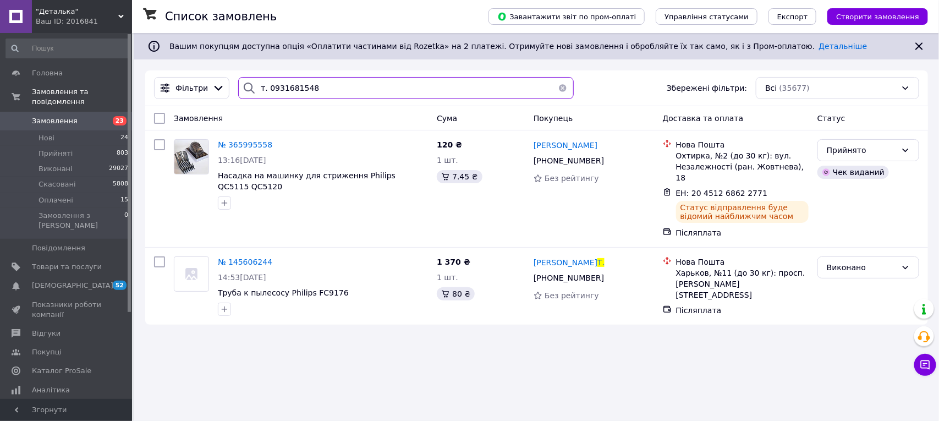
click at [322, 88] on input "т. 0931681548" at bounding box center [405, 88] width 335 height 22
type input "т"
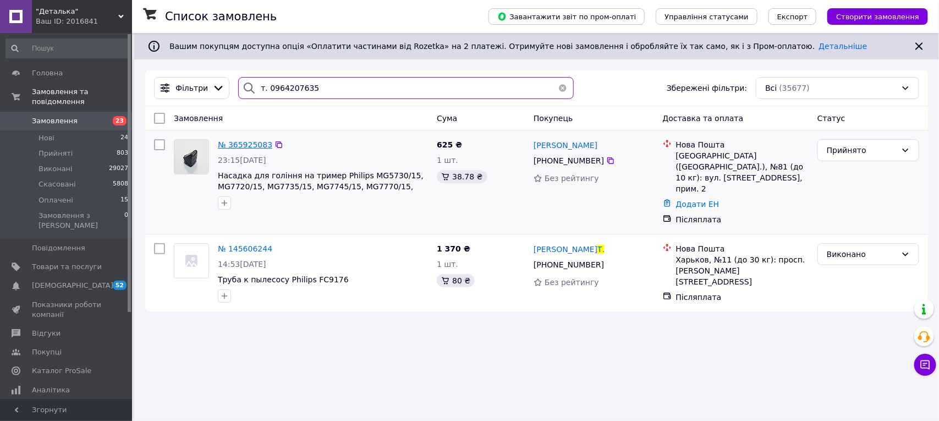
type input "т. 0964207635"
click at [254, 146] on span "№ 365925083" at bounding box center [245, 144] width 54 height 9
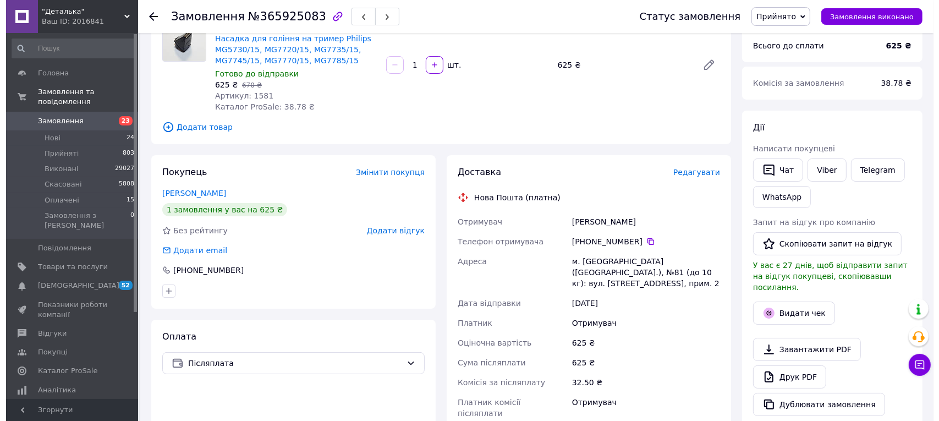
scroll to position [206, 0]
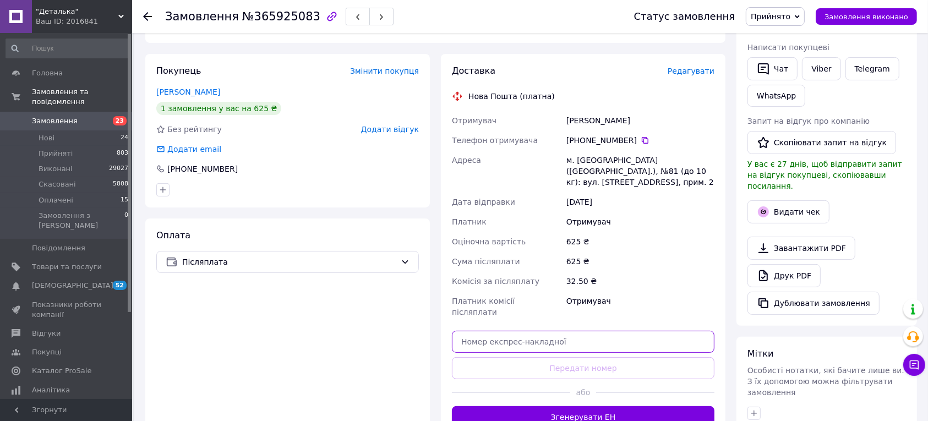
click at [504, 331] on input "text" at bounding box center [583, 342] width 262 height 22
paste input "20451268621779"
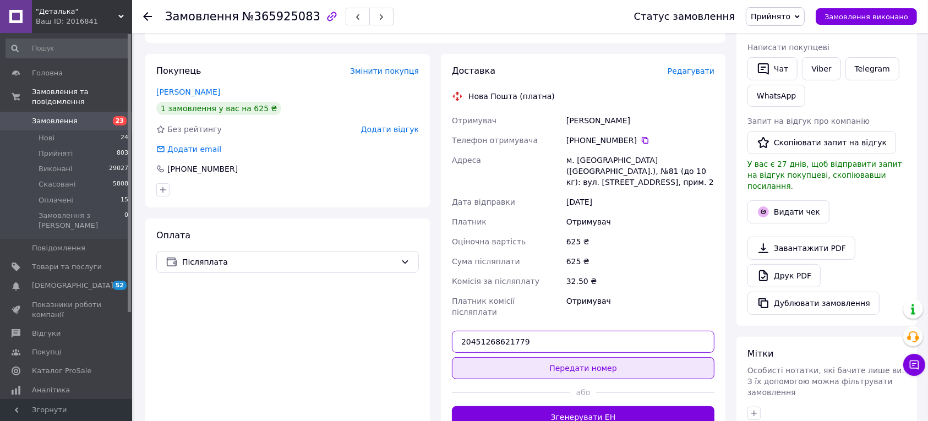
type input "20451268621779"
click at [586, 357] on button "Передати номер" at bounding box center [583, 368] width 262 height 22
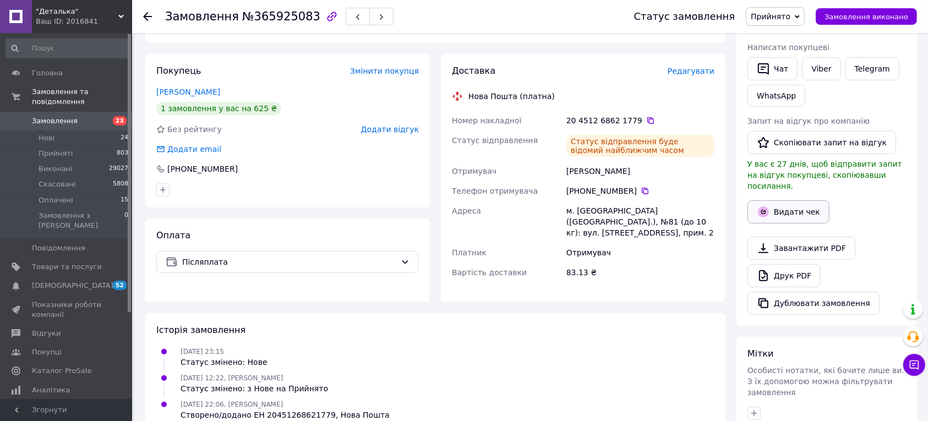
click at [806, 204] on button "Видати чек" at bounding box center [788, 211] width 82 height 23
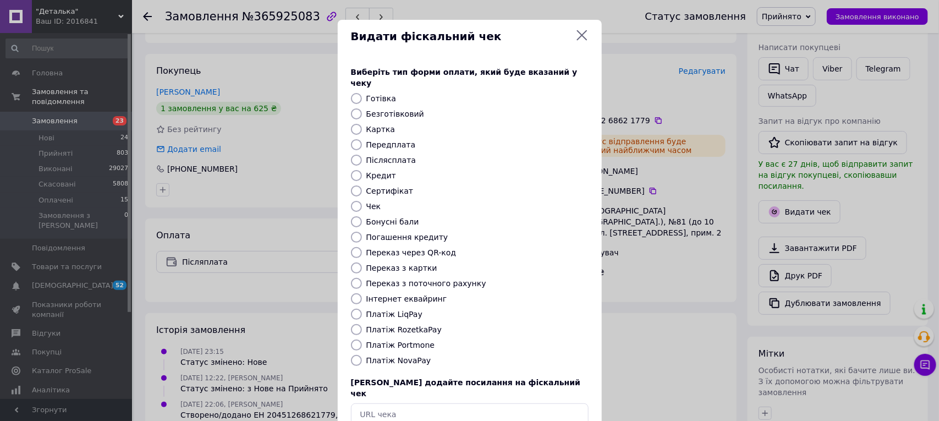
click at [355, 355] on input "Платіж NovaPay" at bounding box center [356, 360] width 11 height 11
radio input "true"
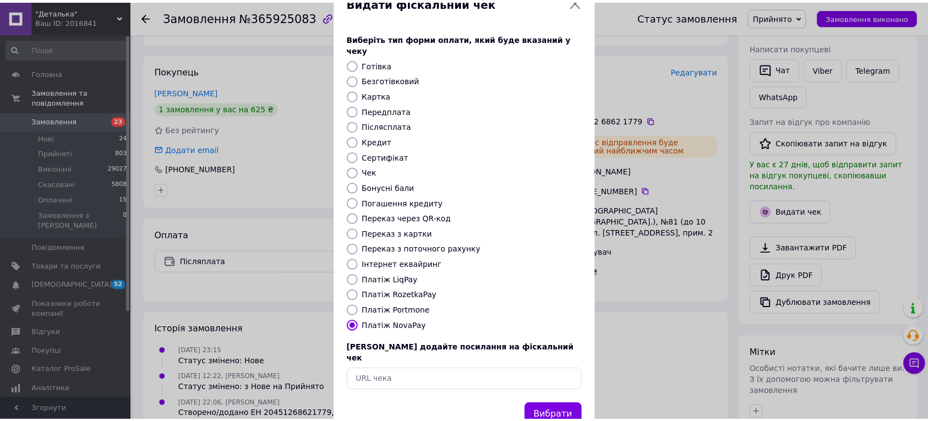
scroll to position [52, 0]
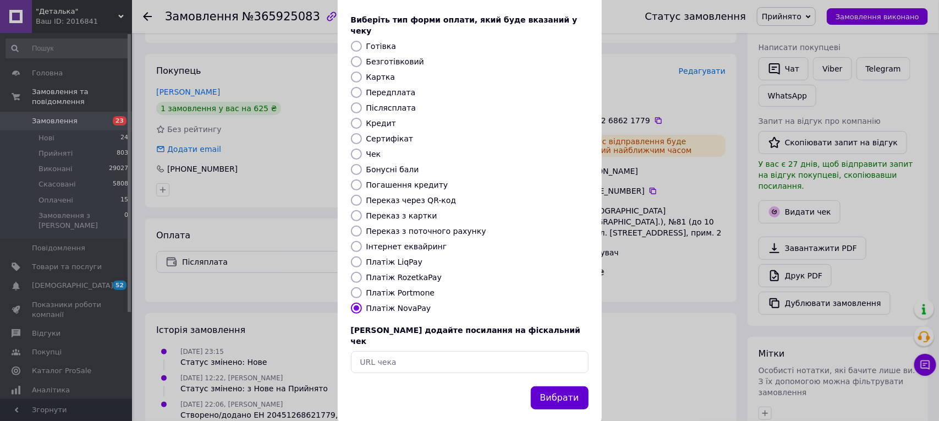
click at [557, 386] on button "Вибрати" at bounding box center [560, 398] width 58 height 24
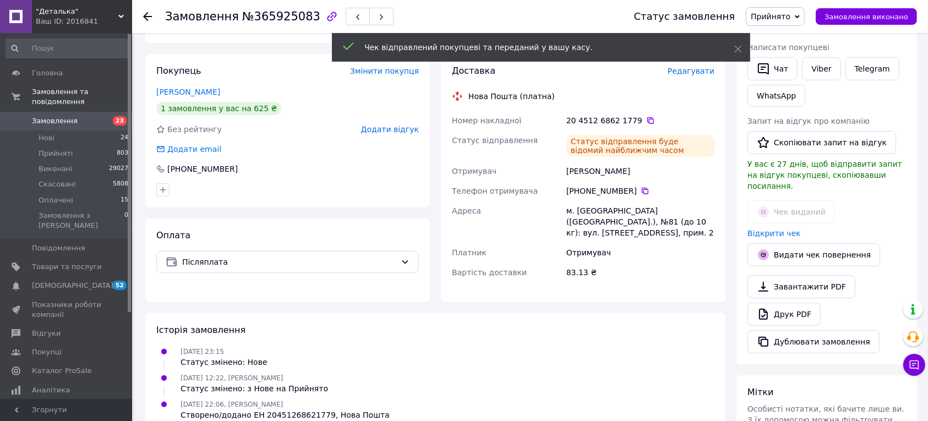
click at [144, 17] on icon at bounding box center [147, 16] width 9 height 9
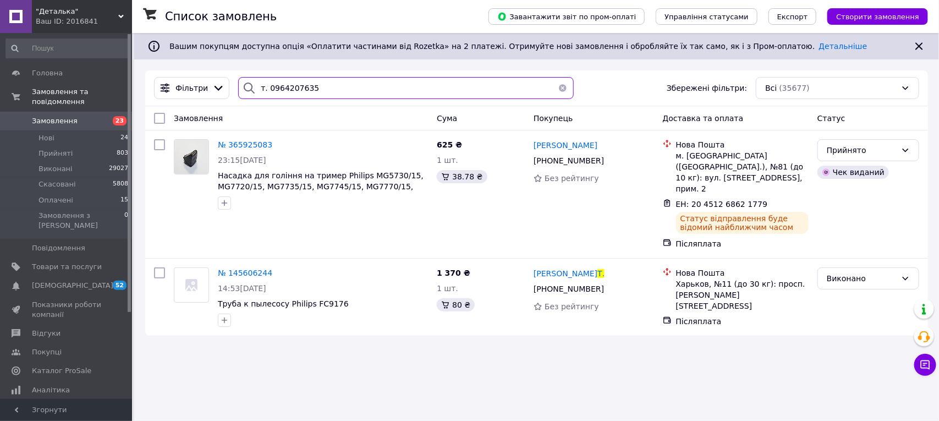
click at [329, 92] on input "т. 0964207635" at bounding box center [405, 88] width 335 height 22
type input "т"
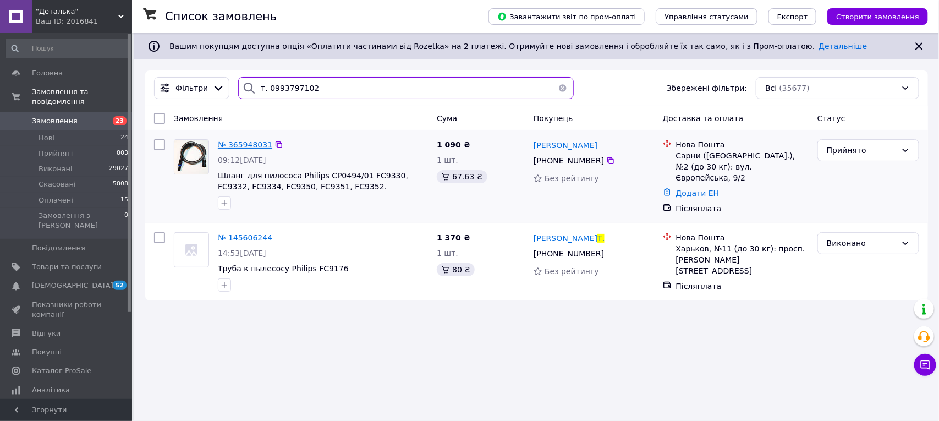
type input "т. 0993797102"
click at [251, 144] on span "№ 365948031" at bounding box center [245, 144] width 54 height 9
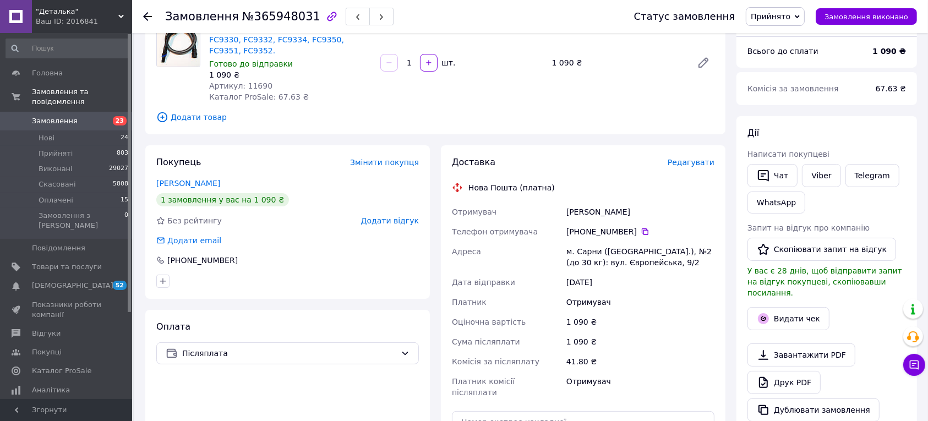
scroll to position [206, 0]
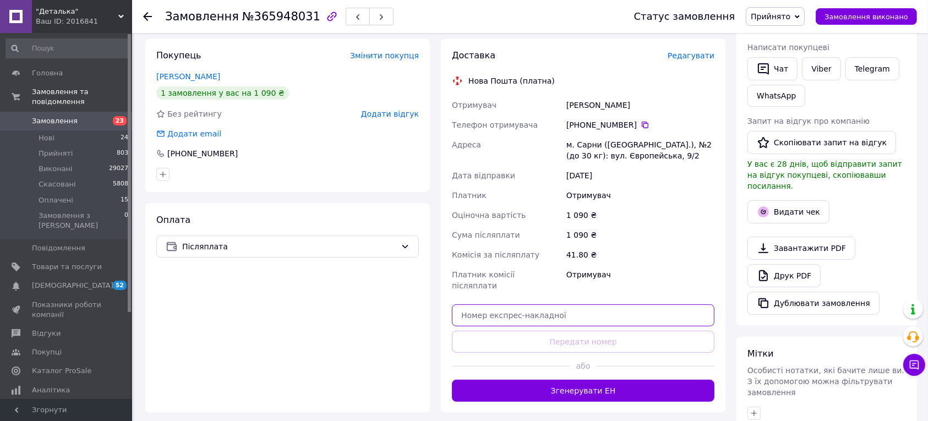
paste input "20451268619686"
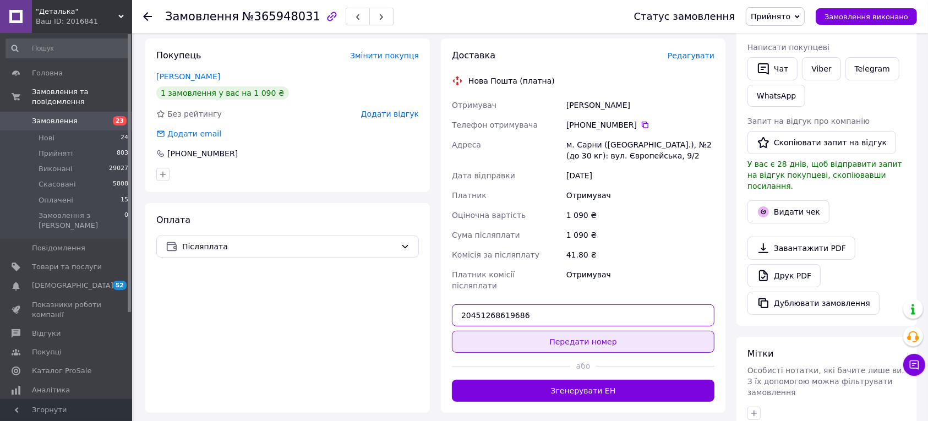
type input "20451268619686"
click at [578, 336] on button "Передати номер" at bounding box center [583, 342] width 262 height 22
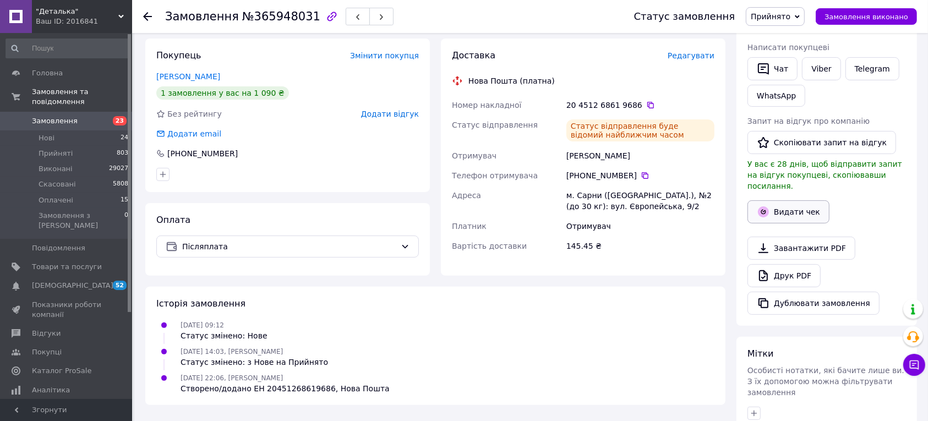
click at [777, 208] on button "Видати чек" at bounding box center [788, 211] width 82 height 23
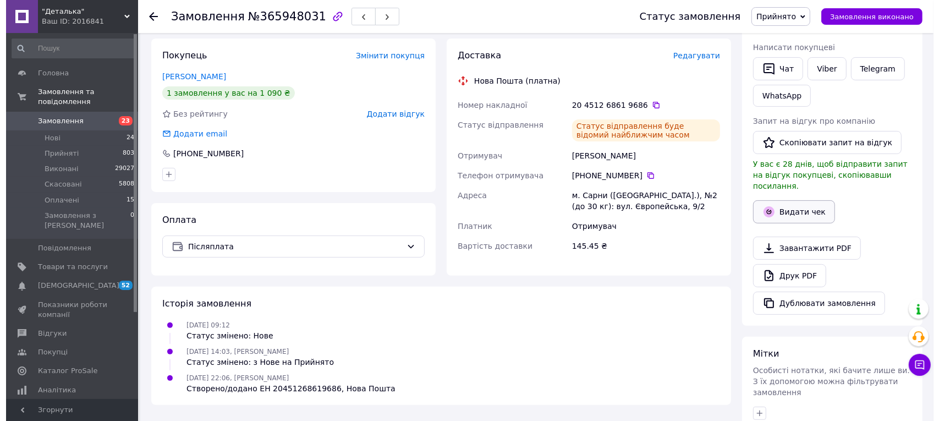
scroll to position [195, 0]
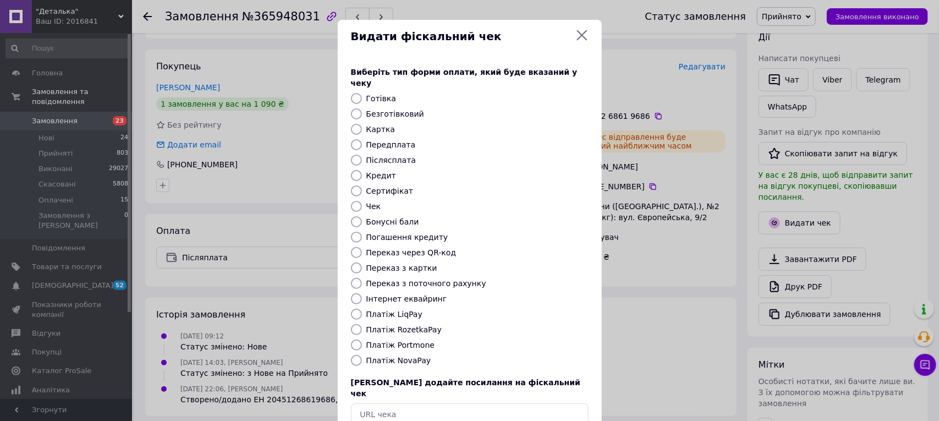
click at [359, 355] on input "Платіж NovaPay" at bounding box center [356, 360] width 11 height 11
radio input "true"
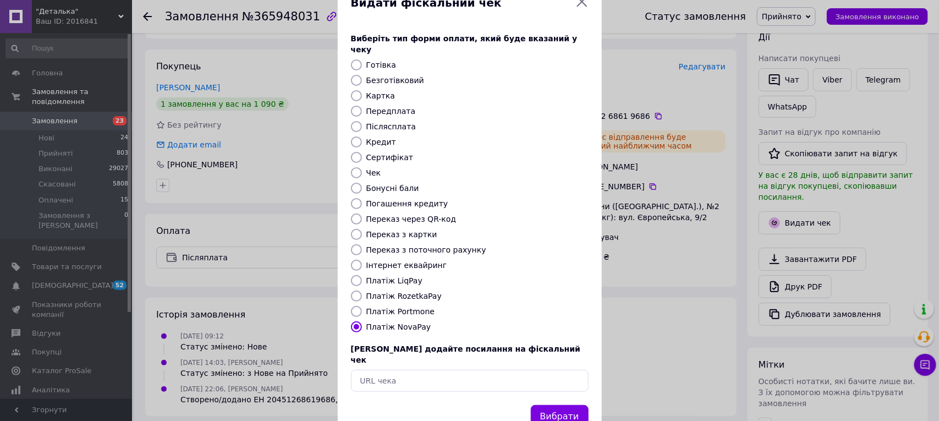
scroll to position [52, 0]
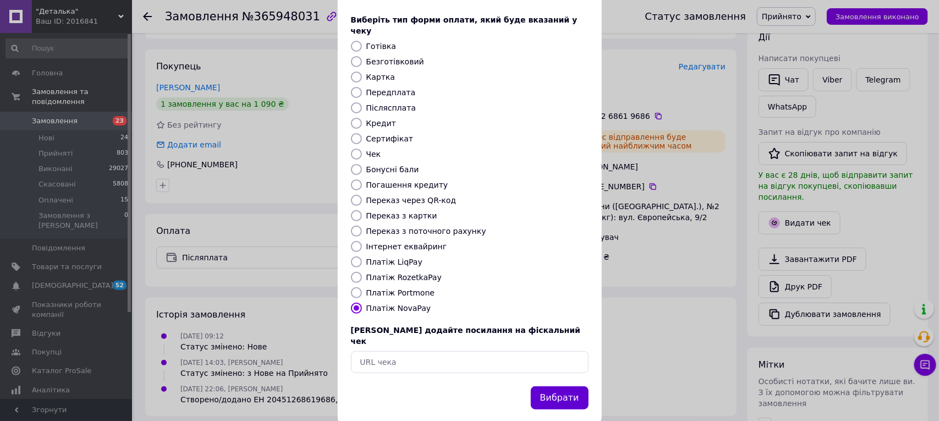
click at [572, 386] on button "Вибрати" at bounding box center [560, 398] width 58 height 24
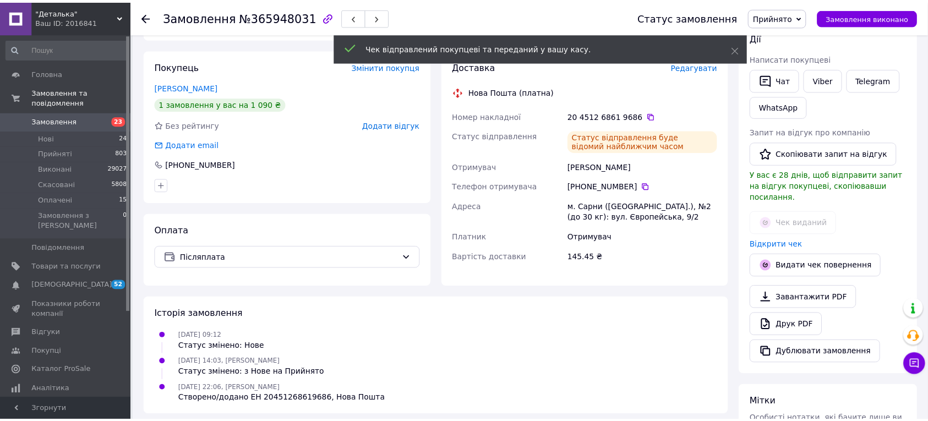
scroll to position [206, 0]
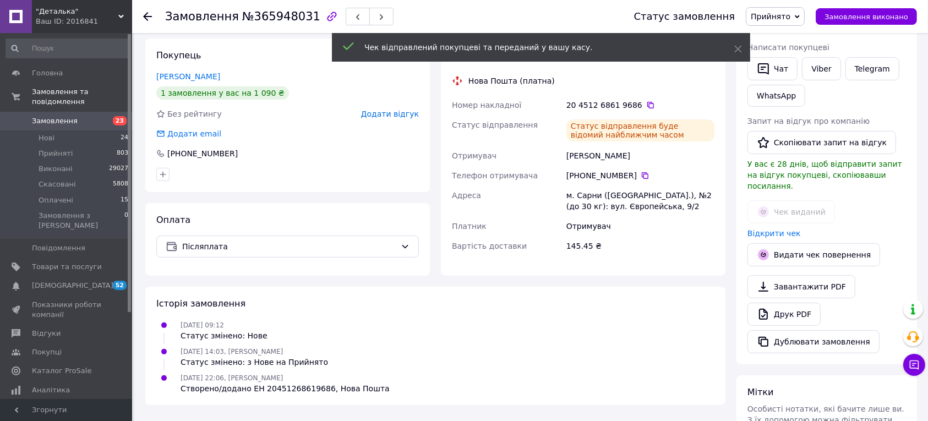
click at [144, 20] on icon at bounding box center [147, 16] width 9 height 9
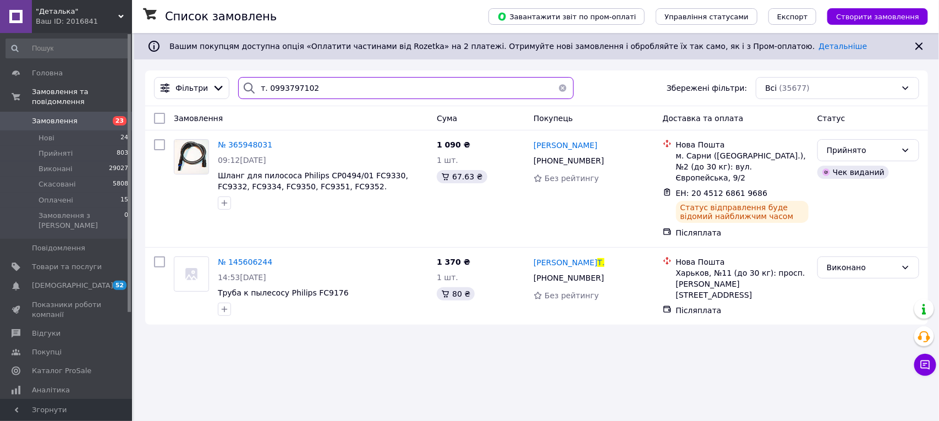
click at [333, 94] on input "т. 0993797102" at bounding box center [405, 88] width 335 height 22
type input "т"
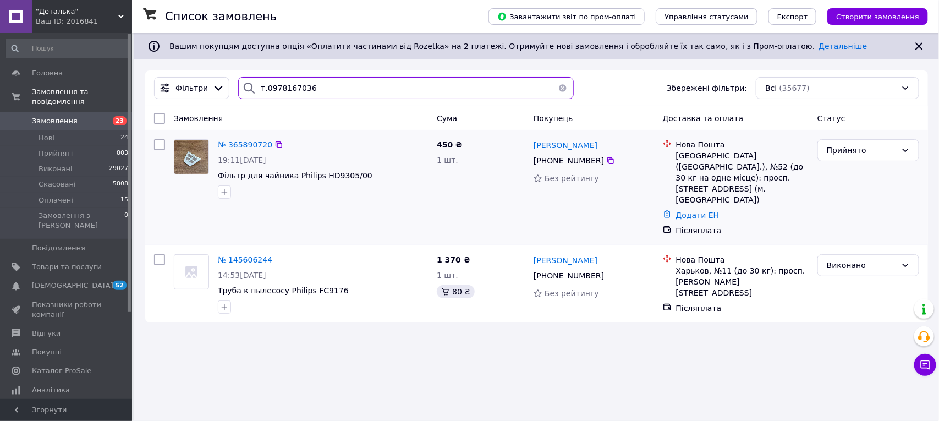
type input "т.0978167036"
click at [243, 151] on div "№ 365890720" at bounding box center [245, 144] width 57 height 13
click at [243, 149] on span "№ 365890720" at bounding box center [245, 144] width 54 height 9
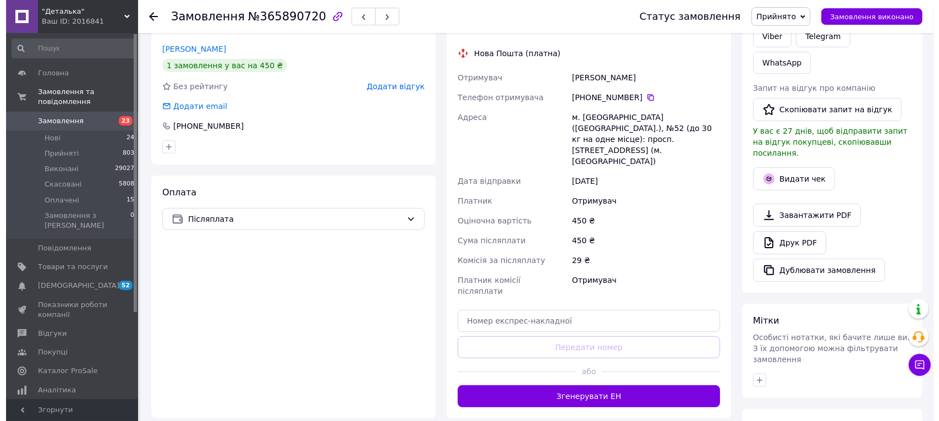
scroll to position [206, 0]
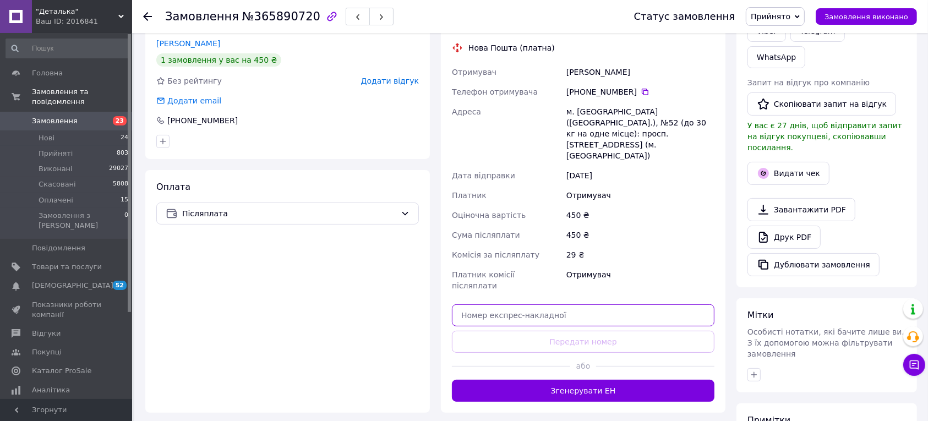
click at [534, 304] on input "text" at bounding box center [583, 315] width 262 height 22
paste input "20451268618849"
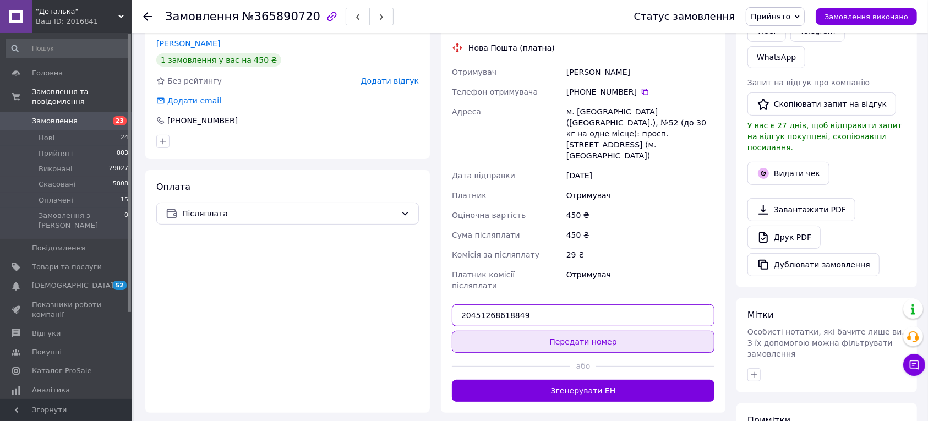
type input "20451268618849"
click at [571, 331] on button "Передати номер" at bounding box center [583, 342] width 262 height 22
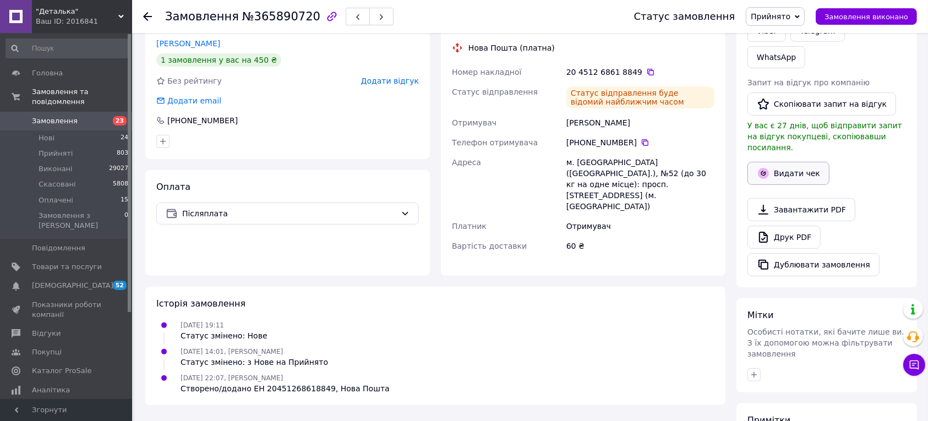
click at [764, 168] on icon "button" at bounding box center [763, 173] width 11 height 11
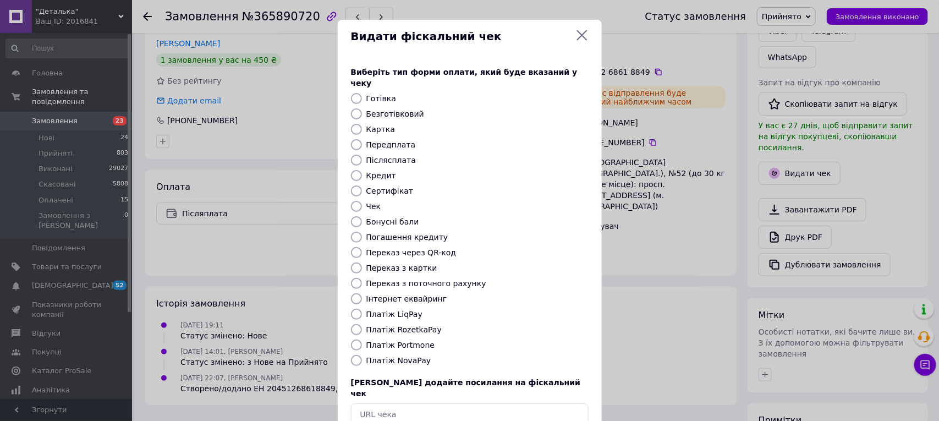
click at [352, 355] on input "Платіж NovaPay" at bounding box center [356, 360] width 11 height 11
radio input "true"
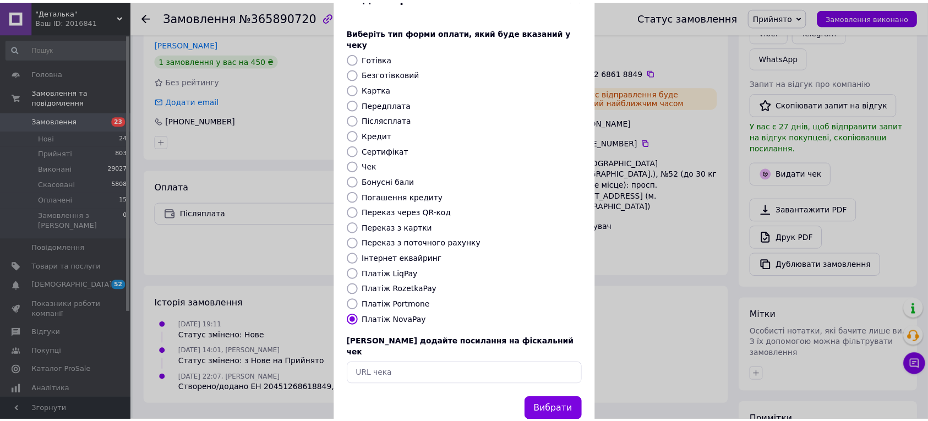
scroll to position [52, 0]
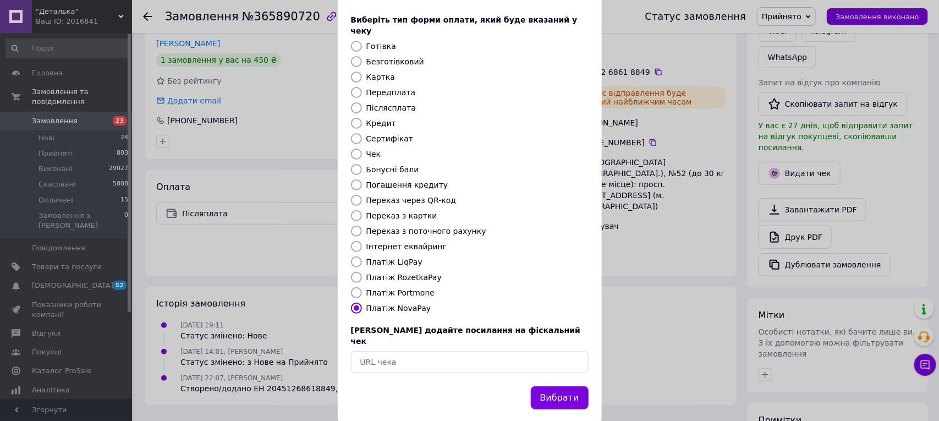
click at [560, 384] on div "Вибрати" at bounding box center [560, 398] width 62 height 28
click at [561, 386] on button "Вибрати" at bounding box center [560, 398] width 58 height 24
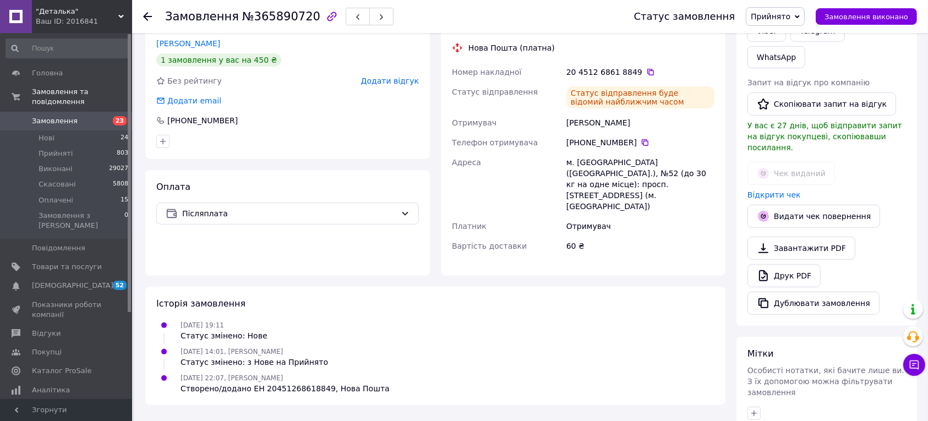
scroll to position [0, 0]
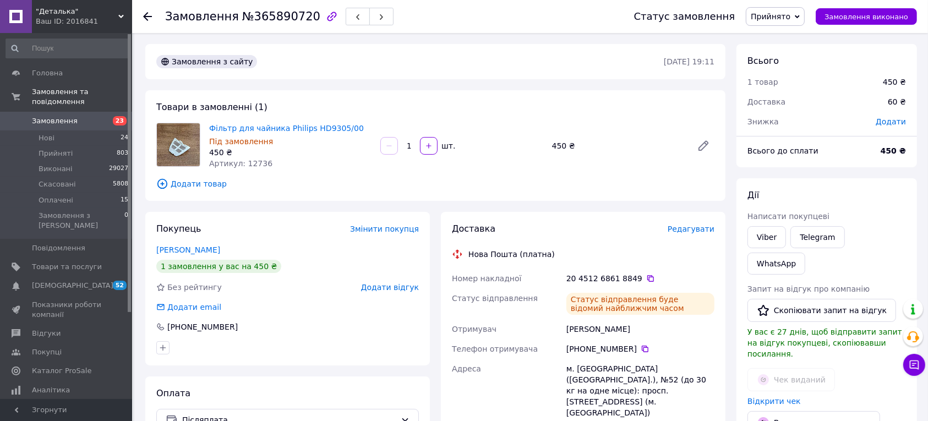
click at [146, 15] on icon at bounding box center [147, 16] width 9 height 9
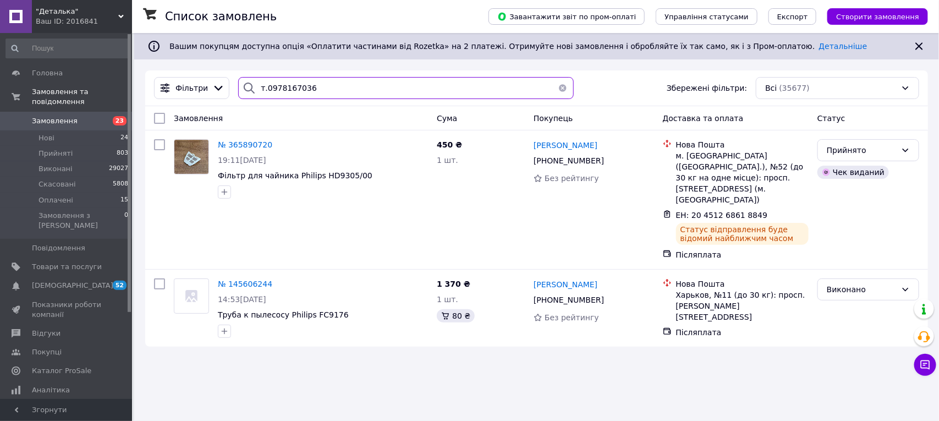
click at [339, 83] on input "т.0978167036" at bounding box center [405, 88] width 335 height 22
type input "т"
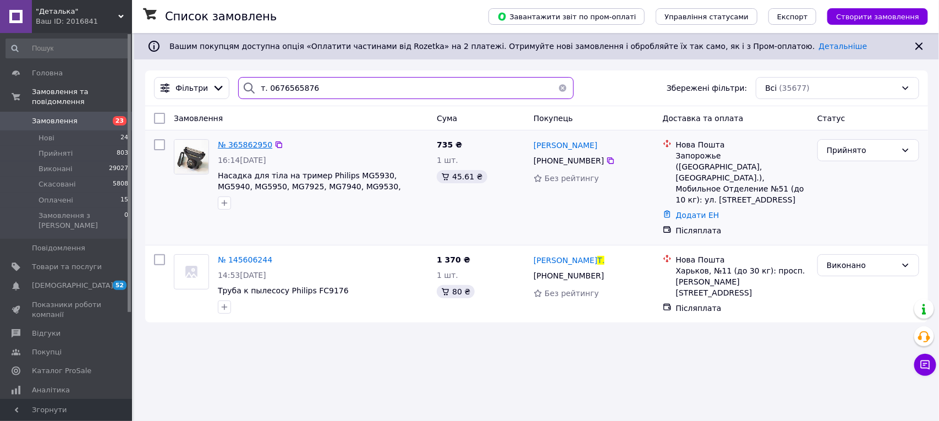
type input "т. 0676565876"
click at [248, 149] on span "№ 365862950" at bounding box center [245, 144] width 54 height 9
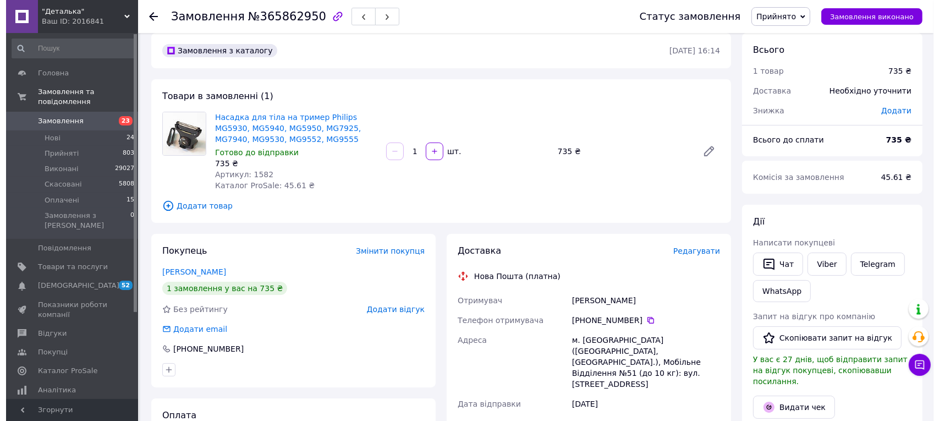
scroll to position [206, 0]
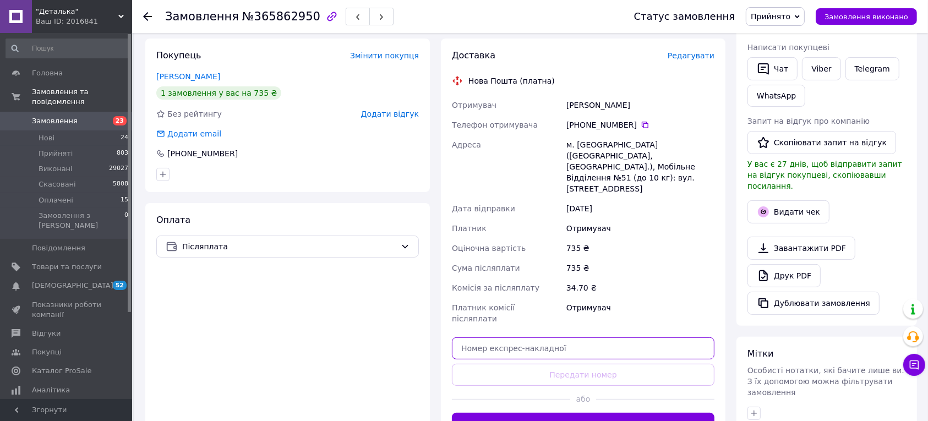
click at [537, 337] on input "text" at bounding box center [583, 348] width 262 height 22
paste input "20451268617954"
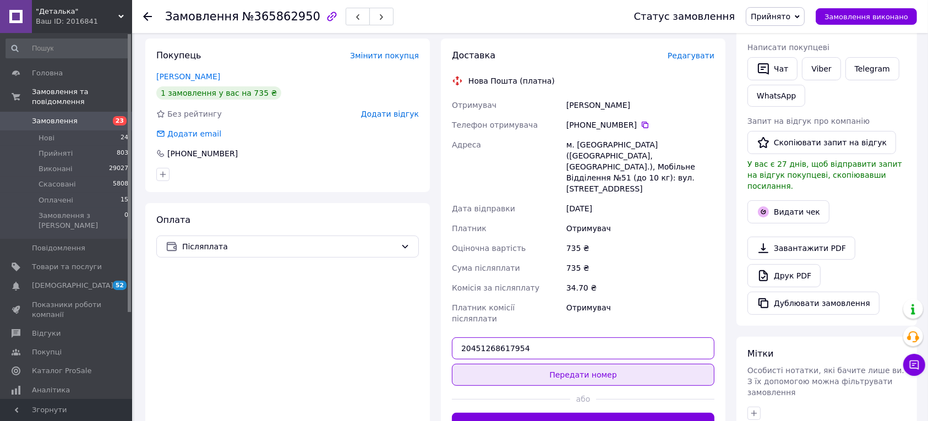
type input "20451268617954"
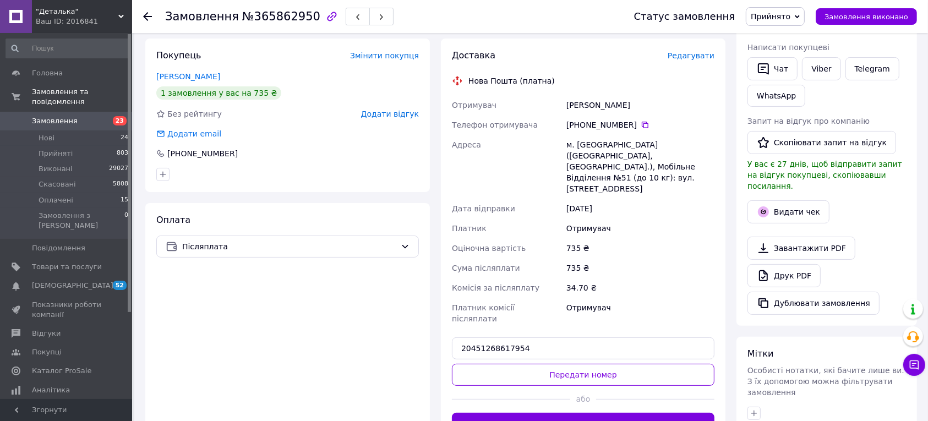
click at [589, 364] on button "Передати номер" at bounding box center [583, 375] width 262 height 22
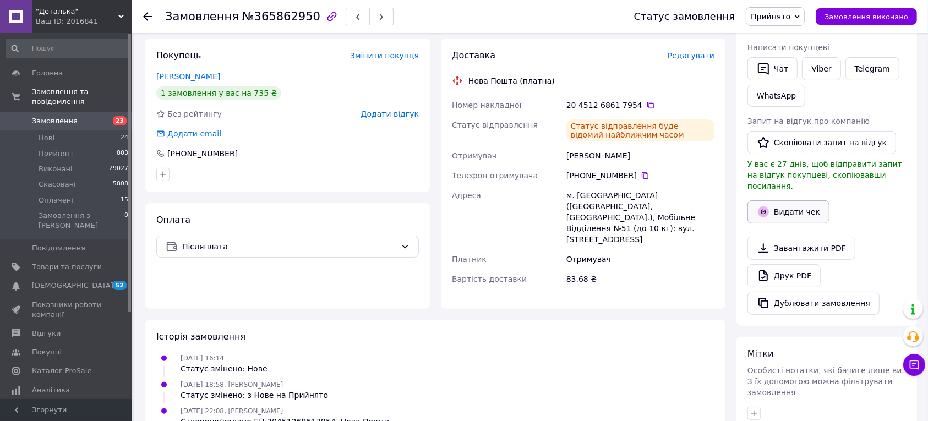
click at [776, 210] on button "Видати чек" at bounding box center [788, 211] width 82 height 23
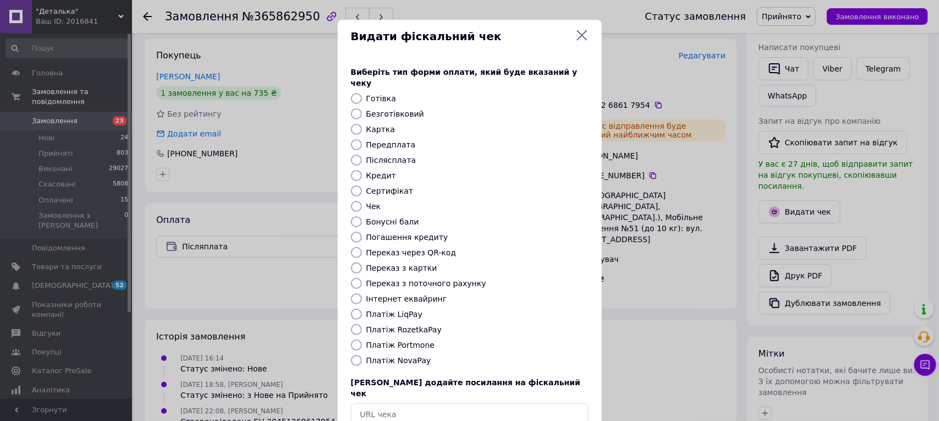
click at [353, 355] on input "Платіж NovaPay" at bounding box center [356, 360] width 11 height 11
radio input "true"
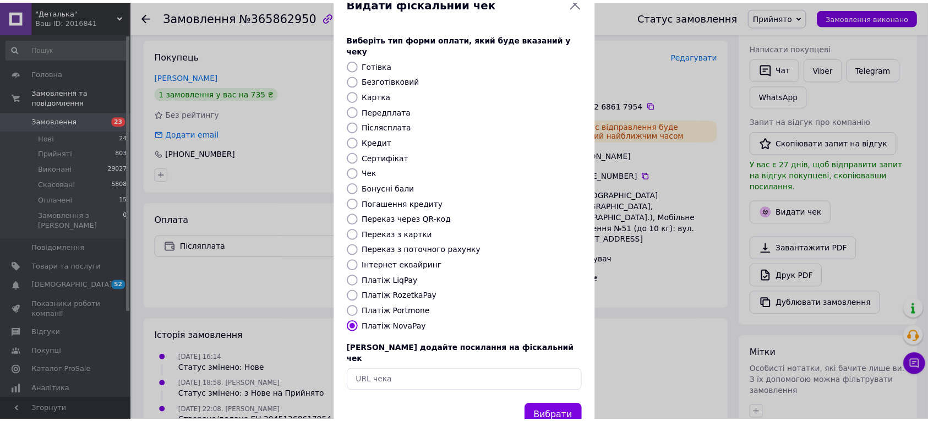
scroll to position [52, 0]
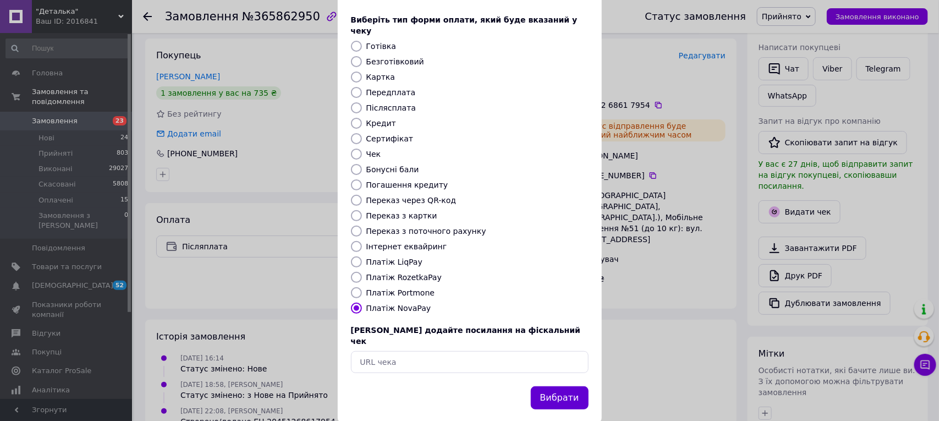
click at [571, 386] on button "Вибрати" at bounding box center [560, 398] width 58 height 24
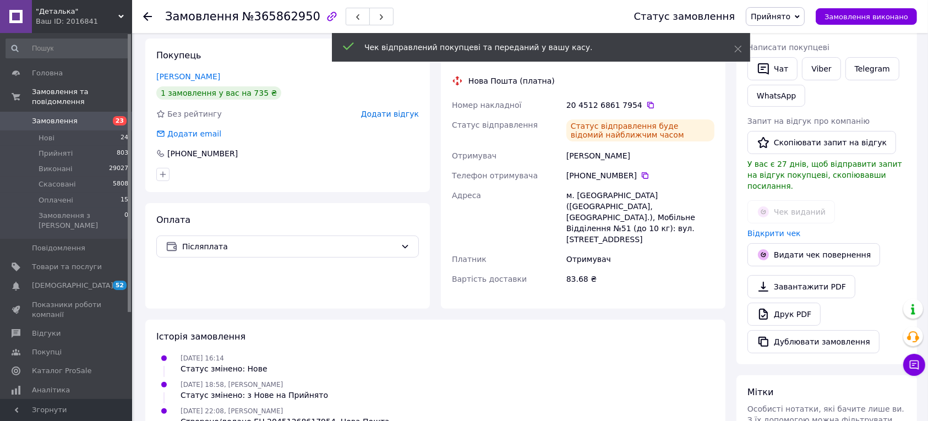
click at [145, 18] on use at bounding box center [147, 16] width 9 height 9
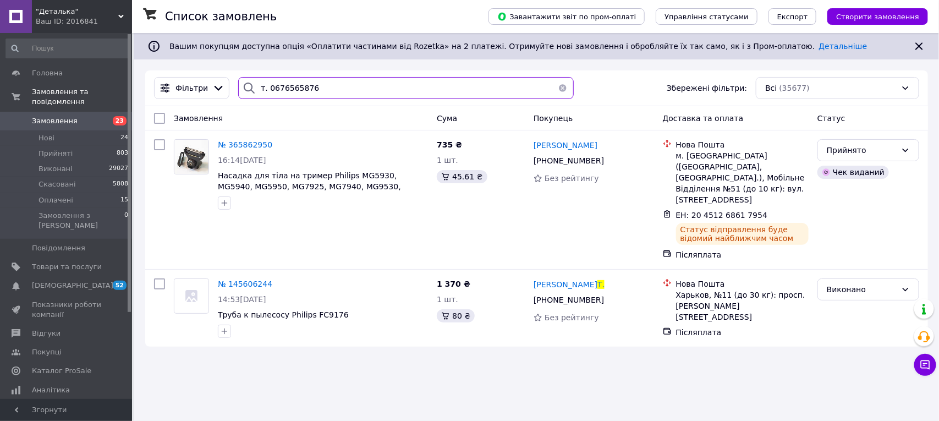
click at [329, 97] on input "т. 0676565876" at bounding box center [405, 88] width 335 height 22
type input "т"
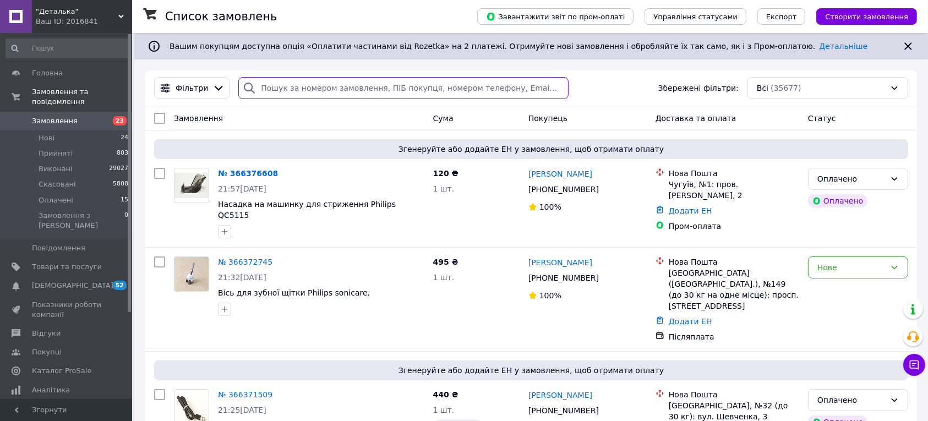
paste input "т.0673187857"
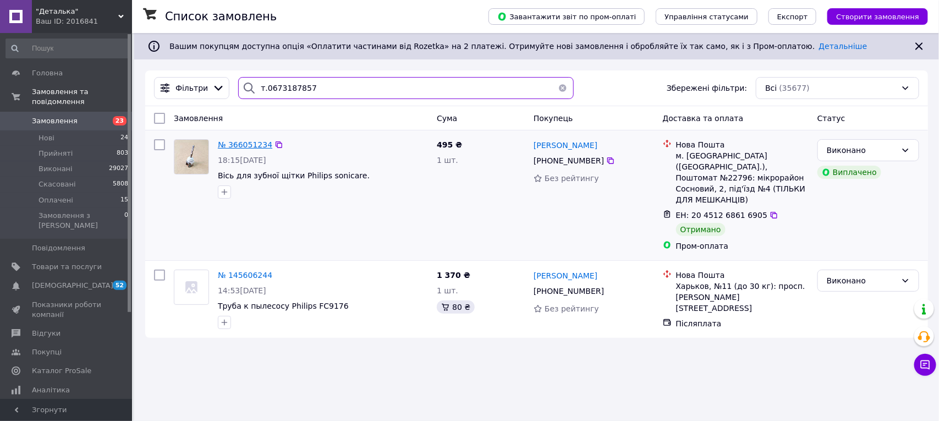
type input "т.0673187857"
click at [246, 140] on span "№ 366051234" at bounding box center [245, 144] width 54 height 9
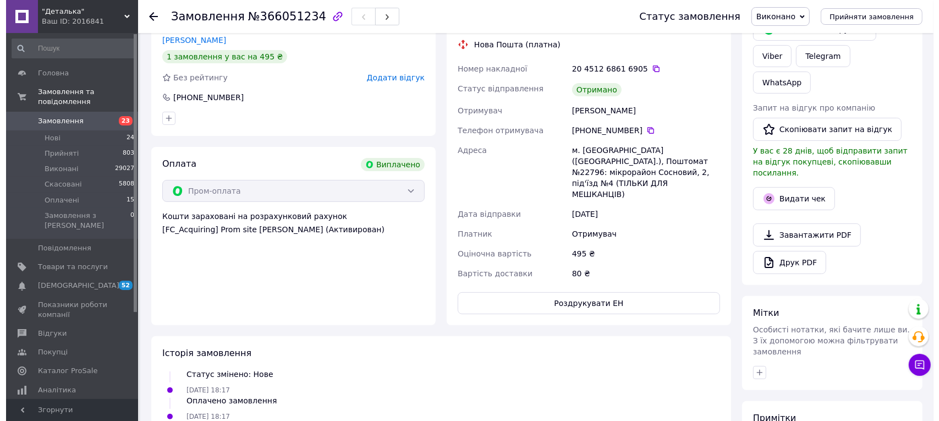
scroll to position [206, 0]
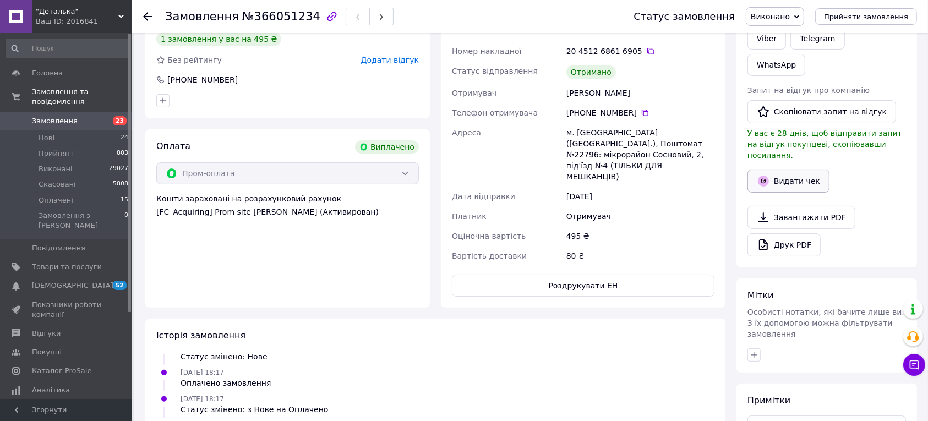
click at [788, 169] on button "Видати чек" at bounding box center [788, 180] width 82 height 23
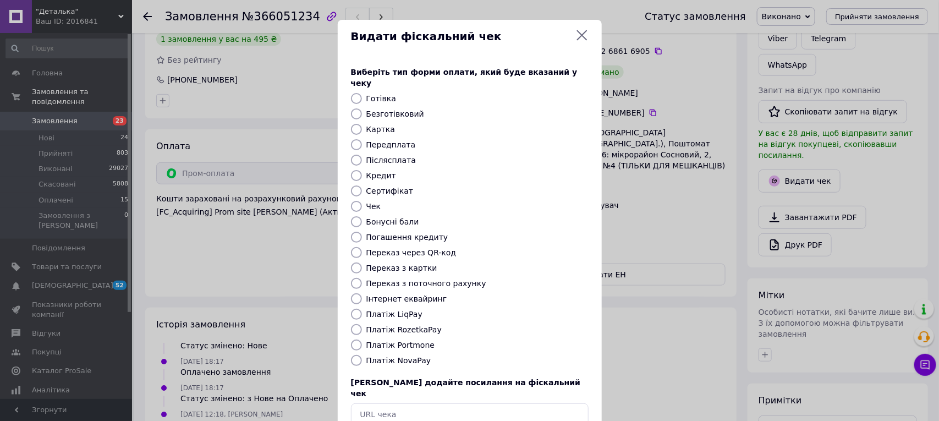
click at [352, 324] on input "Платіж RozetkaPay" at bounding box center [356, 329] width 11 height 11
radio input "true"
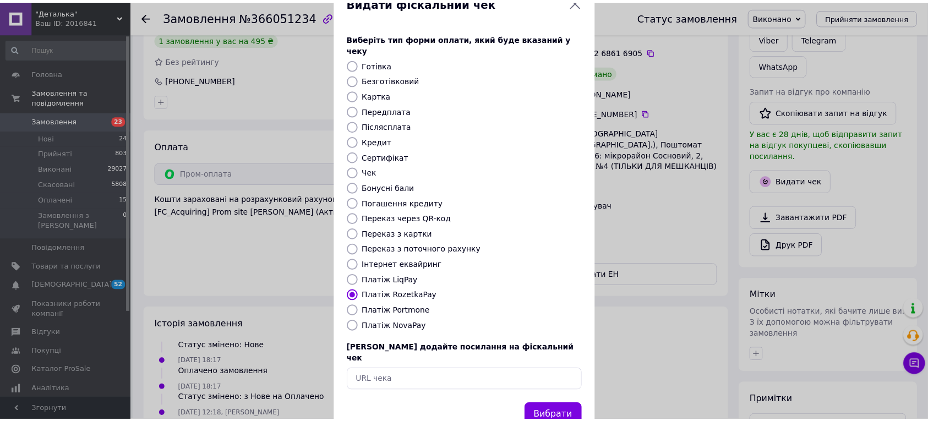
scroll to position [52, 0]
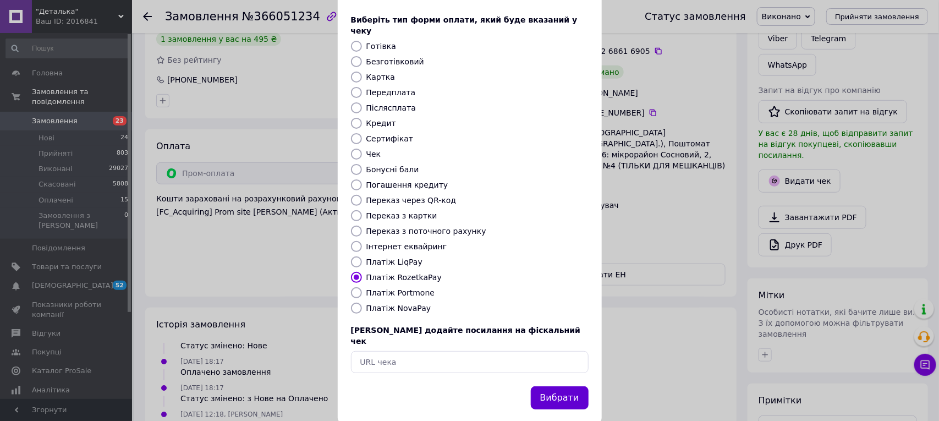
click at [566, 386] on button "Вибрати" at bounding box center [560, 398] width 58 height 24
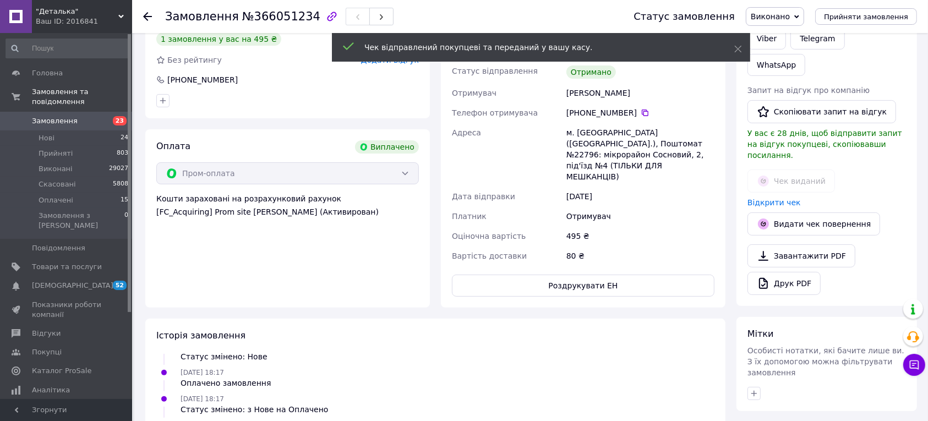
click at [146, 15] on use at bounding box center [147, 16] width 9 height 9
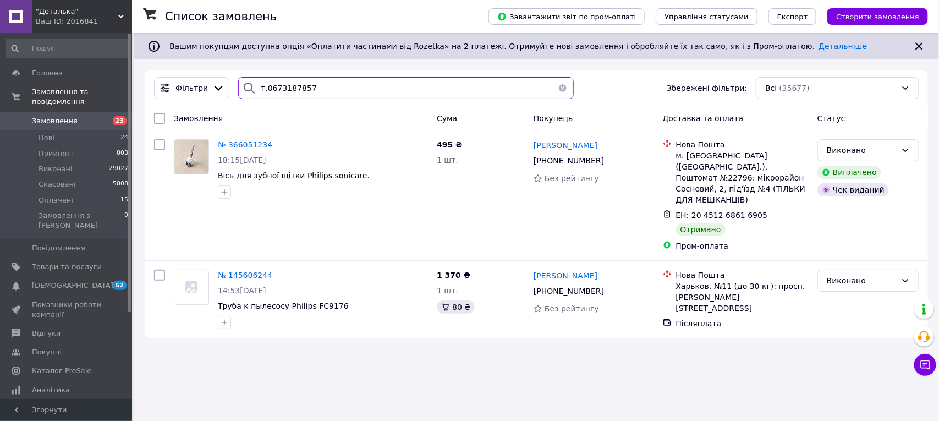
click at [320, 83] on input "т.0673187857" at bounding box center [405, 88] width 335 height 22
type input "т"
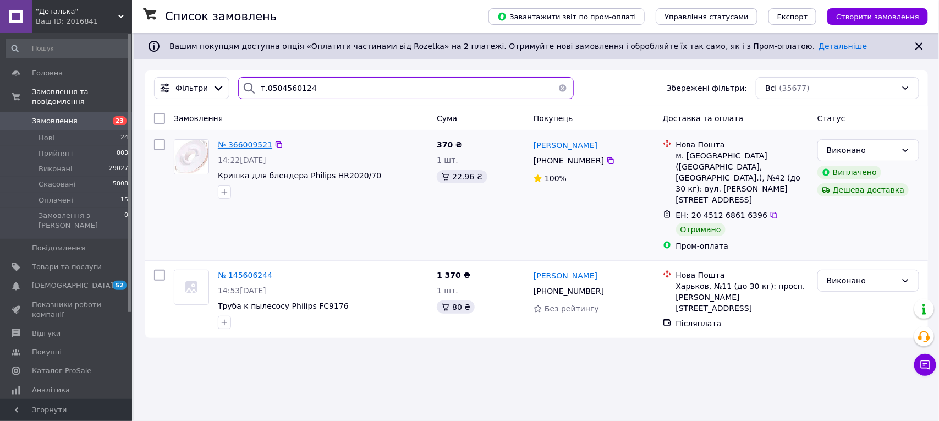
type input "т.0504560124"
click at [249, 147] on span "№ 366009521" at bounding box center [245, 144] width 54 height 9
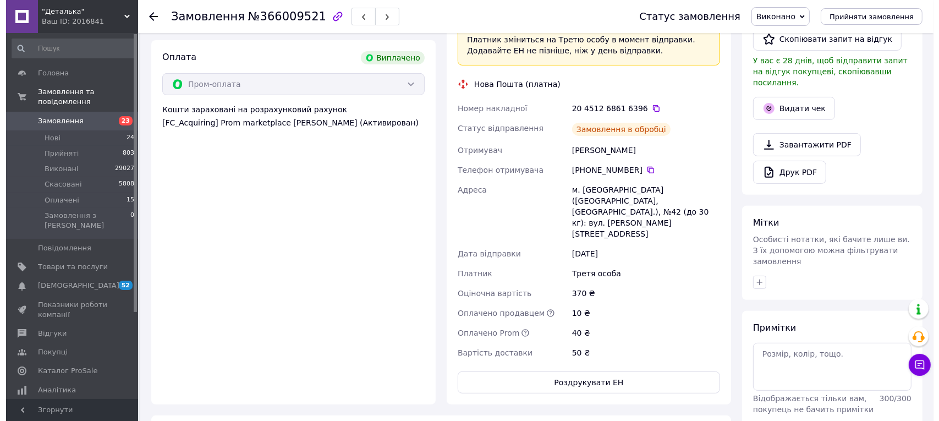
scroll to position [53, 0]
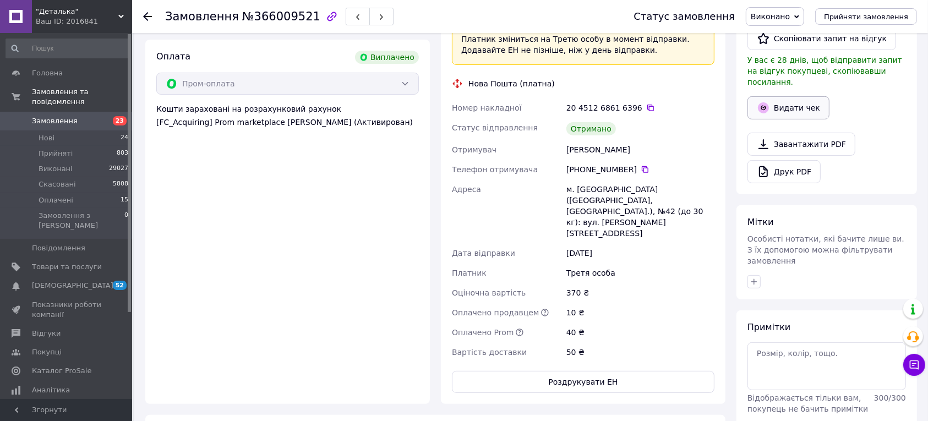
click at [793, 96] on button "Видати чек" at bounding box center [788, 107] width 82 height 23
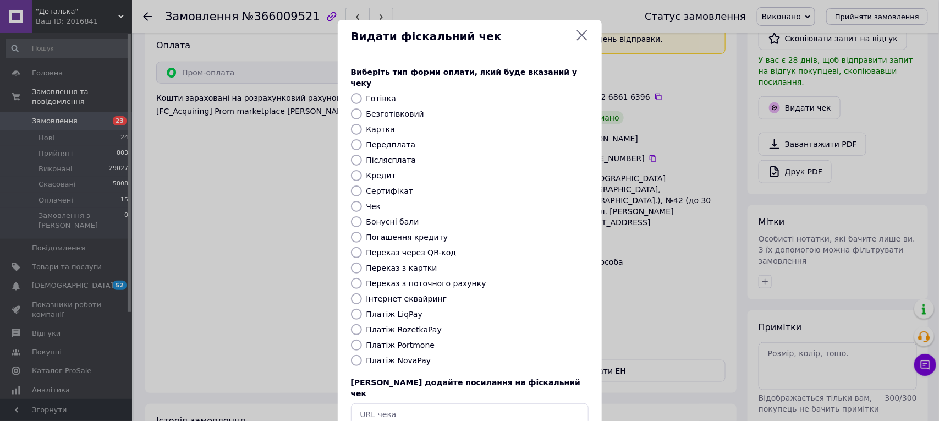
click at [352, 324] on input "Платіж RozetkaPay" at bounding box center [356, 329] width 11 height 11
radio input "true"
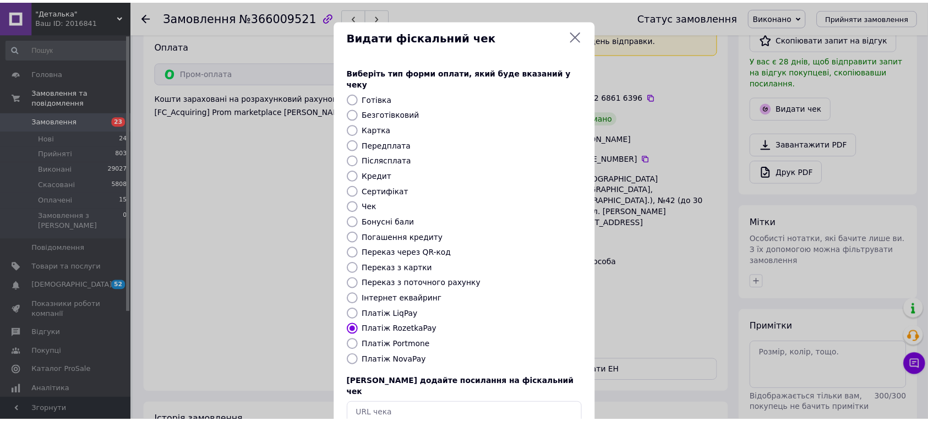
scroll to position [52, 0]
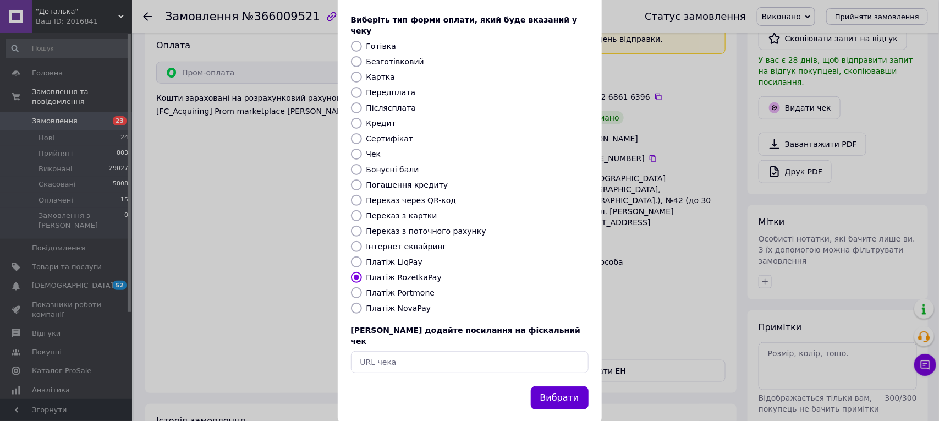
click at [566, 386] on button "Вибрати" at bounding box center [560, 398] width 58 height 24
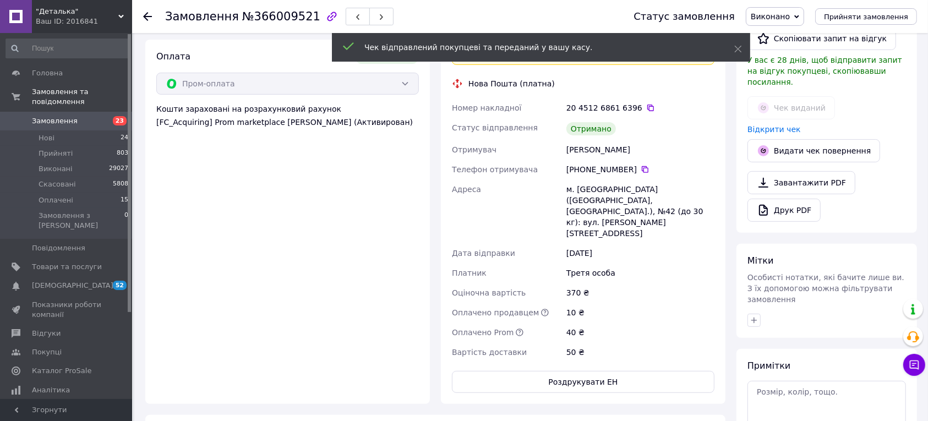
click at [144, 17] on icon at bounding box center [147, 16] width 9 height 9
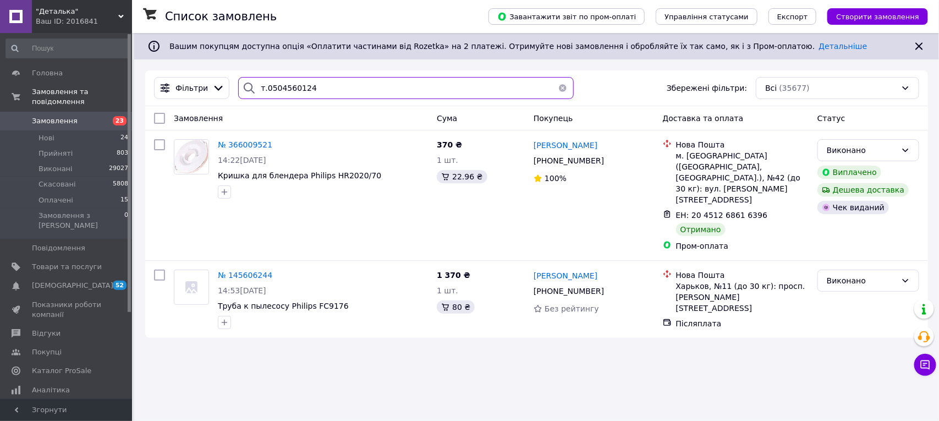
click at [359, 94] on input "т.0504560124" at bounding box center [405, 88] width 335 height 22
type input "т"
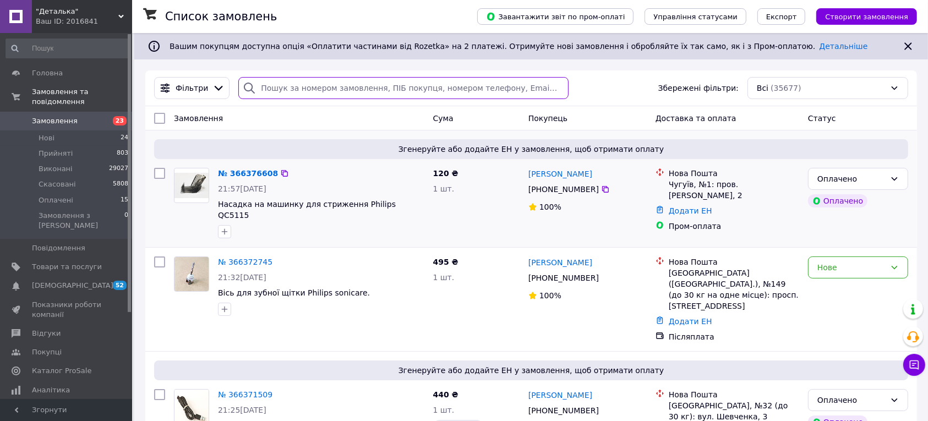
type input "т. 0987880137"
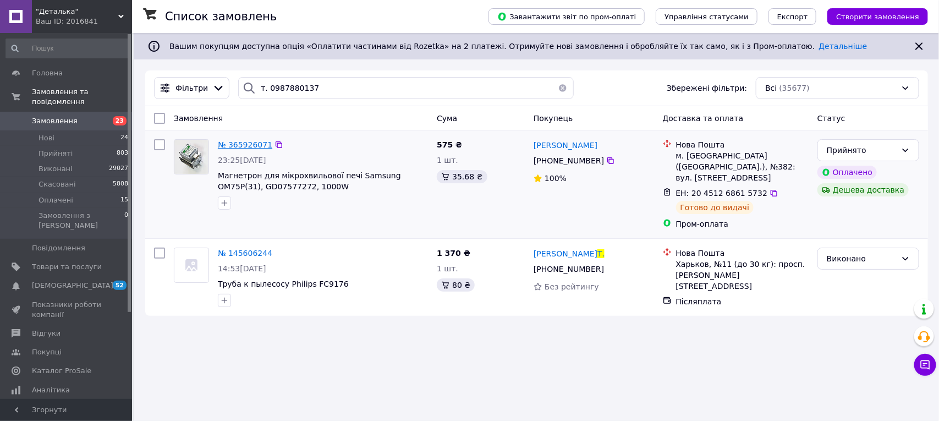
click at [250, 145] on span "№ 365926071" at bounding box center [245, 144] width 54 height 9
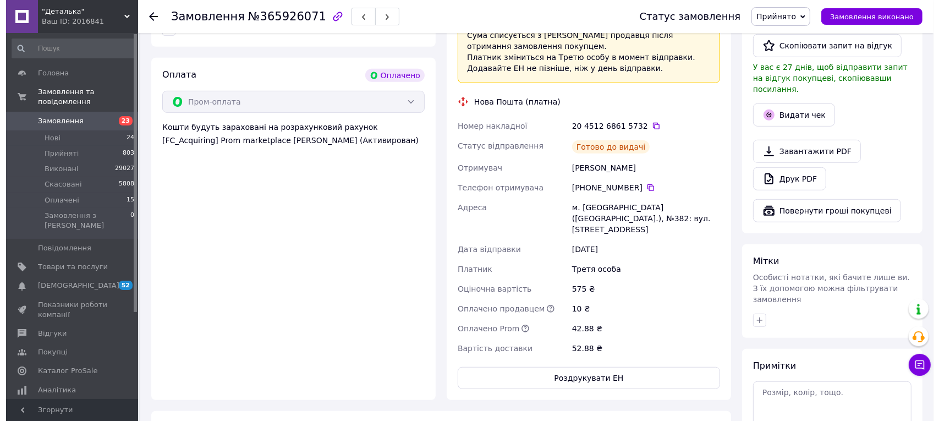
scroll to position [537, 0]
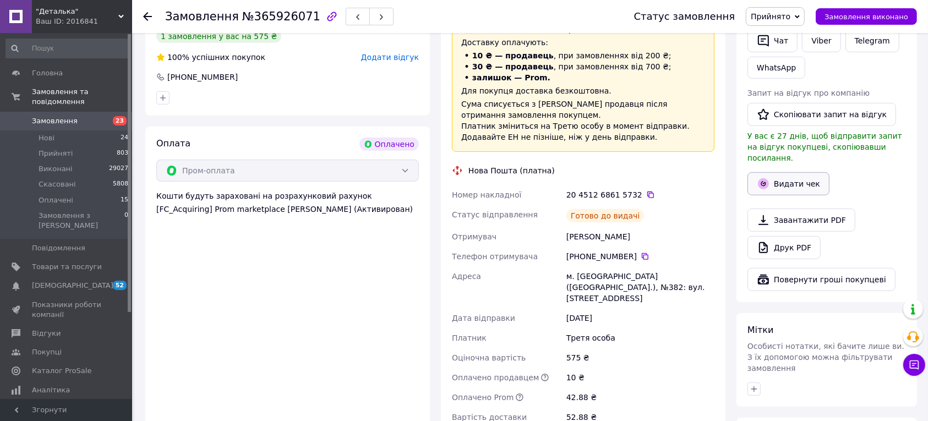
click at [788, 172] on button "Видати чек" at bounding box center [788, 183] width 82 height 23
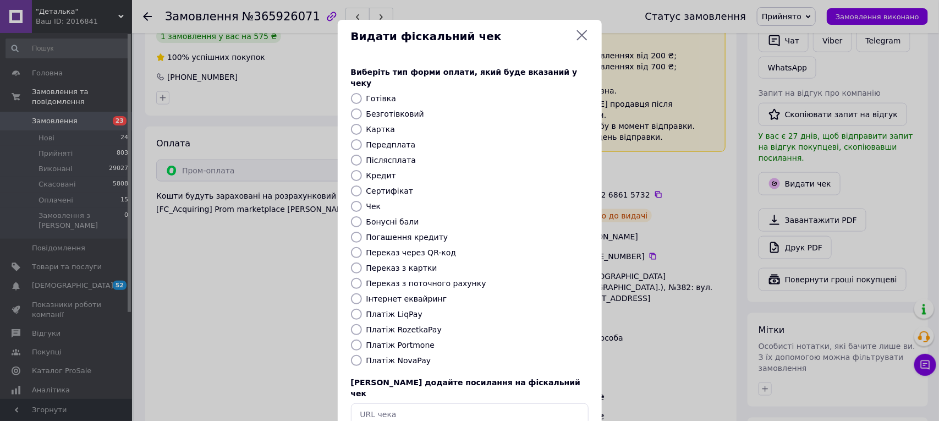
click at [355, 324] on input "Платіж RozetkaPay" at bounding box center [356, 329] width 11 height 11
radio input "true"
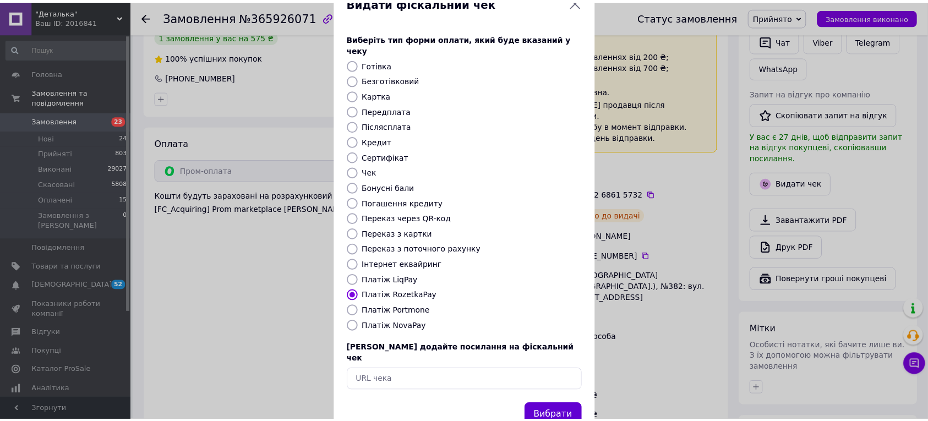
scroll to position [52, 0]
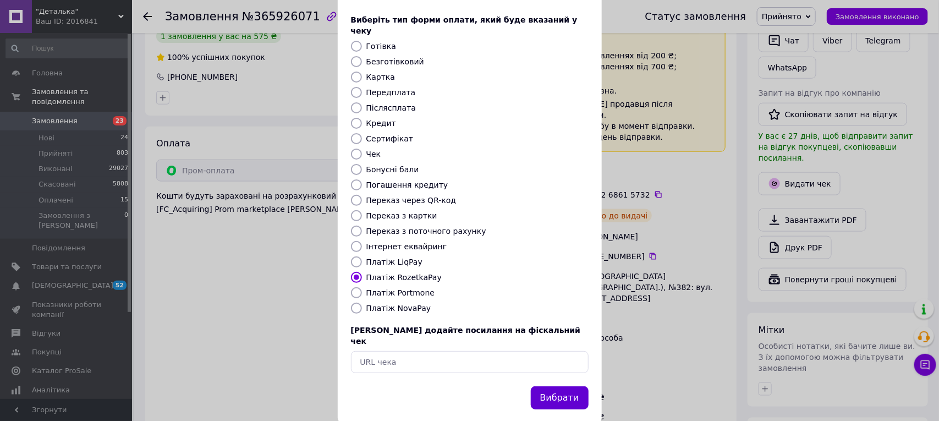
click at [568, 386] on button "Вибрати" at bounding box center [560, 398] width 58 height 24
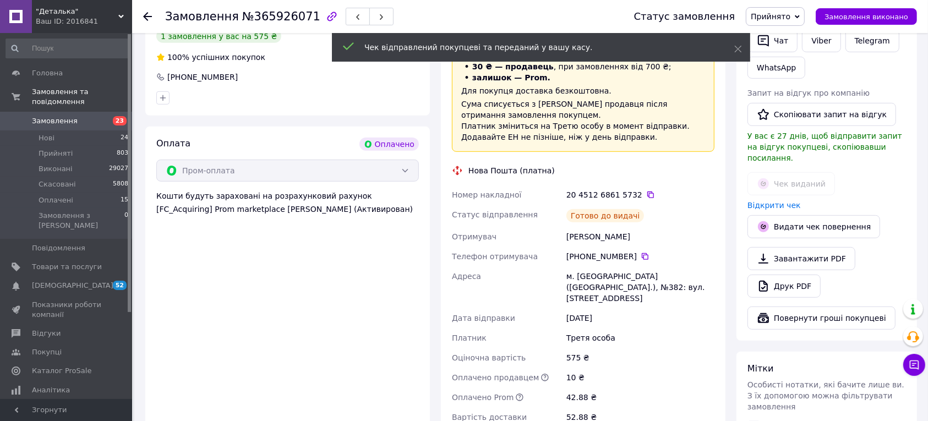
click at [145, 18] on icon at bounding box center [147, 16] width 9 height 9
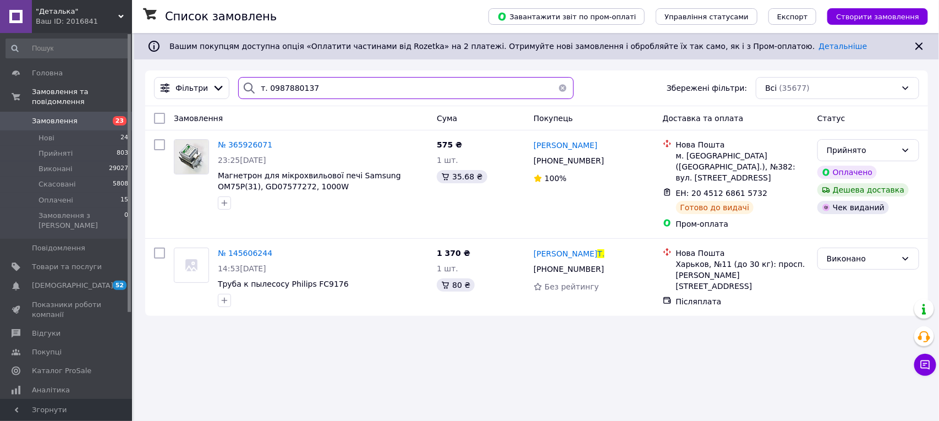
click at [315, 97] on input "т. 0987880137" at bounding box center [405, 88] width 335 height 22
type input "т"
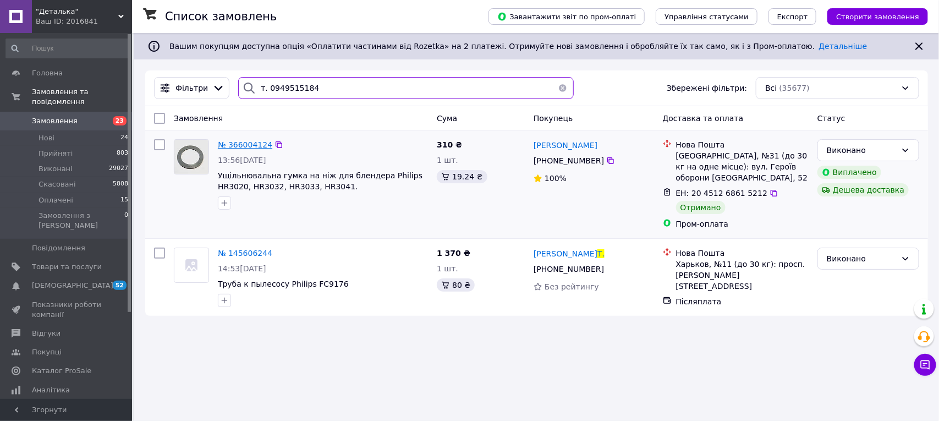
type input "т. 0949515184"
click at [245, 143] on span "№ 366004124" at bounding box center [245, 144] width 54 height 9
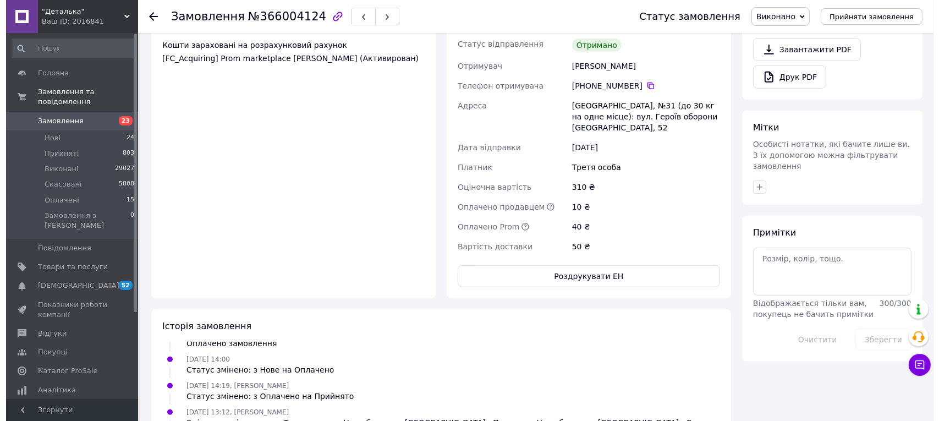
scroll to position [275, 0]
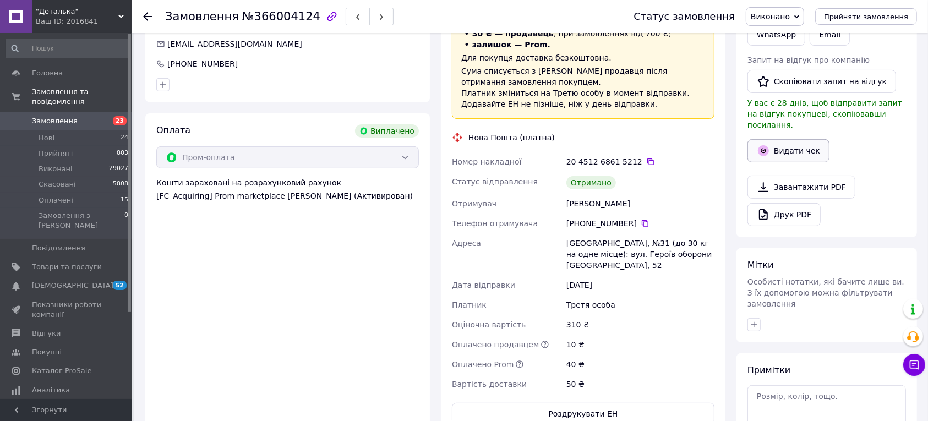
click at [791, 139] on button "Видати чек" at bounding box center [788, 150] width 82 height 23
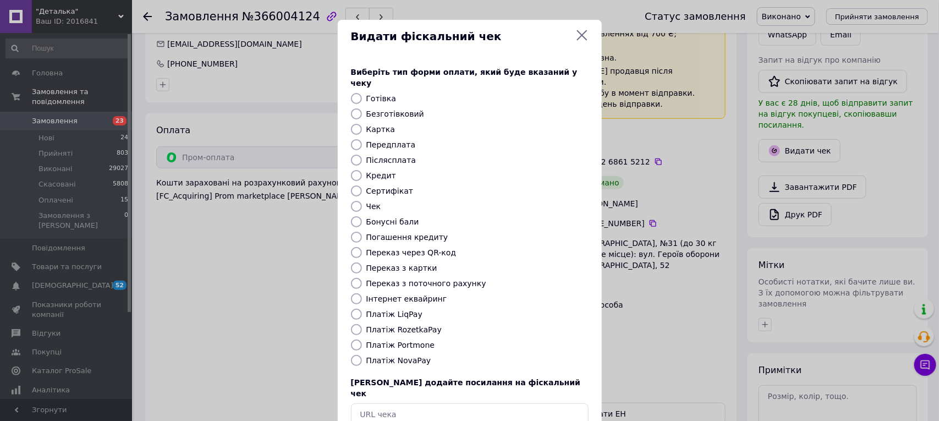
click at [358, 324] on input "Платіж RozetkaPay" at bounding box center [356, 329] width 11 height 11
radio input "true"
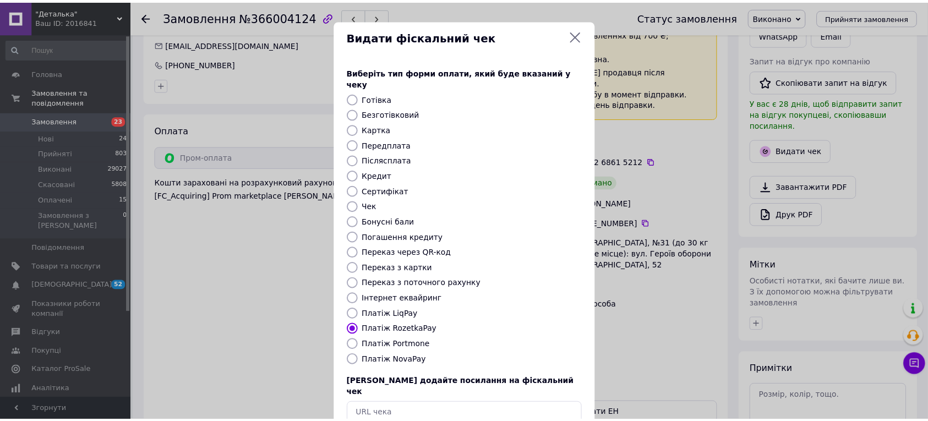
scroll to position [52, 0]
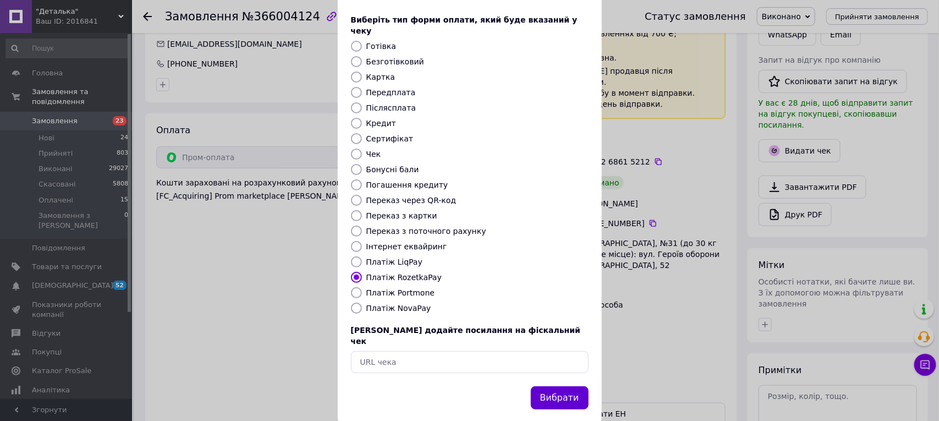
click at [554, 386] on button "Вибрати" at bounding box center [560, 398] width 58 height 24
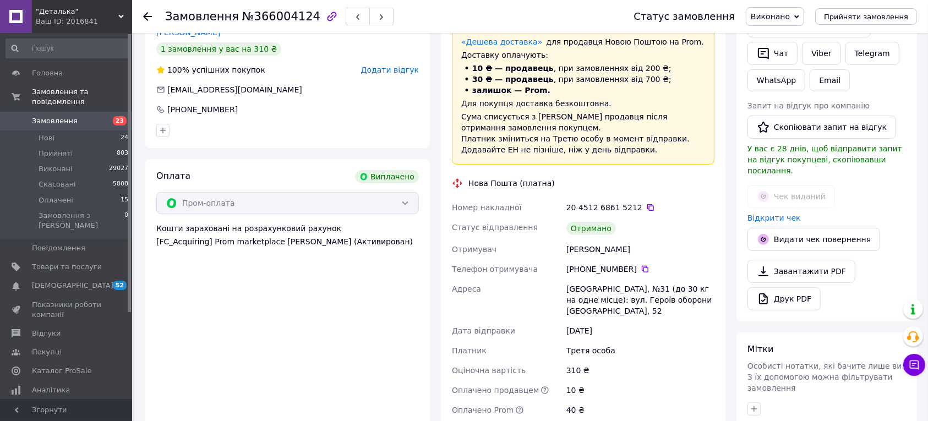
scroll to position [206, 0]
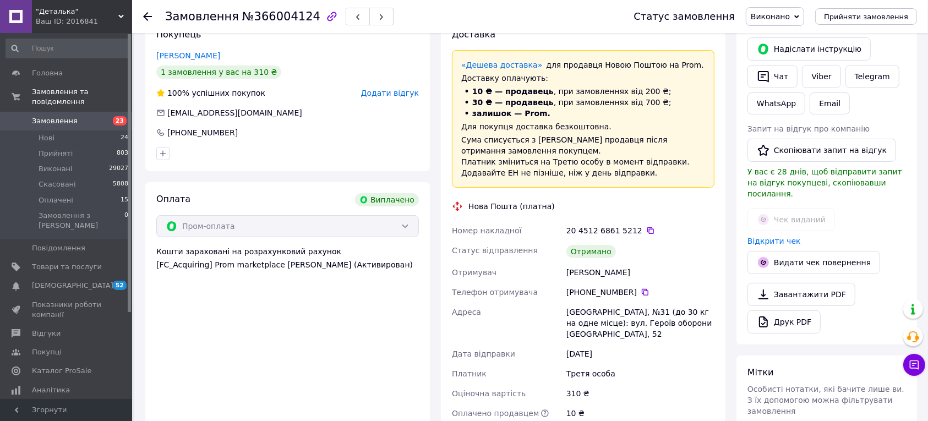
click at [149, 20] on icon at bounding box center [147, 16] width 9 height 9
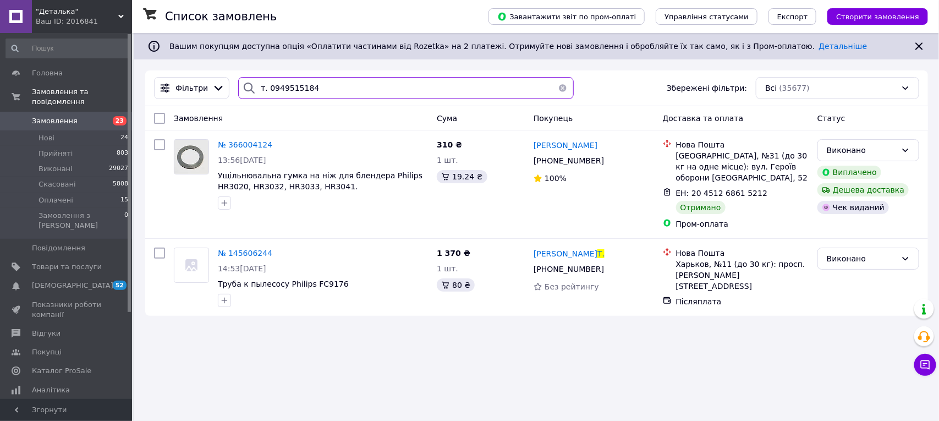
click at [316, 91] on input "т. 0949515184" at bounding box center [405, 88] width 335 height 22
type input "т"
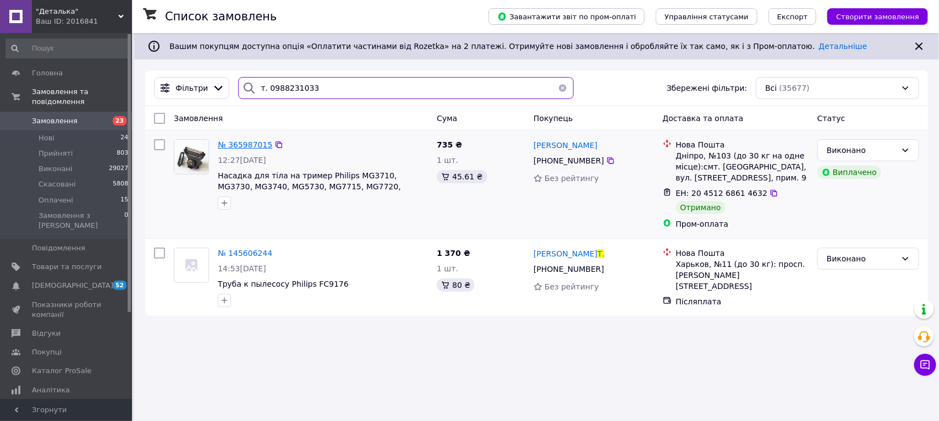
type input "т. 0988231033"
click at [245, 143] on span "№ 365987015" at bounding box center [245, 144] width 54 height 9
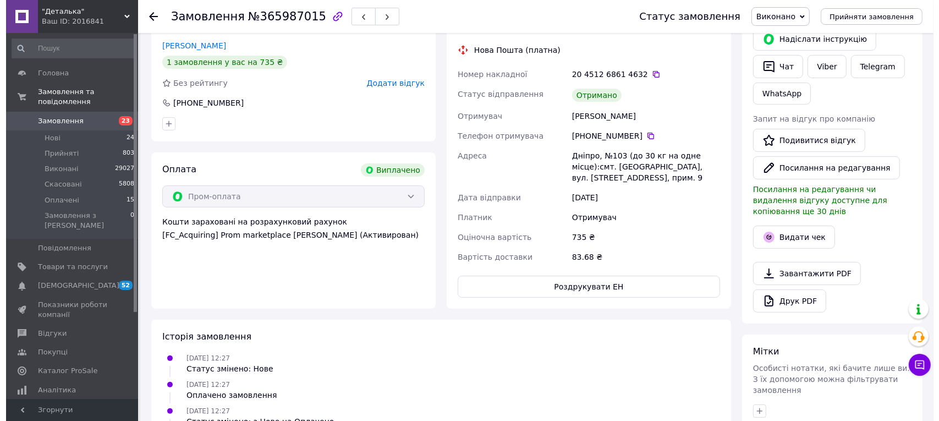
scroll to position [15, 0]
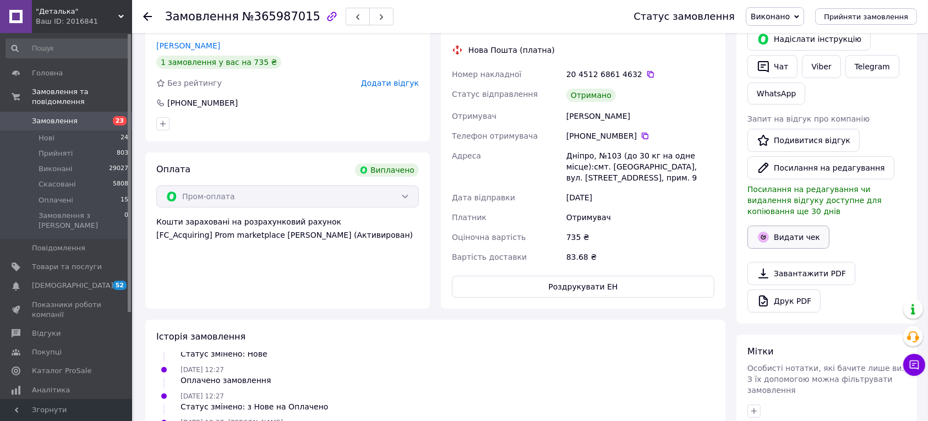
click at [813, 232] on button "Видати чек" at bounding box center [788, 237] width 82 height 23
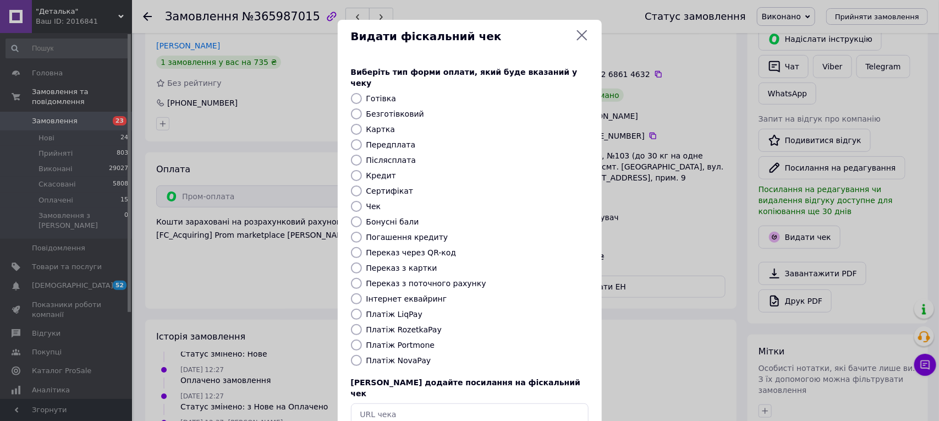
click at [353, 324] on input "Платіж RozetkaPay" at bounding box center [356, 329] width 11 height 11
radio input "true"
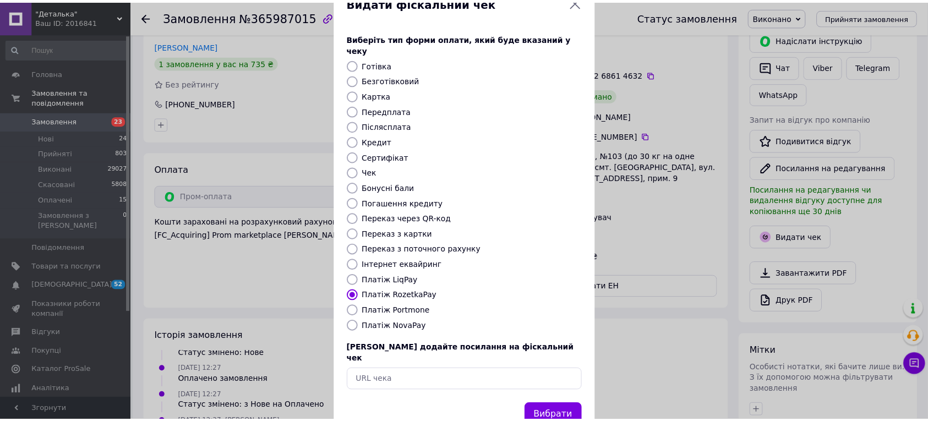
scroll to position [52, 0]
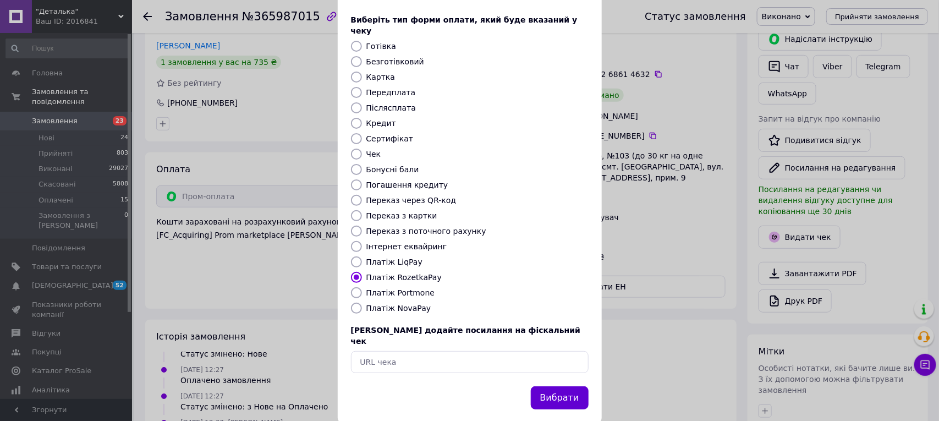
click at [560, 386] on button "Вибрати" at bounding box center [560, 398] width 58 height 24
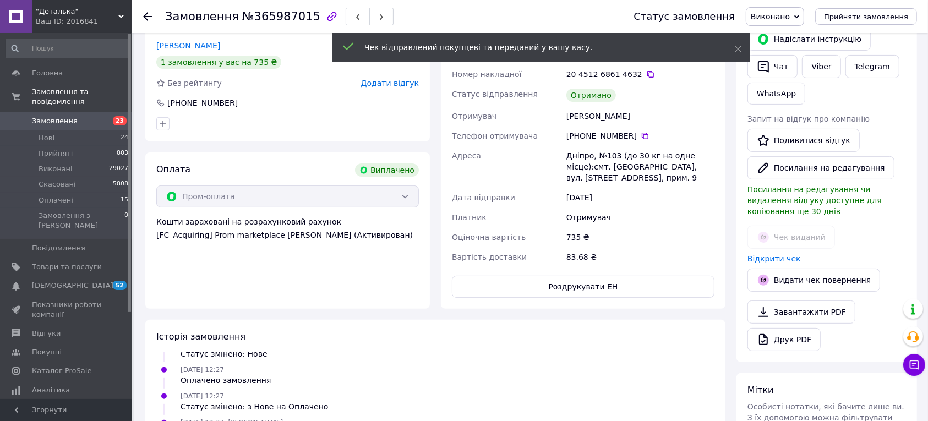
click at [146, 20] on icon at bounding box center [147, 16] width 9 height 9
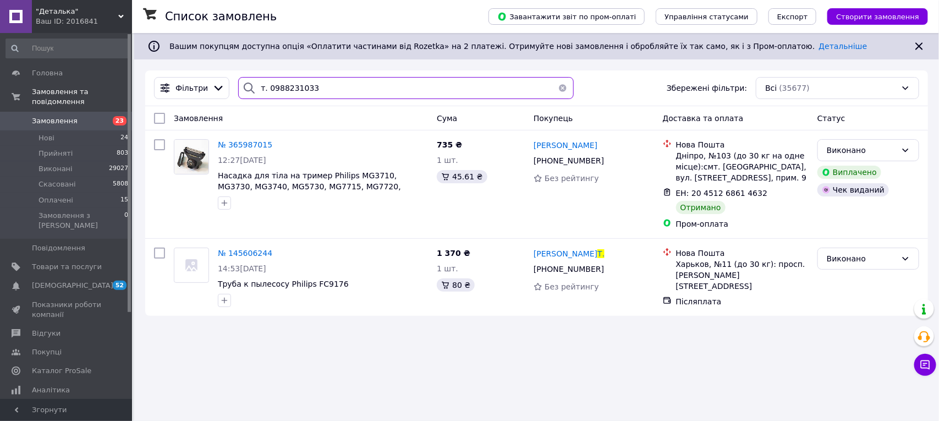
click at [322, 91] on input "т. 0988231033" at bounding box center [405, 88] width 335 height 22
type input "т"
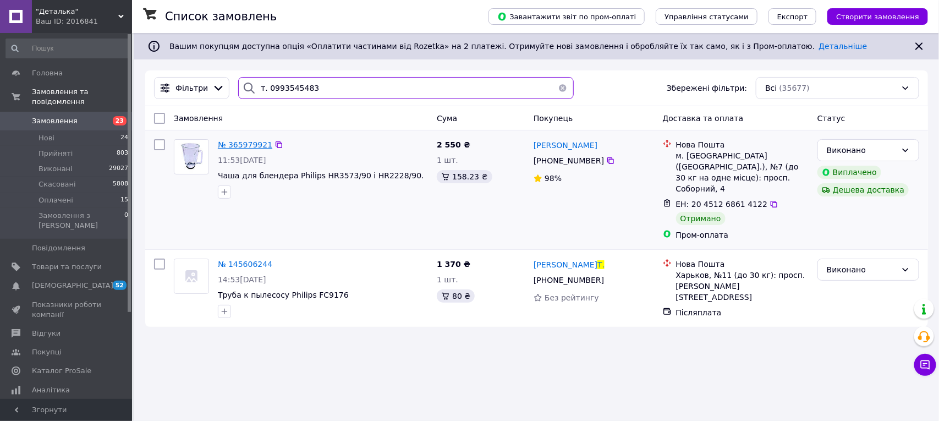
type input "т. 0993545483"
click at [260, 147] on span "№ 365979921" at bounding box center [245, 144] width 54 height 9
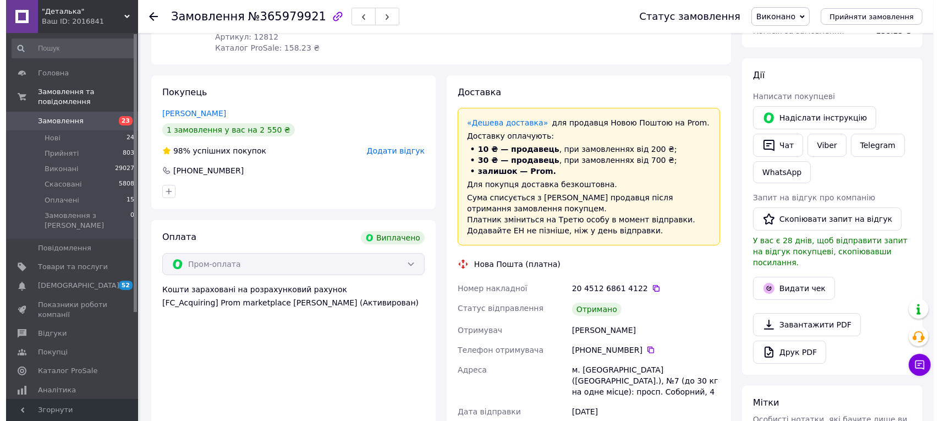
scroll to position [206, 0]
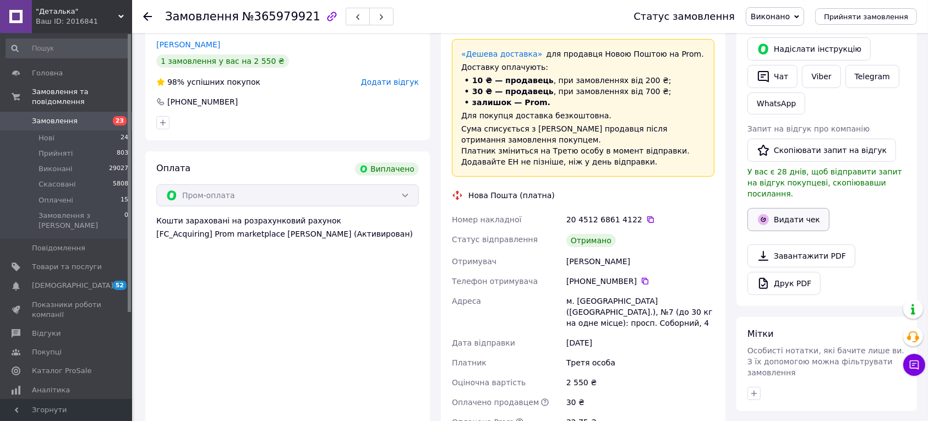
click at [780, 215] on button "Видати чек" at bounding box center [788, 219] width 82 height 23
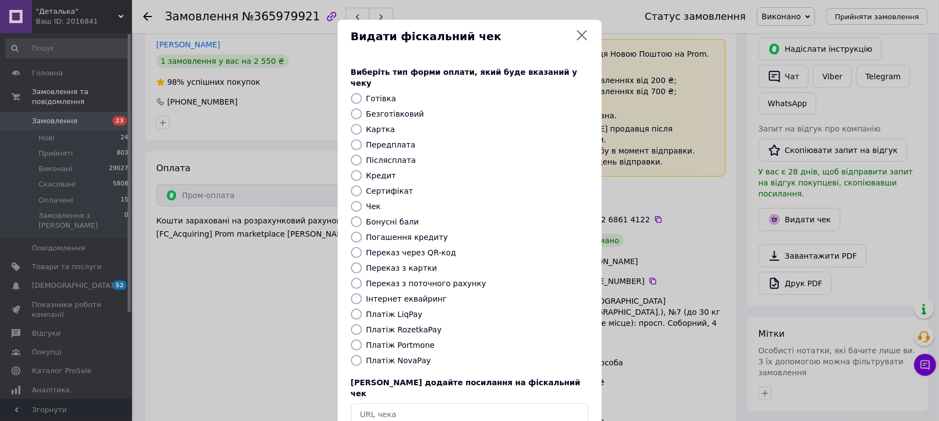
click at [356, 324] on input "Платіж RozetkaPay" at bounding box center [356, 329] width 11 height 11
radio input "true"
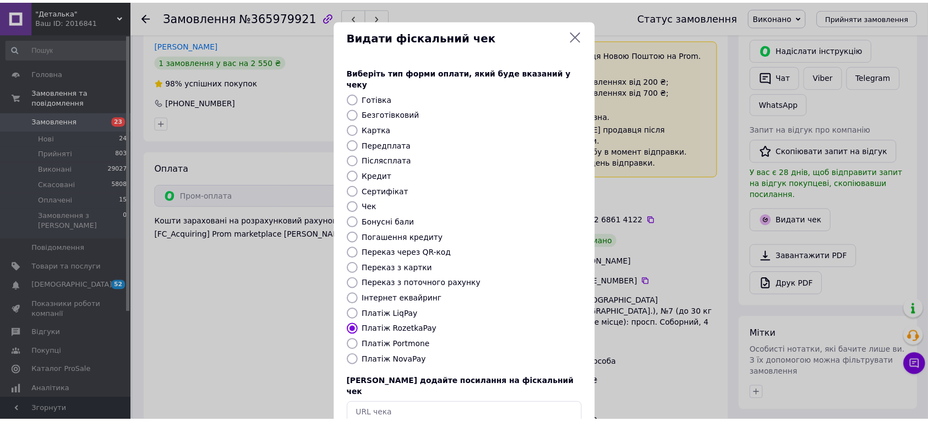
scroll to position [52, 0]
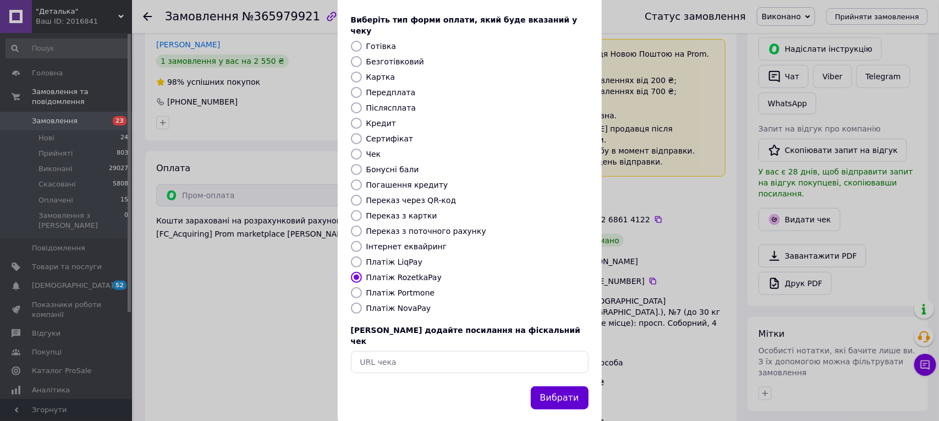
click at [572, 386] on button "Вибрати" at bounding box center [560, 398] width 58 height 24
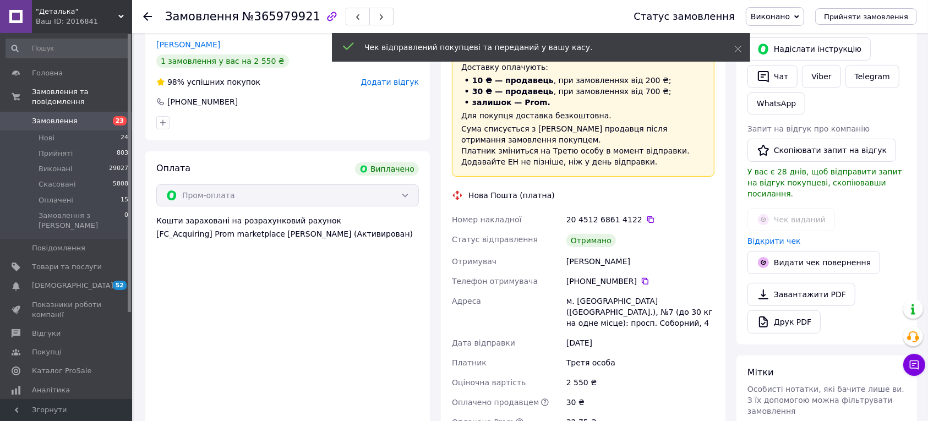
drag, startPoint x: 146, startPoint y: 18, endPoint x: 244, endPoint y: 2, distance: 98.7
click at [147, 17] on icon at bounding box center [147, 16] width 9 height 9
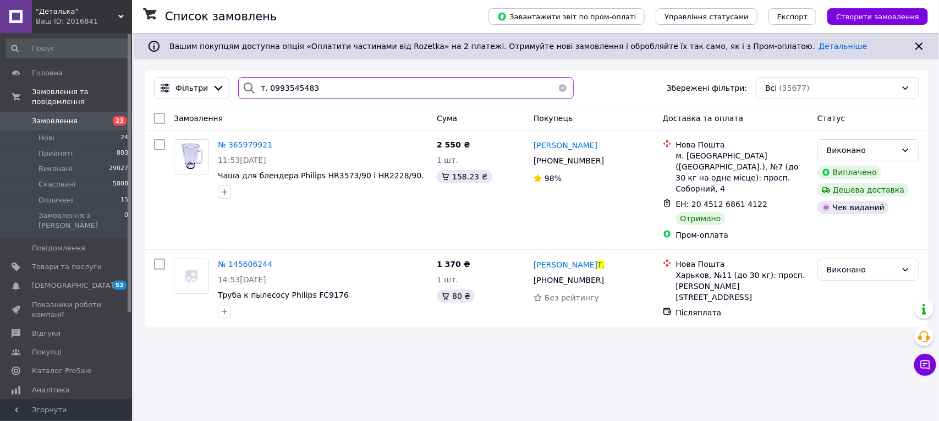
click at [334, 91] on input "т. 0993545483" at bounding box center [405, 88] width 335 height 22
type input "т"
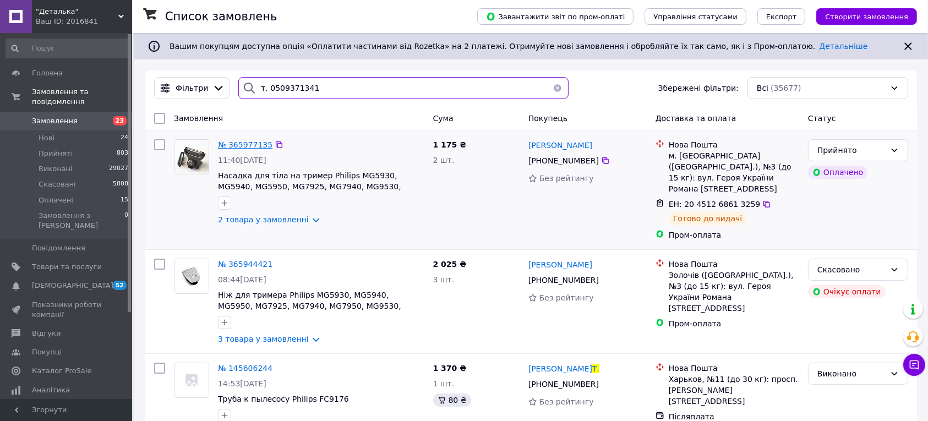
type input "т. 0509371341"
click at [240, 146] on span "№ 365977135" at bounding box center [245, 144] width 54 height 9
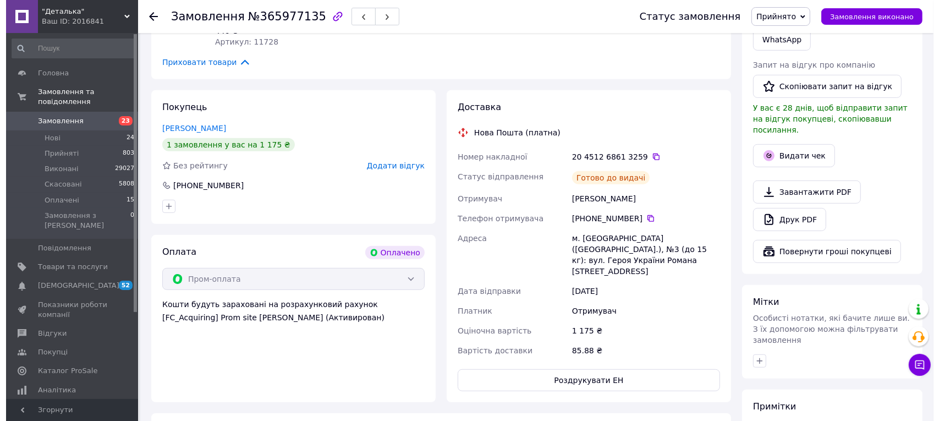
scroll to position [550, 0]
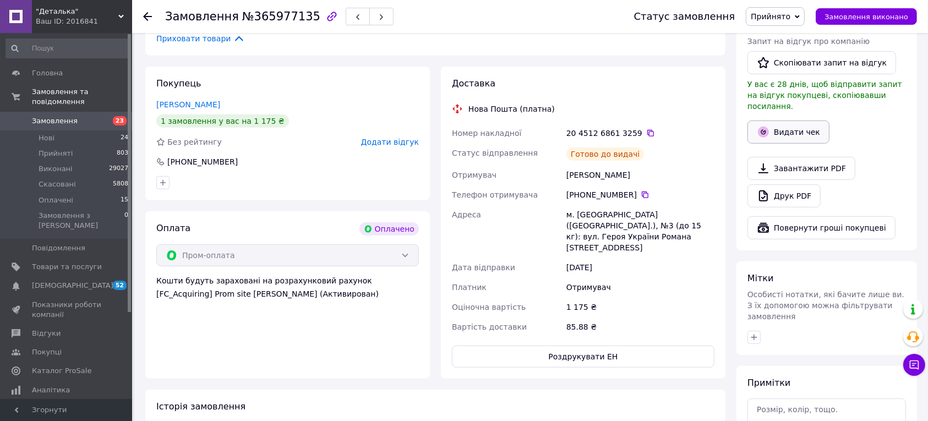
click at [778, 120] on button "Видати чек" at bounding box center [788, 131] width 82 height 23
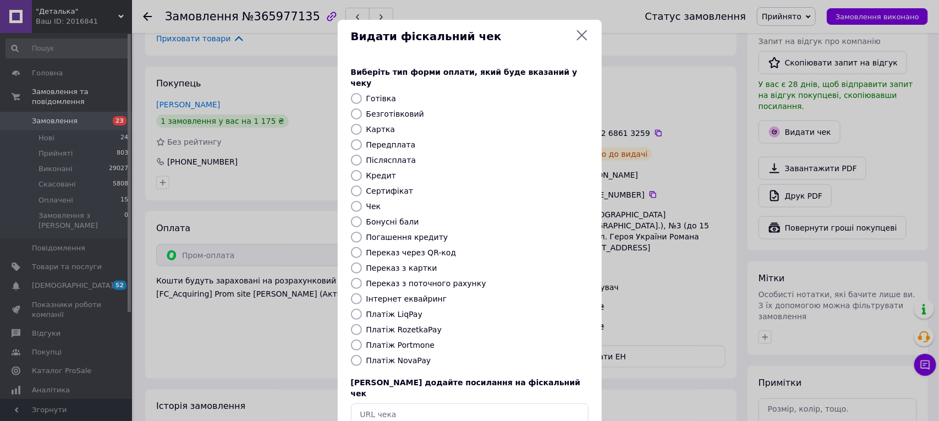
click at [355, 324] on input "Платіж RozetkaPay" at bounding box center [356, 329] width 11 height 11
radio input "true"
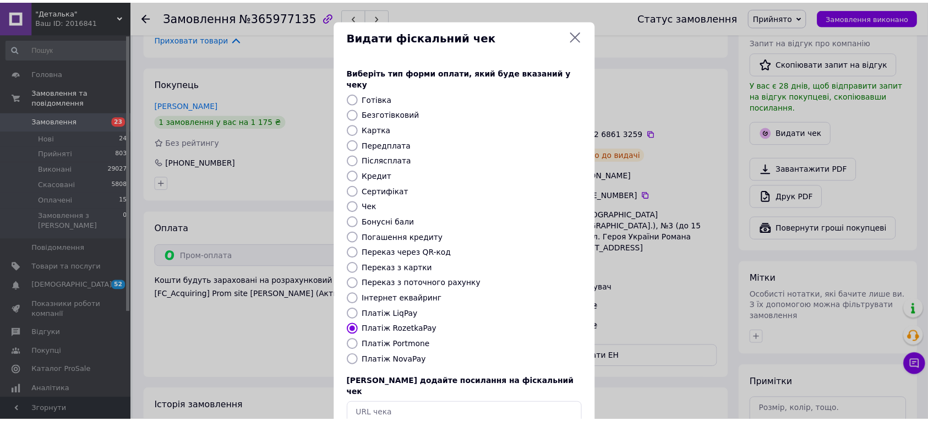
scroll to position [52, 0]
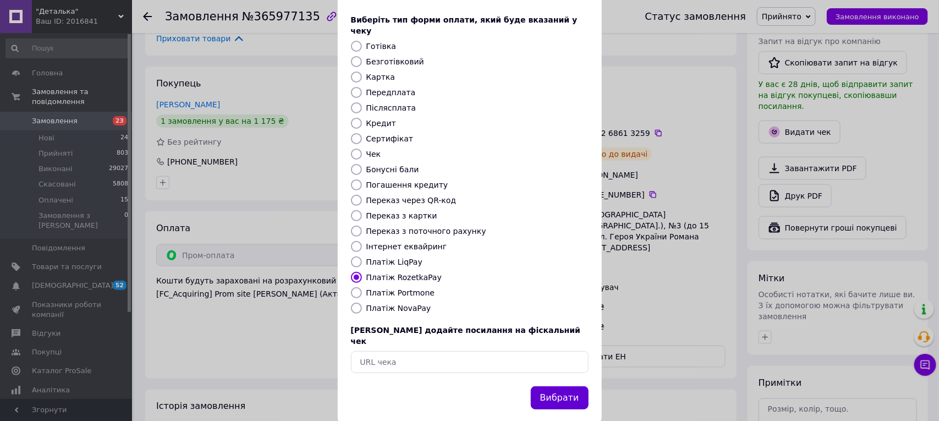
click at [556, 386] on button "Вибрати" at bounding box center [560, 398] width 58 height 24
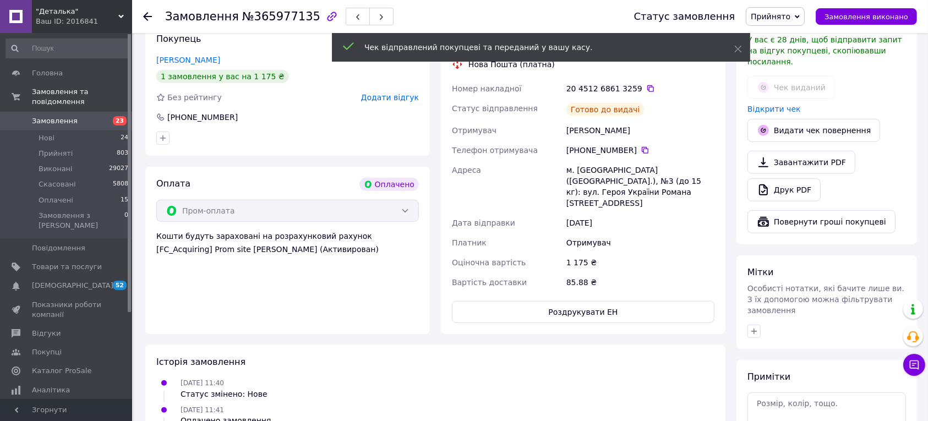
scroll to position [619, 0]
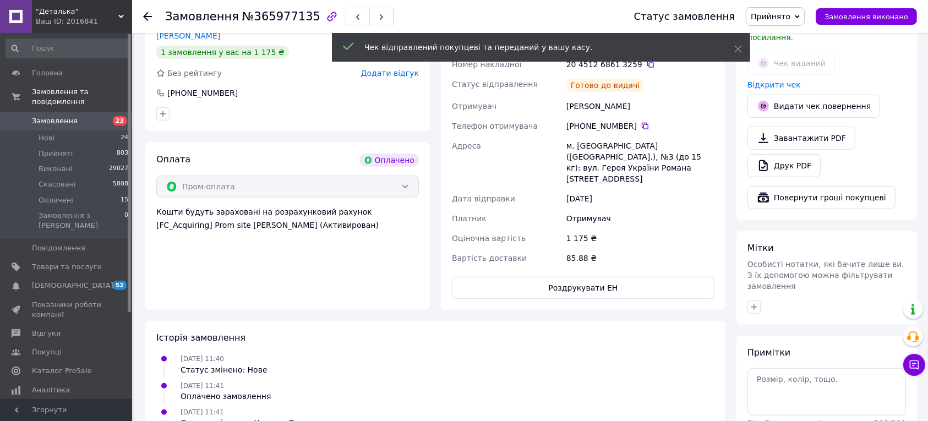
click at [144, 17] on use at bounding box center [147, 16] width 9 height 9
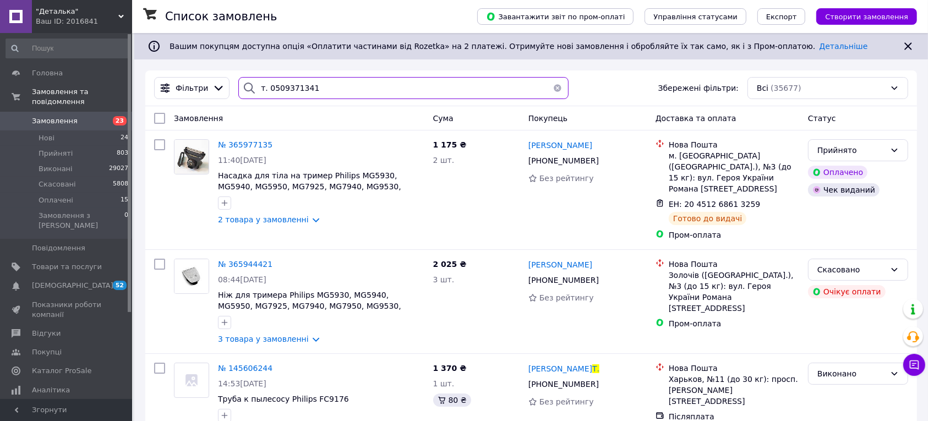
click at [322, 95] on input "т. 0509371341" at bounding box center [403, 88] width 330 height 22
type input "т"
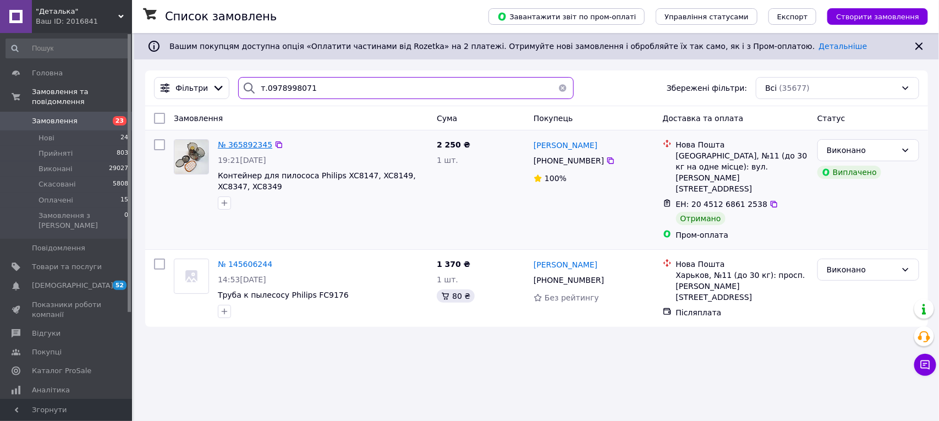
type input "т.0978998071"
click at [245, 144] on span "№ 365892345" at bounding box center [245, 144] width 54 height 9
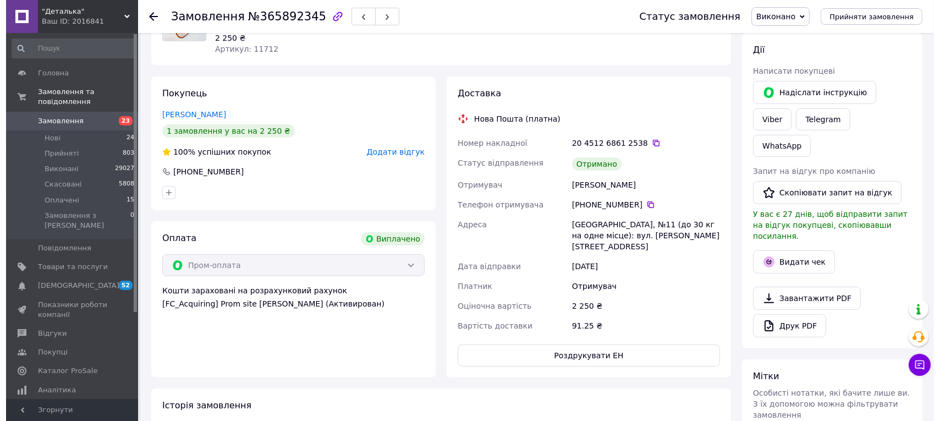
scroll to position [138, 0]
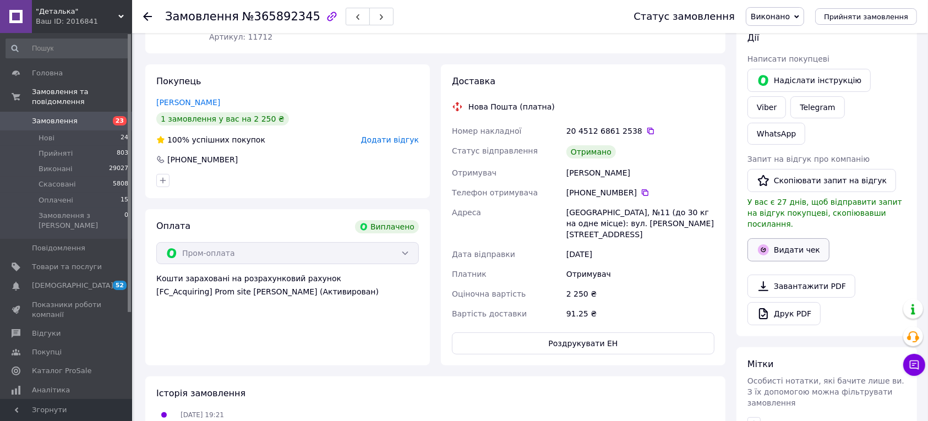
click at [782, 238] on button "Видати чек" at bounding box center [788, 249] width 82 height 23
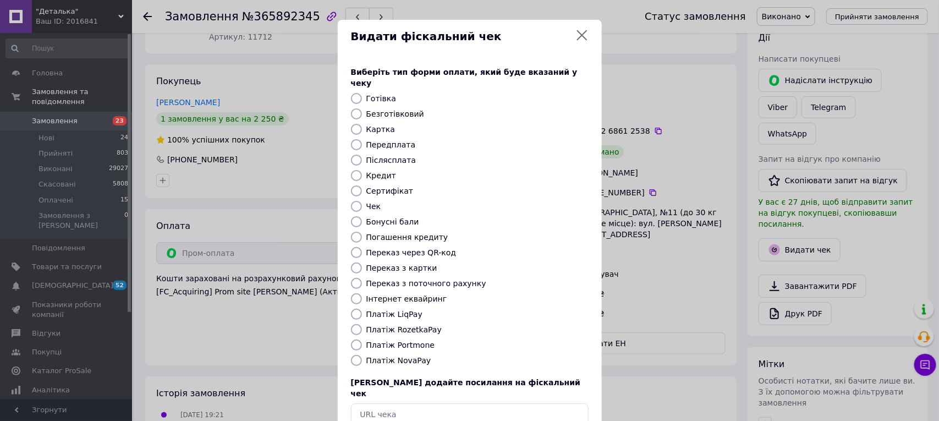
click at [351, 324] on input "Платіж RozetkaPay" at bounding box center [356, 329] width 11 height 11
radio input "true"
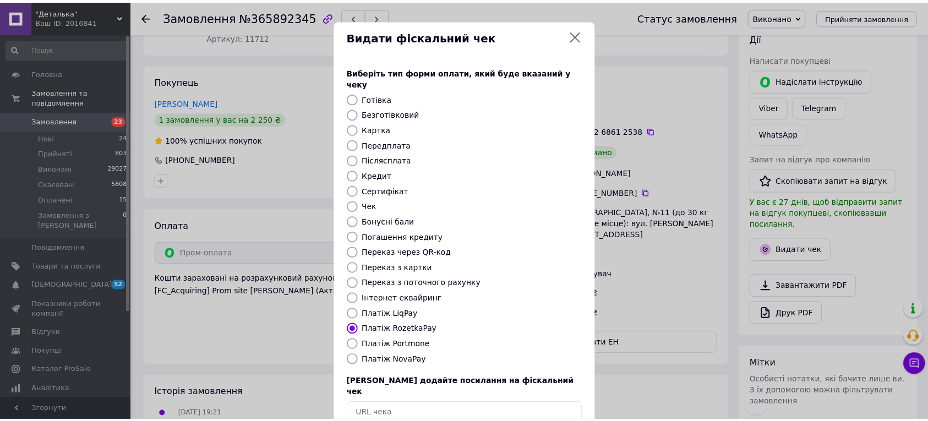
scroll to position [52, 0]
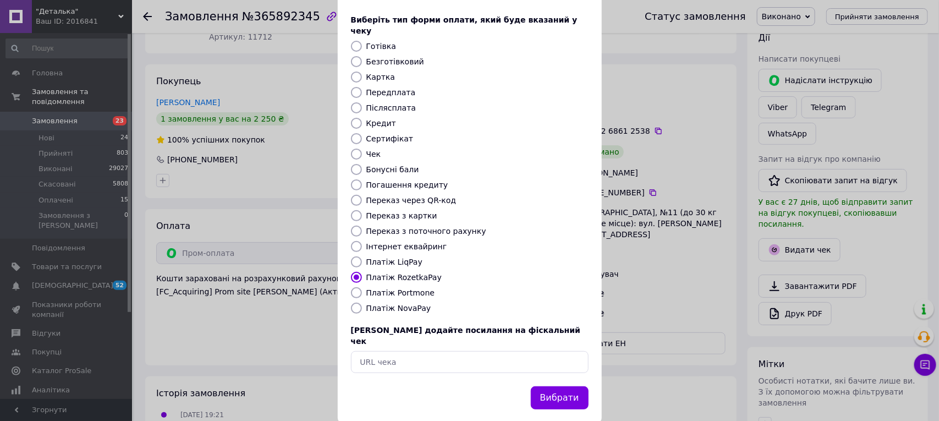
click at [562, 386] on button "Вибрати" at bounding box center [560, 398] width 58 height 24
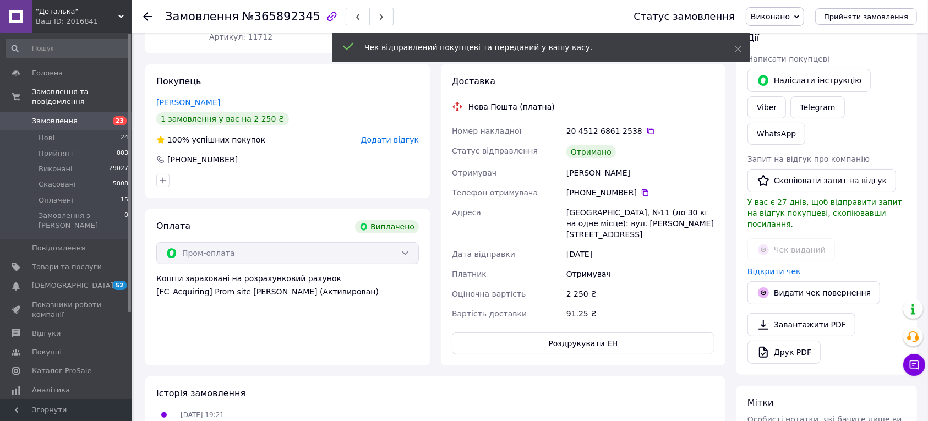
click at [145, 20] on icon at bounding box center [147, 16] width 9 height 9
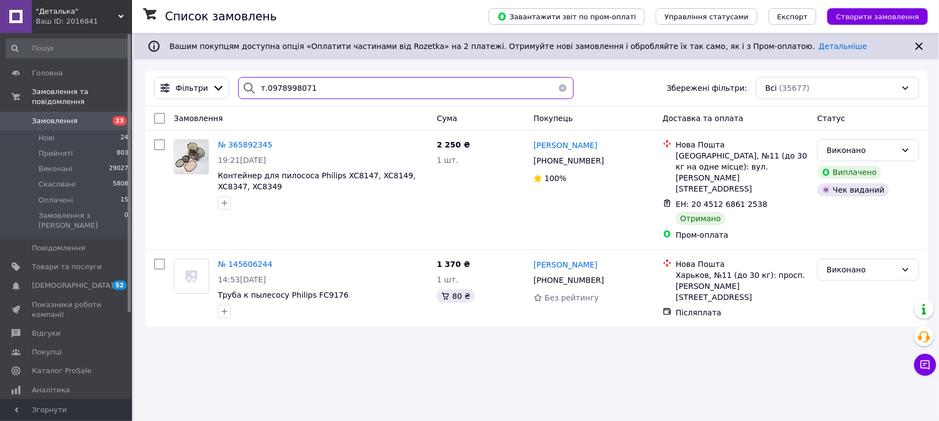
click at [321, 99] on input "т.0978998071" at bounding box center [405, 88] width 335 height 22
type input "т"
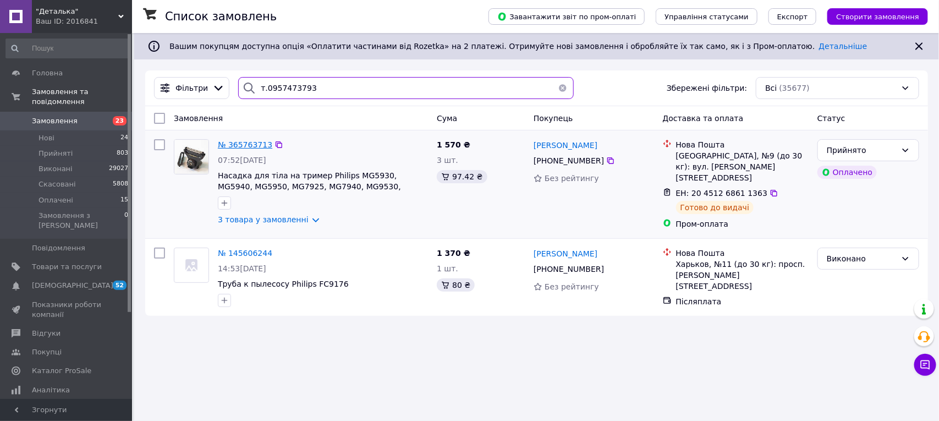
type input "т.0957473793"
click at [240, 144] on span "№ 365763713" at bounding box center [245, 144] width 54 height 9
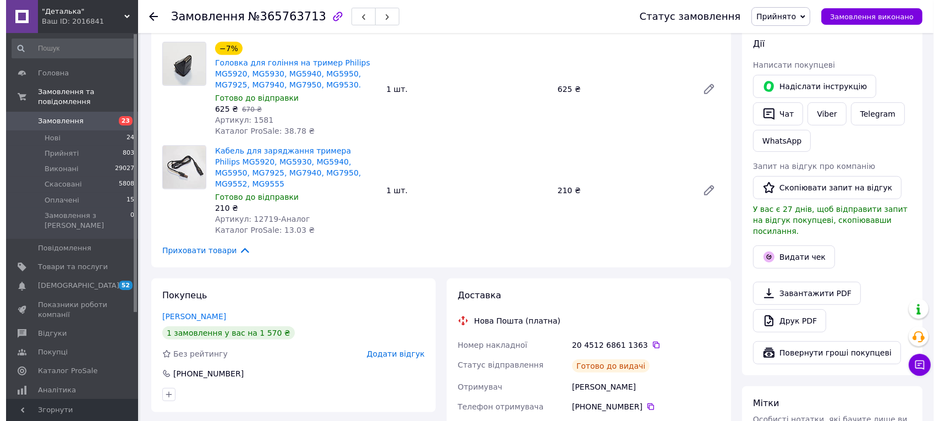
scroll to position [481, 0]
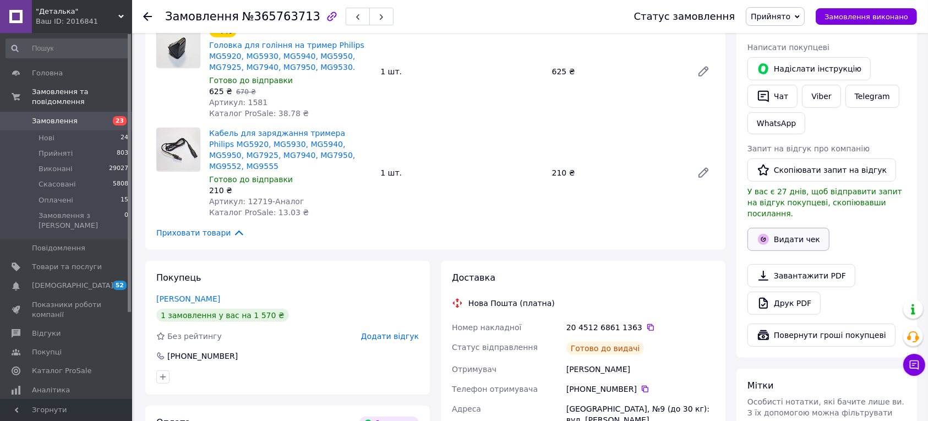
click at [793, 228] on button "Видати чек" at bounding box center [788, 239] width 82 height 23
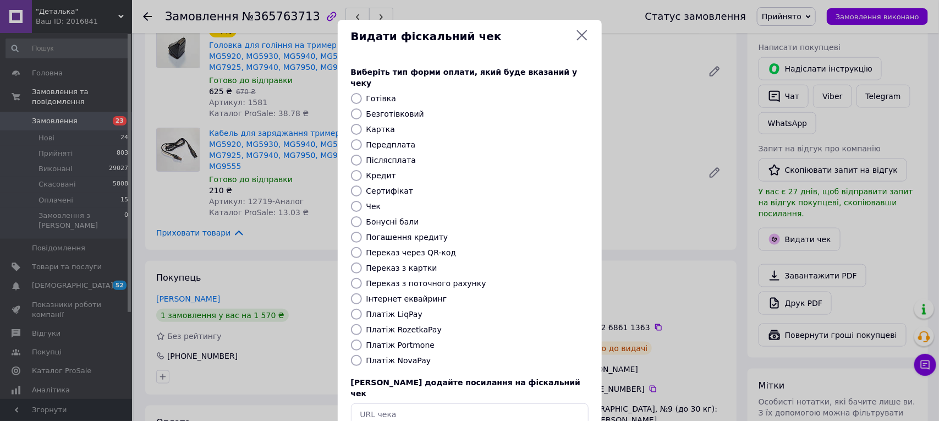
click at [353, 324] on input "Платіж RozetkaPay" at bounding box center [356, 329] width 11 height 11
radio input "true"
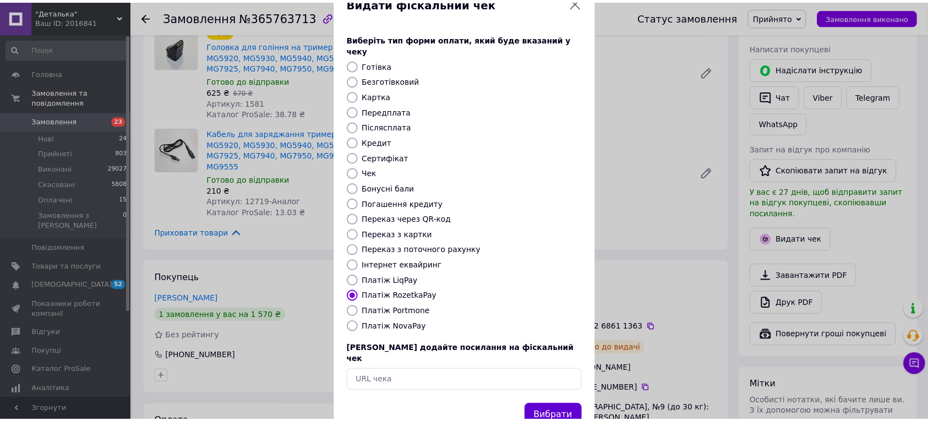
scroll to position [52, 0]
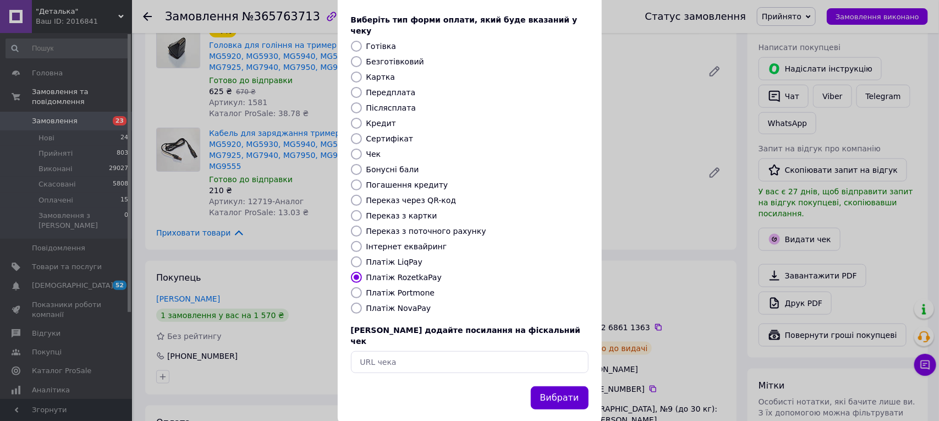
click at [573, 386] on button "Вибрати" at bounding box center [560, 398] width 58 height 24
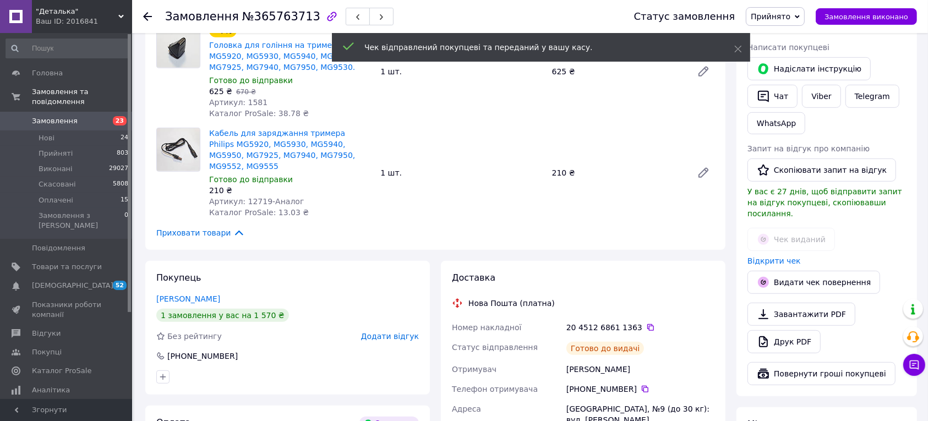
click at [144, 18] on icon at bounding box center [147, 16] width 9 height 9
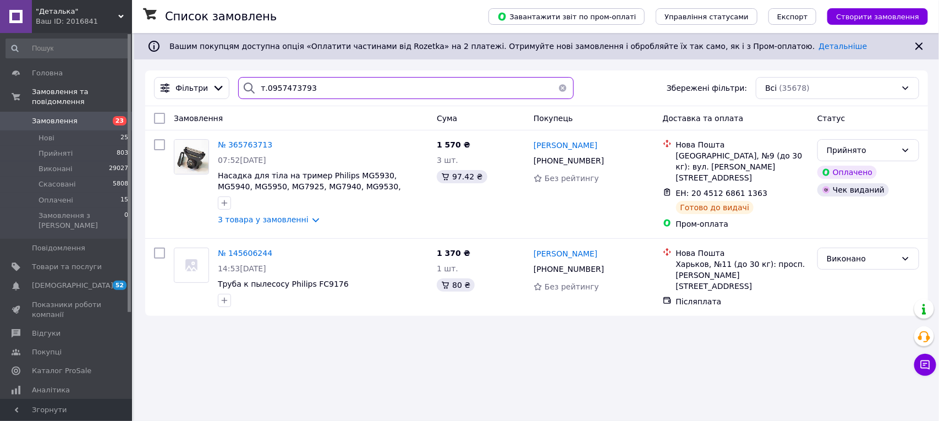
click at [312, 92] on input "т.0957473793" at bounding box center [405, 88] width 335 height 22
type input "т"
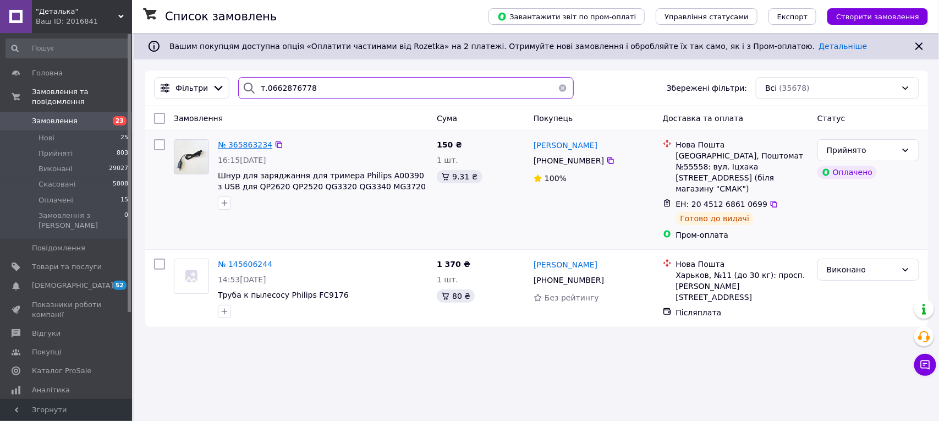
type input "т.0662876778"
click at [254, 149] on span "№ 365863234" at bounding box center [245, 144] width 54 height 9
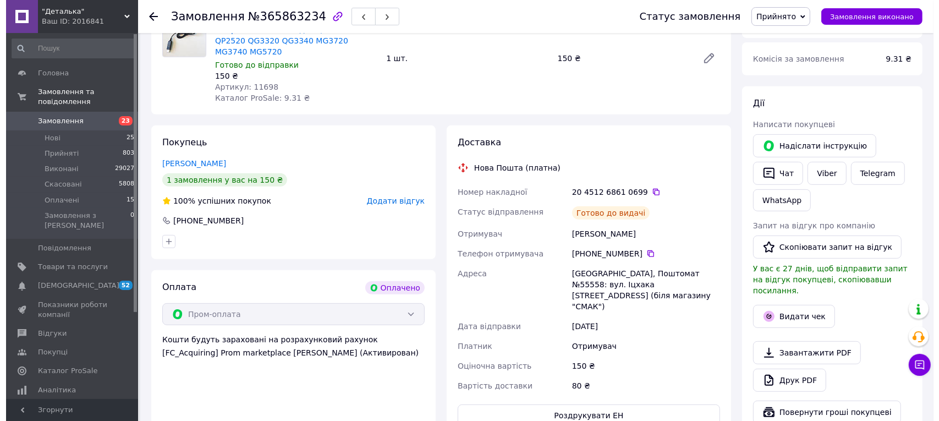
scroll to position [413, 0]
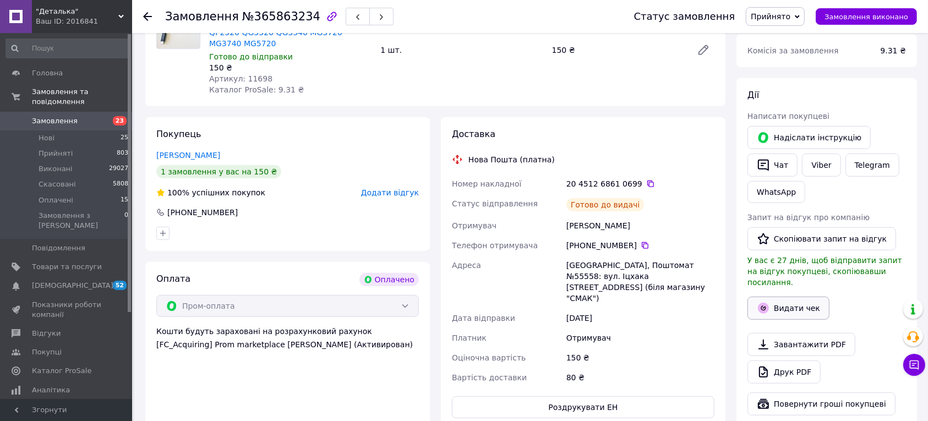
click at [776, 297] on button "Видати чек" at bounding box center [788, 308] width 82 height 23
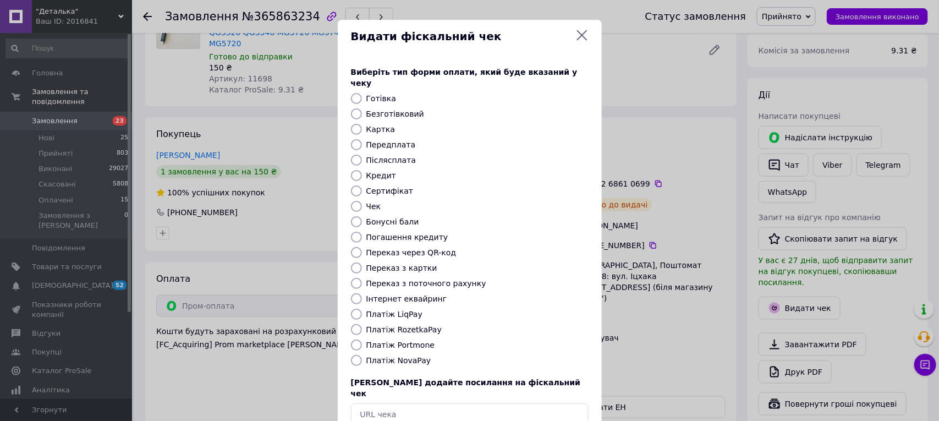
click at [353, 324] on input "Платіж RozetkaPay" at bounding box center [356, 329] width 11 height 11
radio input "true"
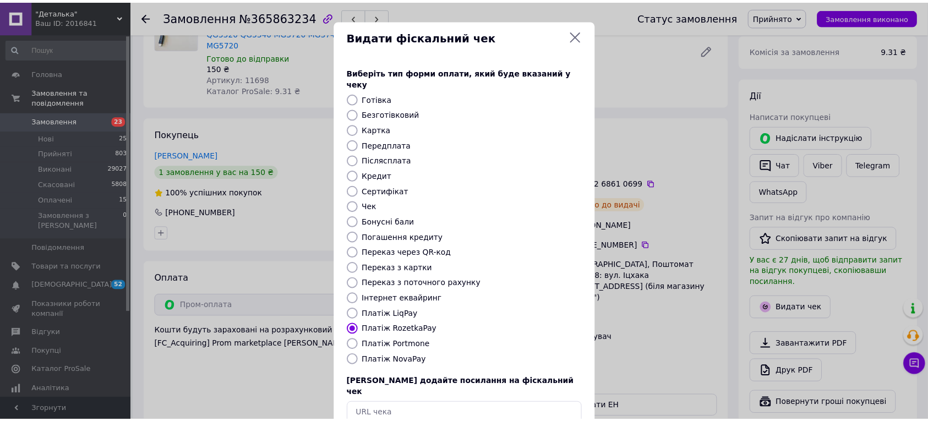
scroll to position [52, 0]
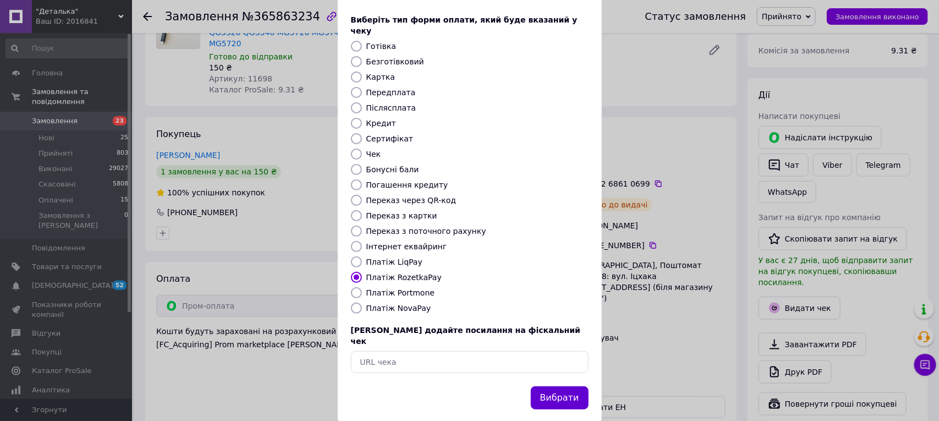
click at [569, 386] on button "Вибрати" at bounding box center [560, 398] width 58 height 24
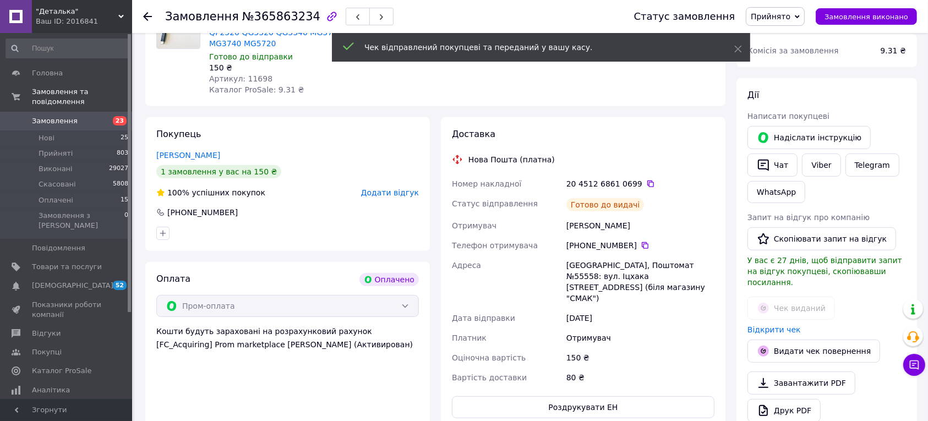
click at [147, 18] on icon at bounding box center [147, 16] width 9 height 9
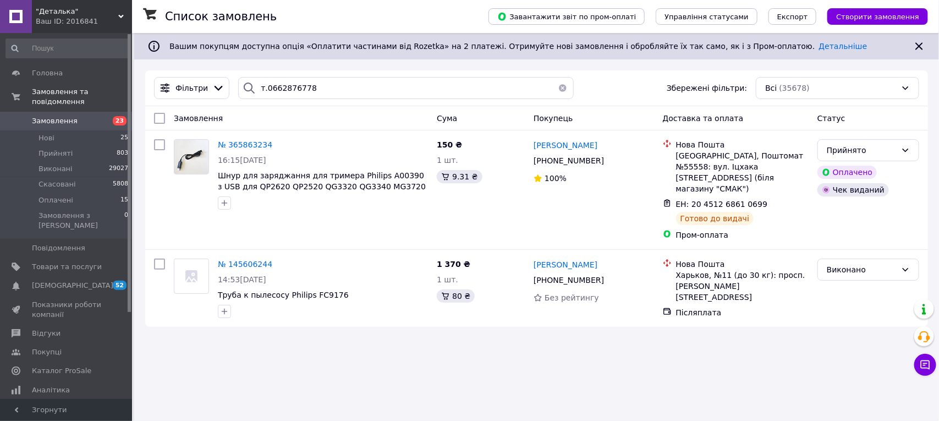
click at [334, 103] on div "Фільтри т.0662876778 Збережені фільтри: Всі (35678)" at bounding box center [536, 88] width 783 height 36
click at [333, 98] on input "т.0662876778" at bounding box center [405, 88] width 335 height 22
type input "т"
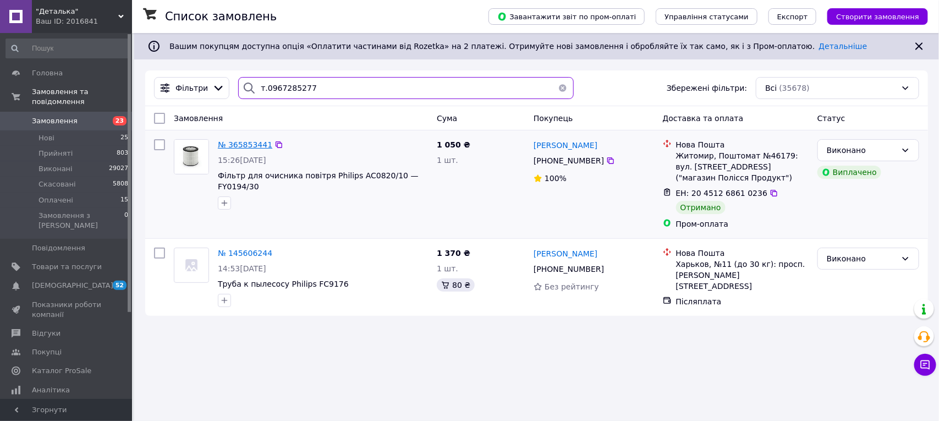
type input "т.0967285277"
click at [221, 142] on span "№ 365853441" at bounding box center [245, 144] width 54 height 9
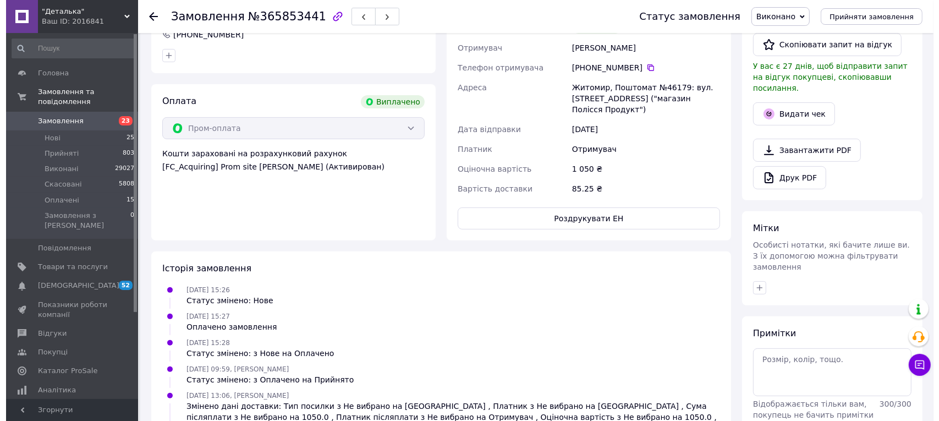
scroll to position [206, 0]
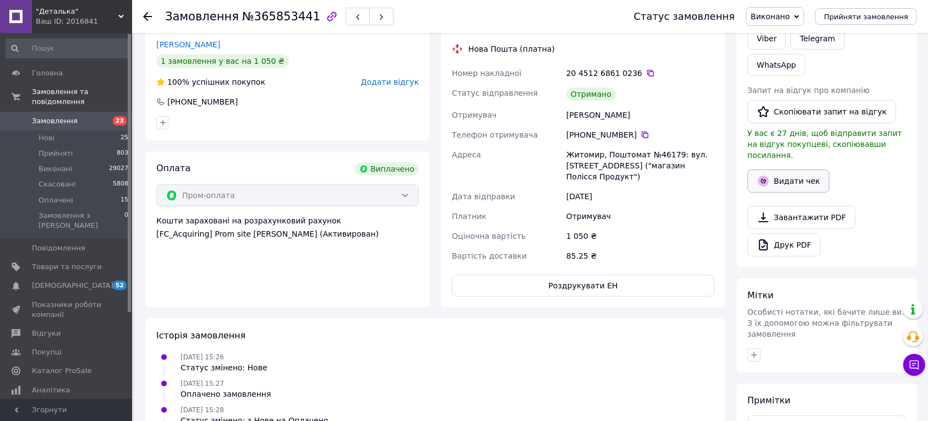
click at [787, 169] on button "Видати чек" at bounding box center [788, 180] width 82 height 23
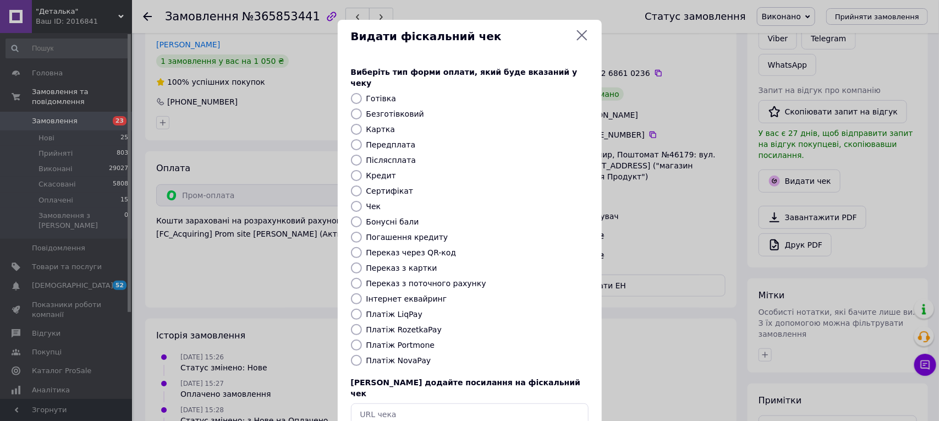
click at [356, 324] on input "Платіж RozetkaPay" at bounding box center [356, 329] width 11 height 11
radio input "true"
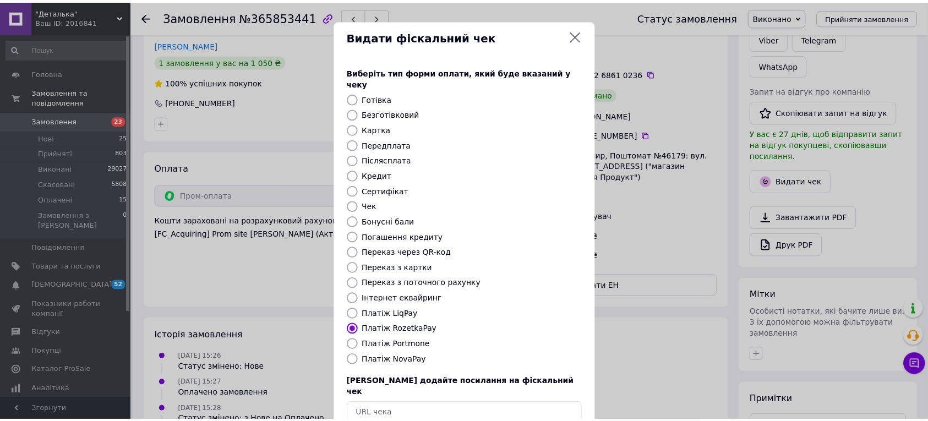
scroll to position [52, 0]
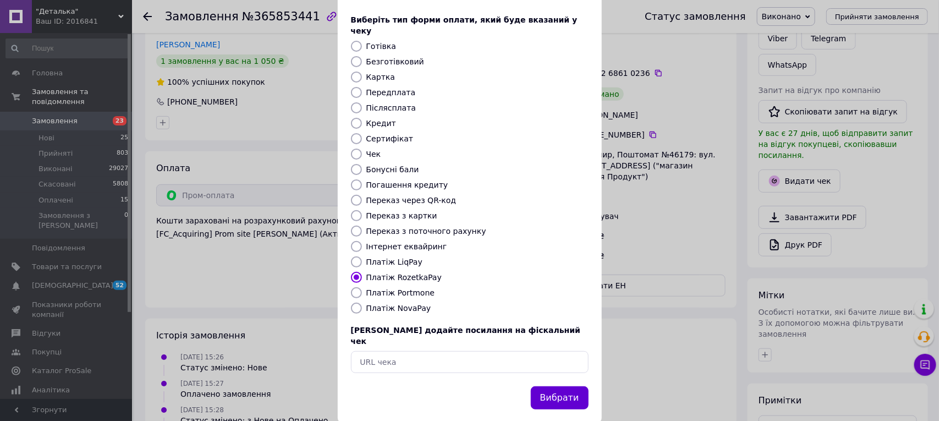
click at [567, 386] on button "Вибрати" at bounding box center [560, 398] width 58 height 24
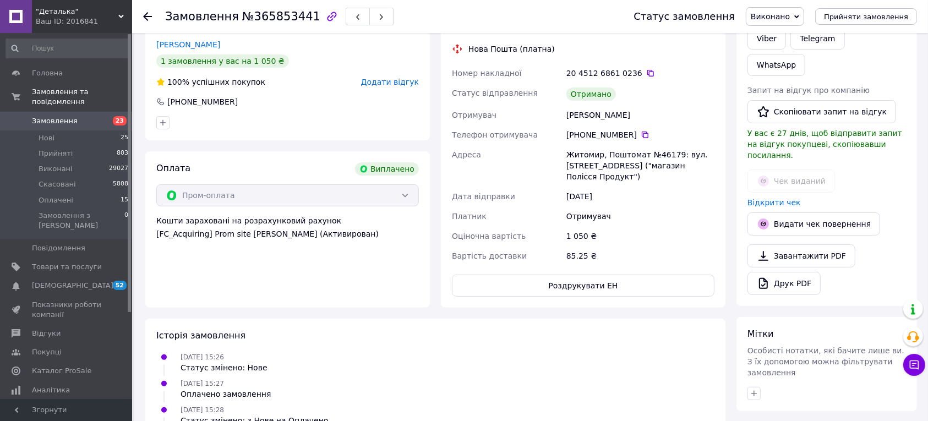
click at [149, 17] on use at bounding box center [147, 16] width 9 height 9
